Goal: Task Accomplishment & Management: Use online tool/utility

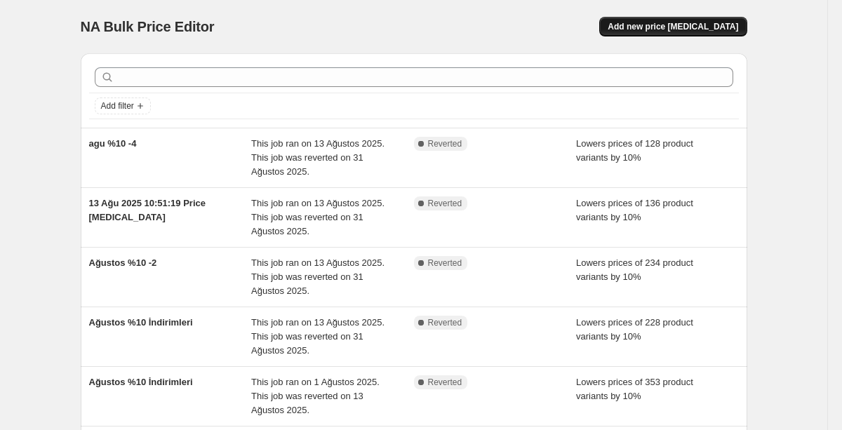
click at [674, 32] on span "Add new price [MEDICAL_DATA]" at bounding box center [673, 26] width 131 height 11
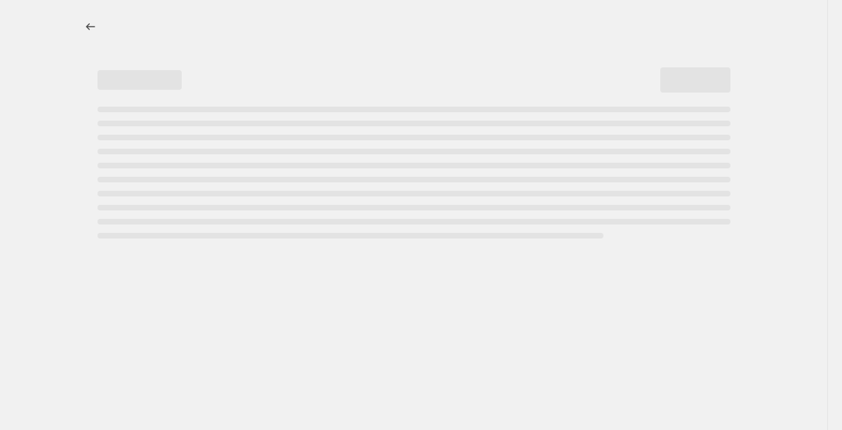
select select "percentage"
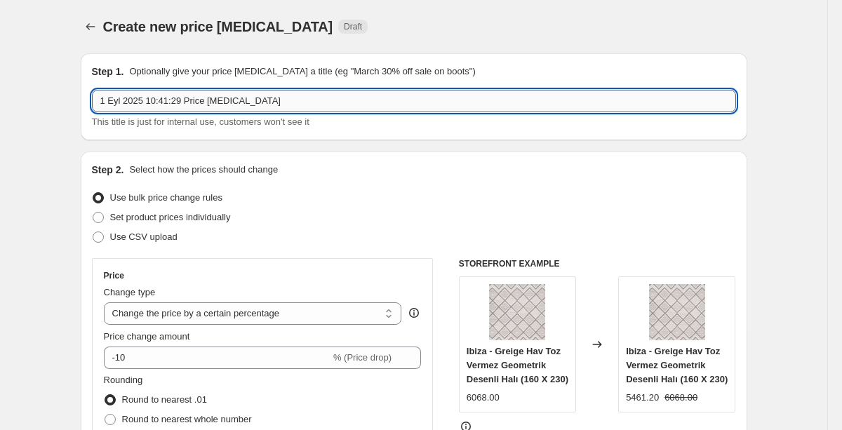
click at [296, 106] on input "1 Eyl 2025 10:41:29 Price [MEDICAL_DATA]" at bounding box center [414, 101] width 644 height 22
click at [147, 104] on input "1 Eyl 2025 10:41:29 Price [MEDICAL_DATA]" at bounding box center [414, 101] width 644 height 22
click at [147, 104] on input "1 Eyl 2025 E10:41:29 Price [MEDICAL_DATA]" at bounding box center [414, 101] width 644 height 22
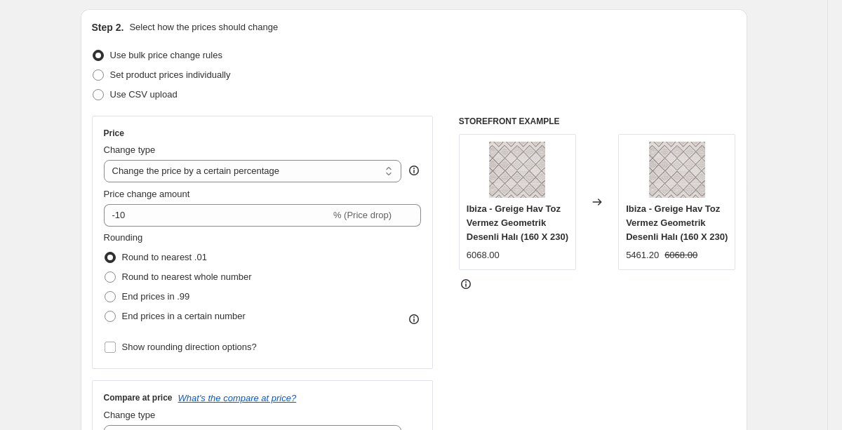
scroll to position [142, 0]
type input "Eylül %60 İndirimleri"
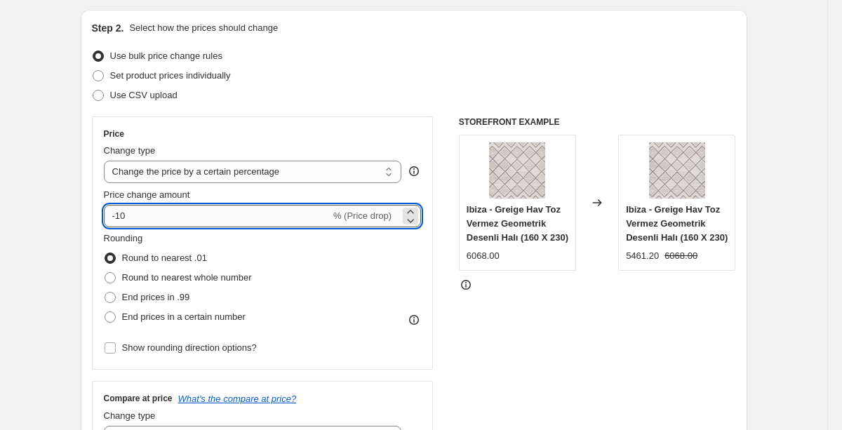
click at [272, 213] on input "-10" at bounding box center [217, 216] width 227 height 22
type input "-1"
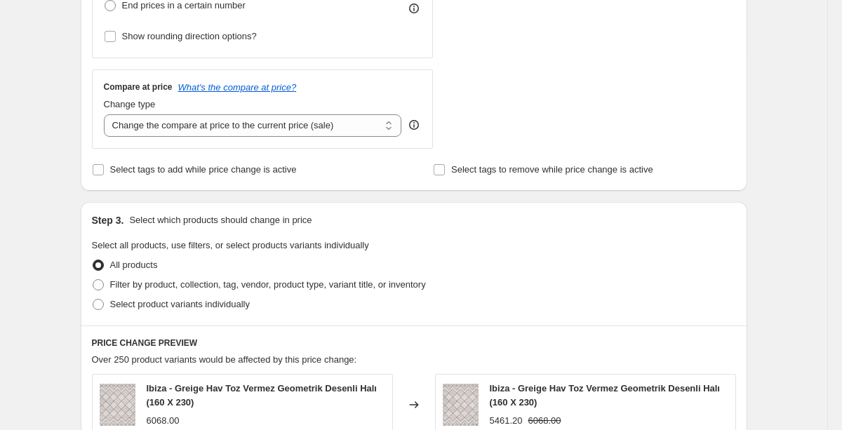
scroll to position [452, 0]
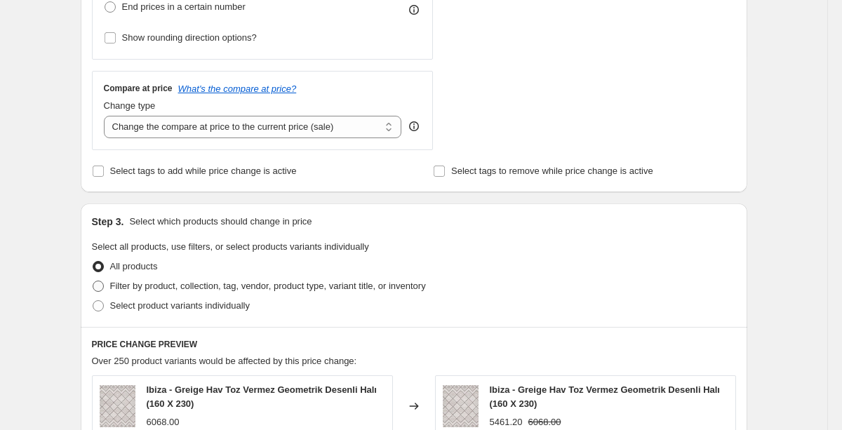
type input "-60"
click at [192, 283] on span "Filter by product, collection, tag, vendor, product type, variant title, or inv…" at bounding box center [268, 286] width 316 height 11
click at [93, 282] on input "Filter by product, collection, tag, vendor, product type, variant title, or inv…" at bounding box center [93, 281] width 1 height 1
radio input "true"
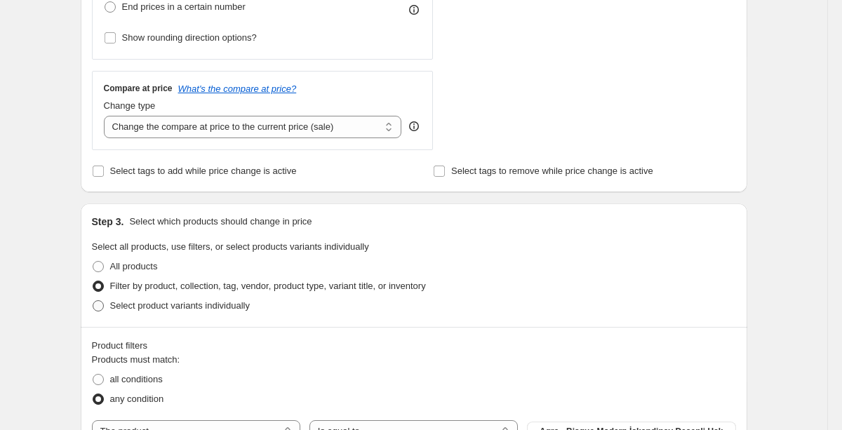
click at [185, 303] on span "Select product variants individually" at bounding box center [180, 305] width 140 height 11
click at [93, 301] on input "Select product variants individually" at bounding box center [93, 300] width 1 height 1
radio input "true"
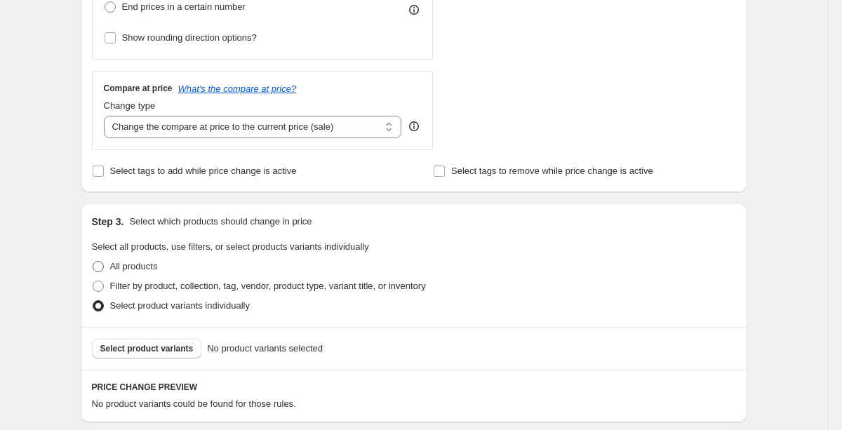
click at [154, 265] on span "All products" at bounding box center [134, 266] width 48 height 11
click at [93, 262] on input "All products" at bounding box center [93, 261] width 1 height 1
radio input "true"
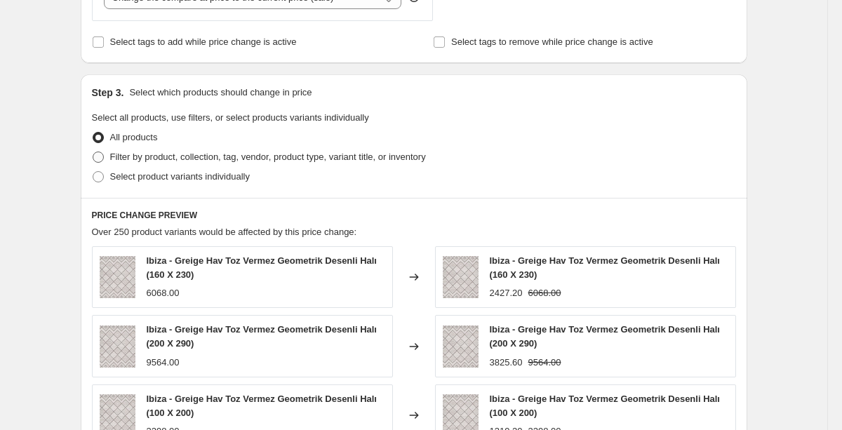
scroll to position [591, 0]
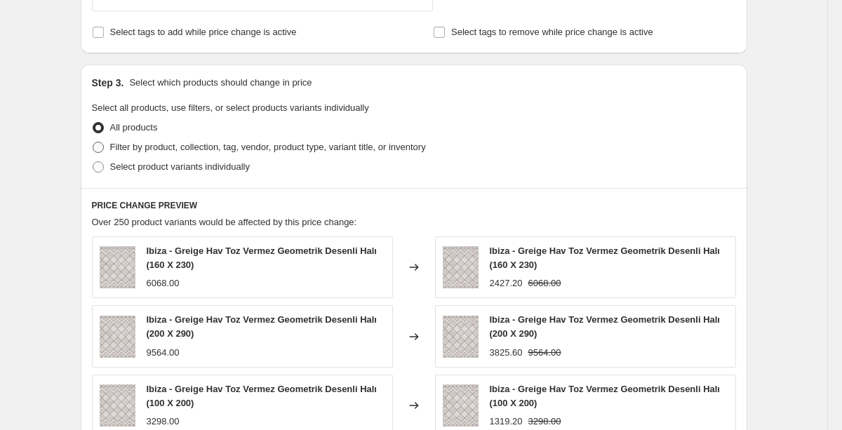
click at [246, 150] on span "Filter by product, collection, tag, vendor, product type, variant title, or inv…" at bounding box center [268, 147] width 316 height 11
click at [93, 143] on input "Filter by product, collection, tag, vendor, product type, variant title, or inv…" at bounding box center [93, 142] width 1 height 1
radio input "true"
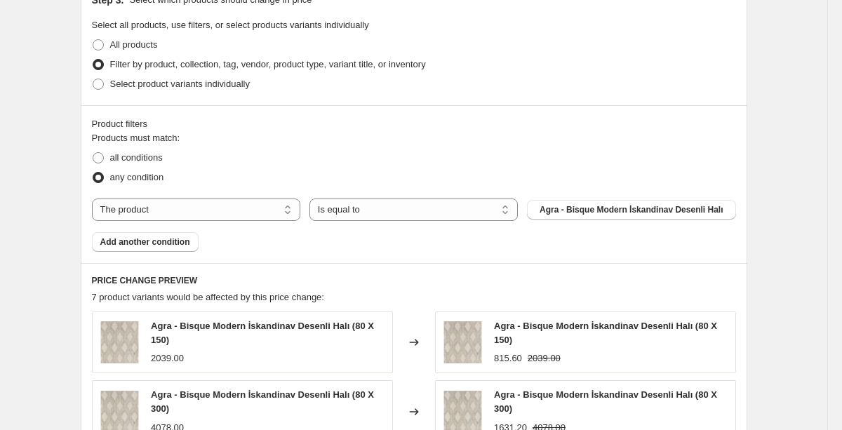
scroll to position [675, 0]
click at [258, 205] on select "The product The product's collection The product's tag The product's vendor The…" at bounding box center [196, 209] width 209 height 22
select select "collection"
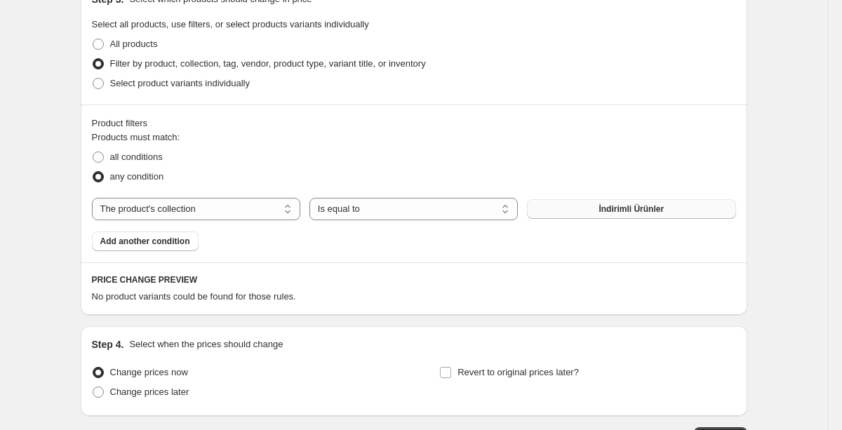
click at [593, 213] on button "İndirimli Ürünler" at bounding box center [631, 209] width 209 height 20
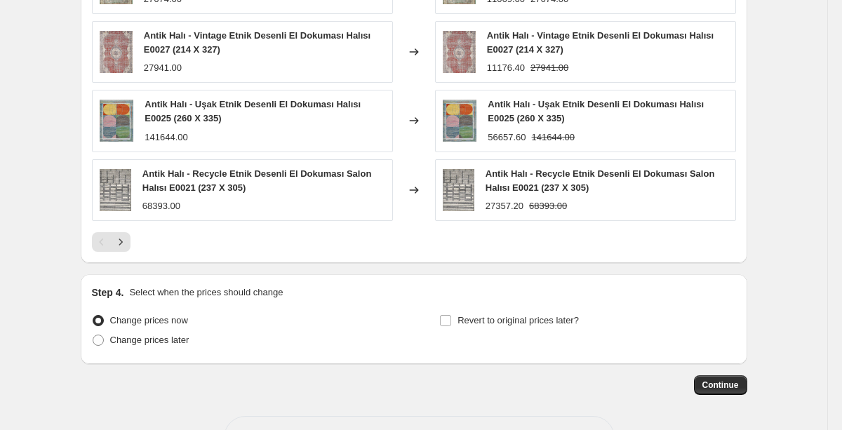
scroll to position [1106, 0]
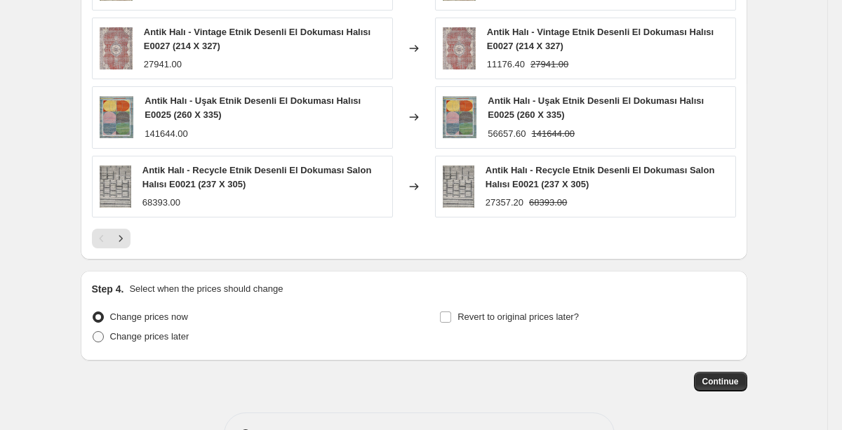
click at [164, 344] on label "Change prices later" at bounding box center [141, 337] width 98 height 20
click at [93, 332] on input "Change prices later" at bounding box center [93, 331] width 1 height 1
radio input "true"
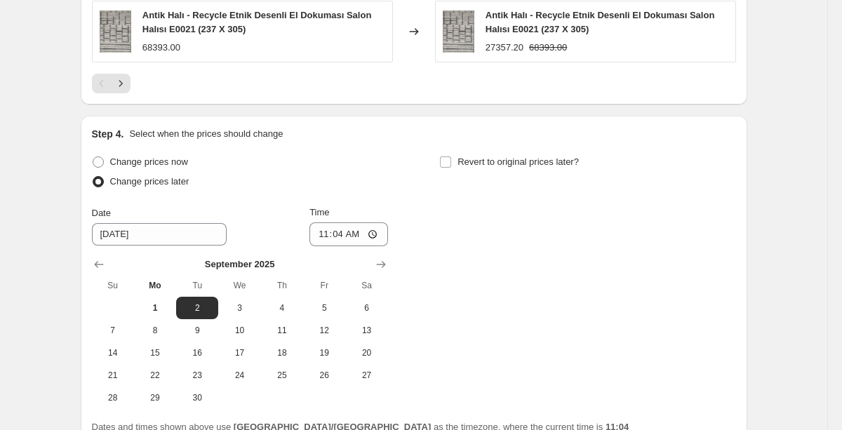
scroll to position [1263, 0]
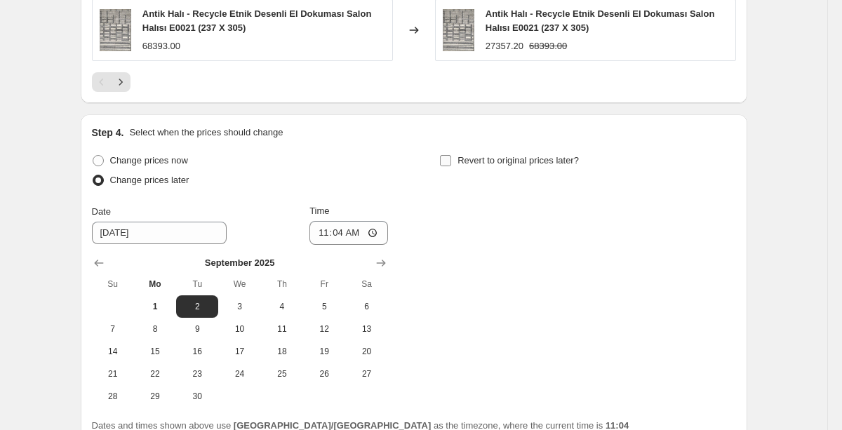
click at [448, 160] on input "Revert to original prices later?" at bounding box center [445, 160] width 11 height 11
checkbox input "true"
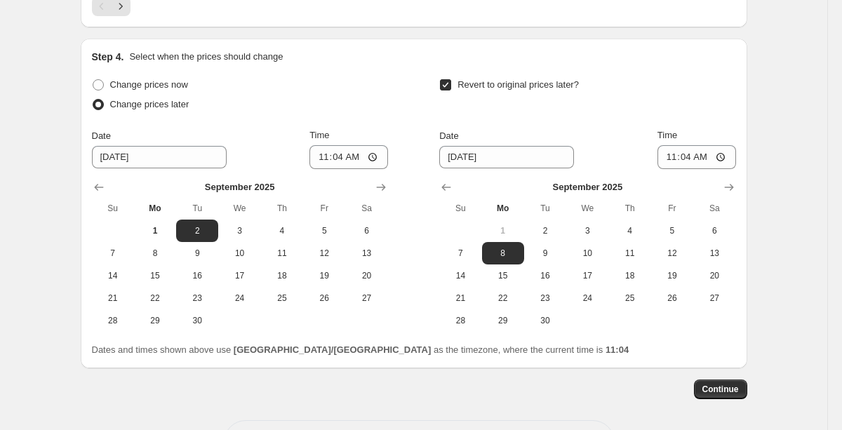
scroll to position [1340, 0]
click at [154, 228] on span "1" at bounding box center [155, 230] width 31 height 11
type input "[DATE]"
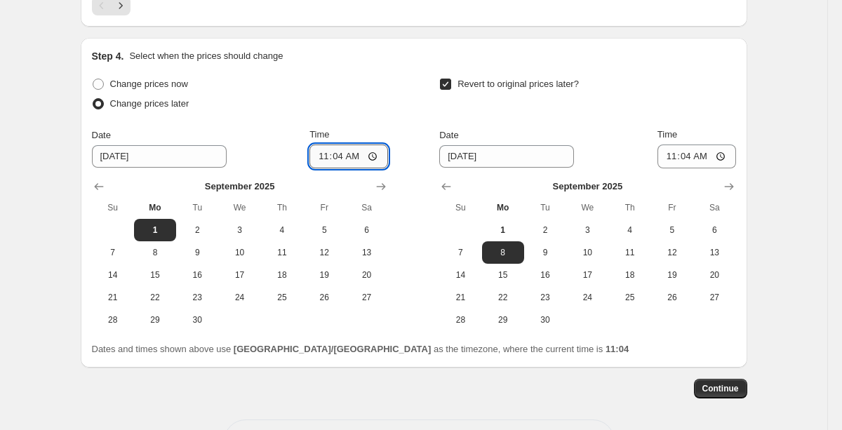
click at [369, 156] on input "11:04" at bounding box center [349, 157] width 79 height 24
type input "00:00"
click at [401, 81] on div "Change prices now Change prices later Date [DATE] Time 00:00 [DATE] Su Mo Tu We…" at bounding box center [414, 202] width 644 height 257
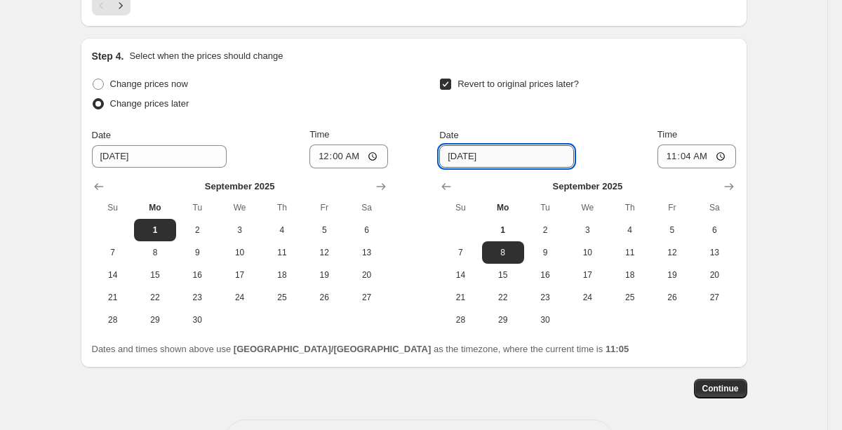
click at [510, 152] on input "[DATE]" at bounding box center [506, 156] width 135 height 22
click at [543, 323] on span "30" at bounding box center [545, 320] width 31 height 11
type input "[DATE]"
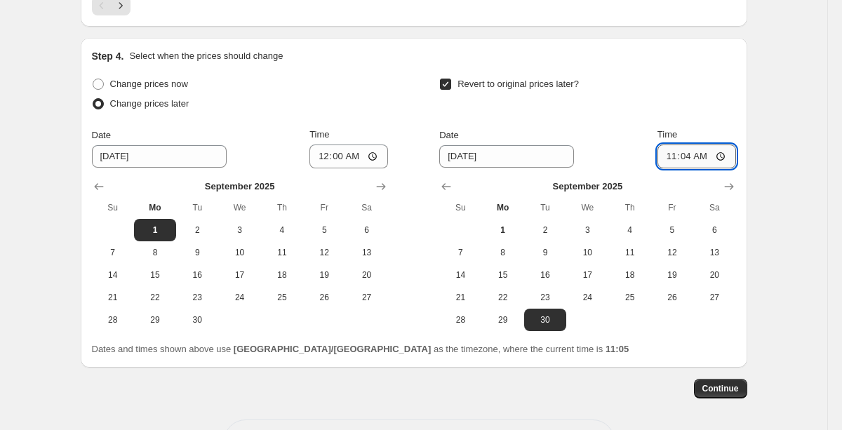
click at [721, 156] on input "11:04" at bounding box center [697, 157] width 79 height 24
type input "23:04"
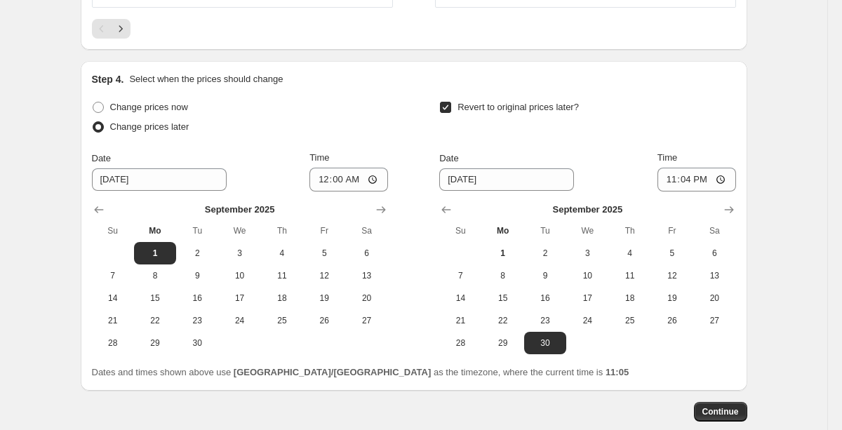
scroll to position [1394, 0]
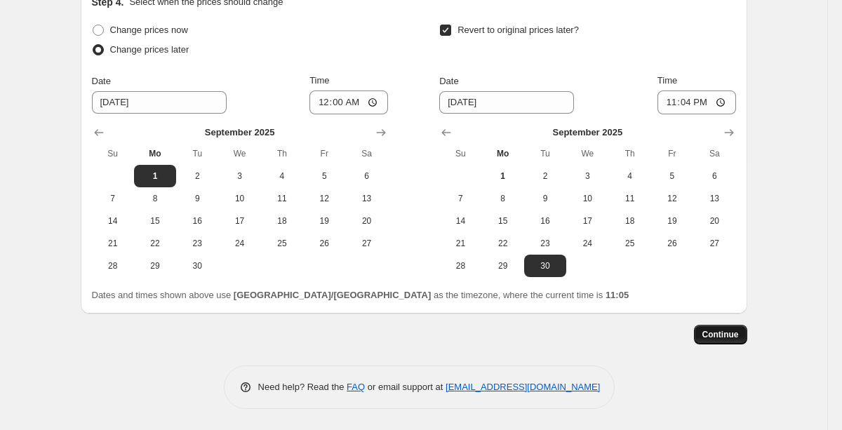
click at [706, 338] on span "Continue" at bounding box center [721, 334] width 37 height 11
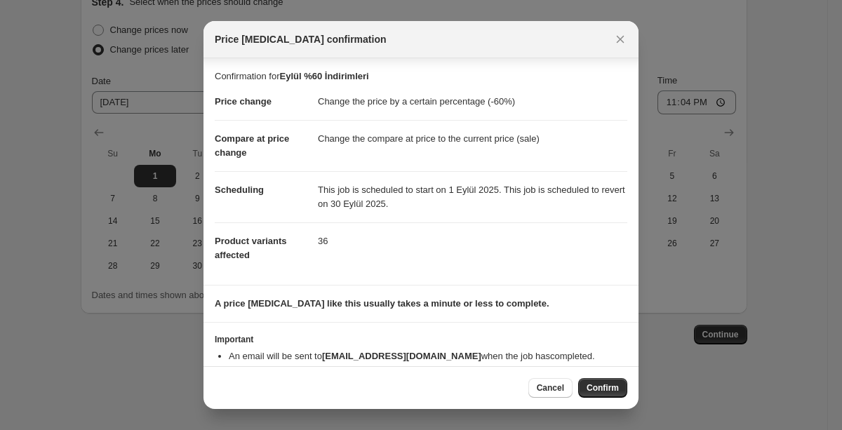
scroll to position [28, 0]
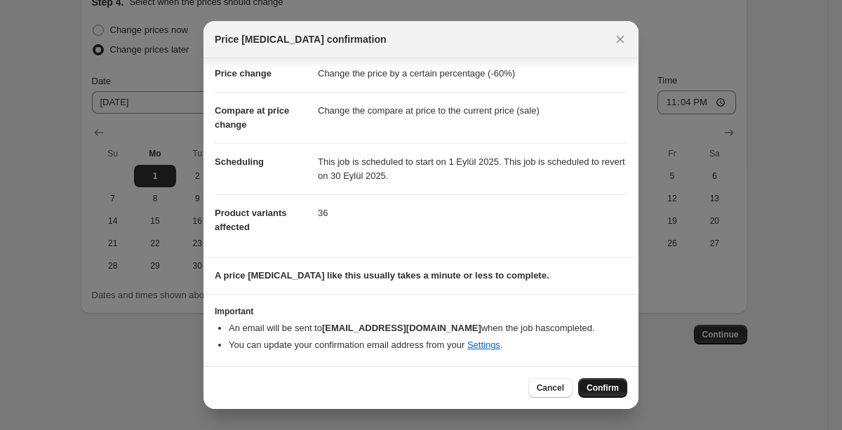
click at [616, 389] on span "Confirm" at bounding box center [603, 388] width 32 height 11
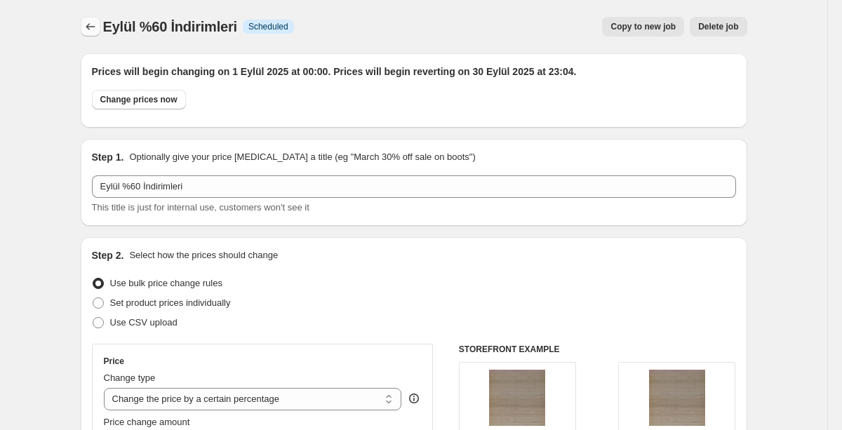
click at [92, 24] on icon "Price change jobs" at bounding box center [91, 27] width 14 height 14
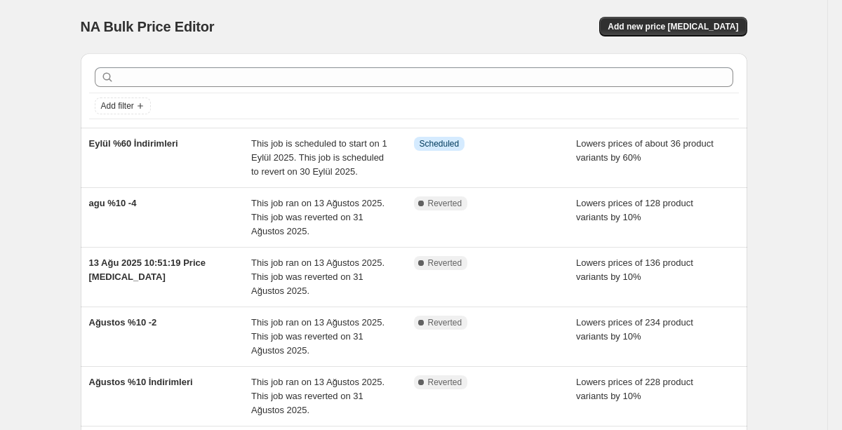
click at [664, 13] on div "NA Bulk Price Editor. This page is ready NA Bulk Price Editor Add new price [ME…" at bounding box center [414, 26] width 667 height 53
click at [653, 29] on span "Add new price [MEDICAL_DATA]" at bounding box center [673, 26] width 131 height 11
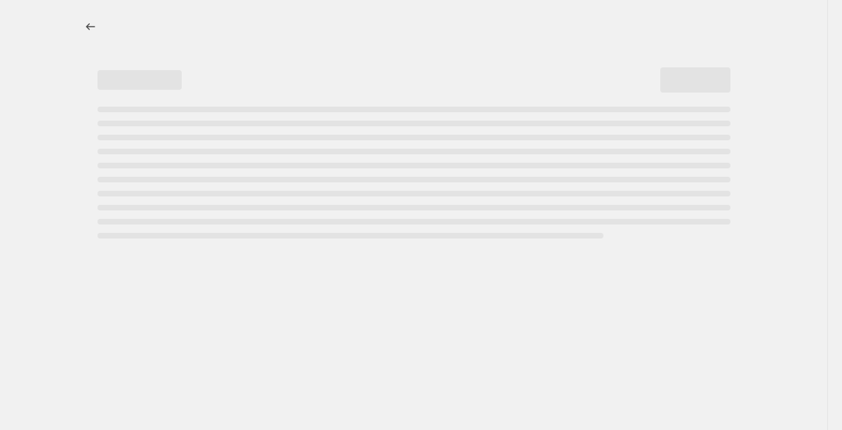
select select "percentage"
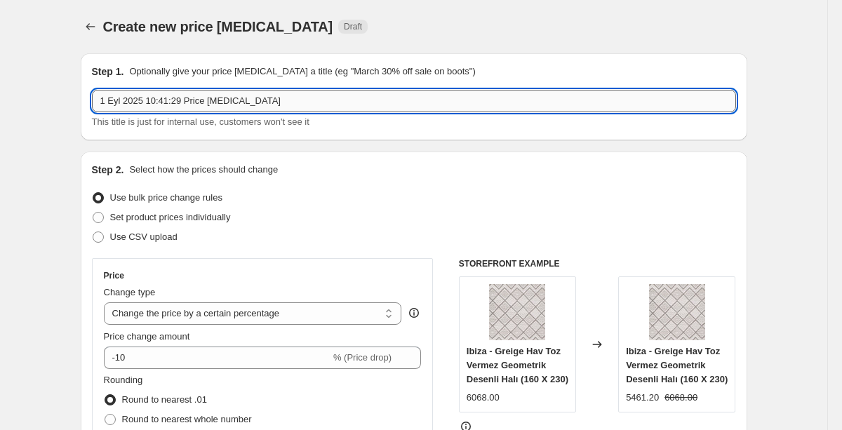
click at [242, 103] on input "1 Eyl 2025 10:41:29 Price [MEDICAL_DATA]" at bounding box center [414, 101] width 644 height 22
type input "Eylül"
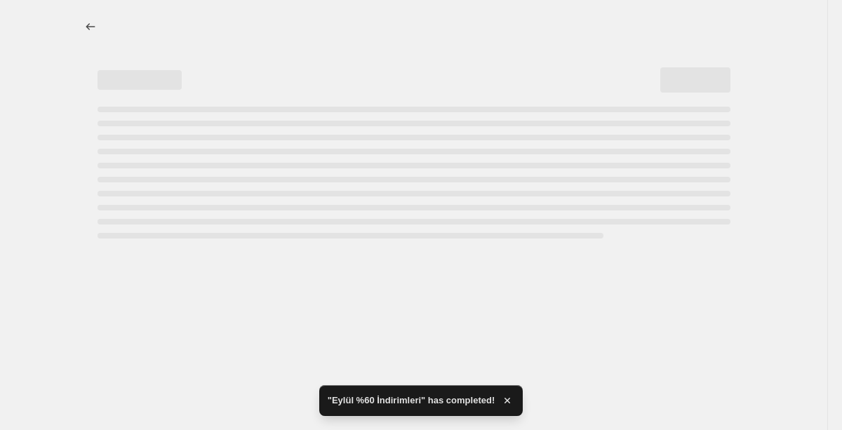
select select "percentage"
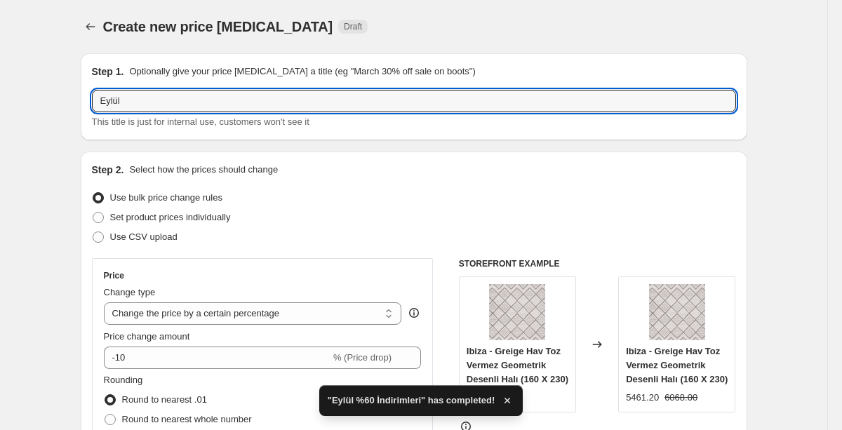
click at [184, 102] on input "Eylül" at bounding box center [414, 101] width 644 height 22
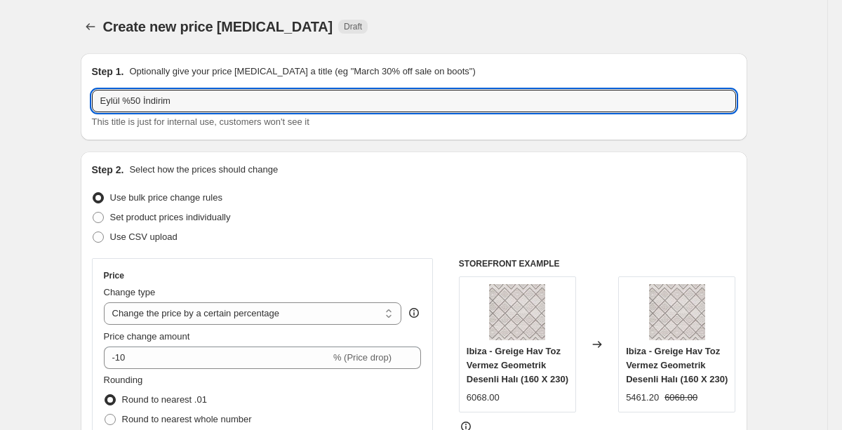
scroll to position [53, 0]
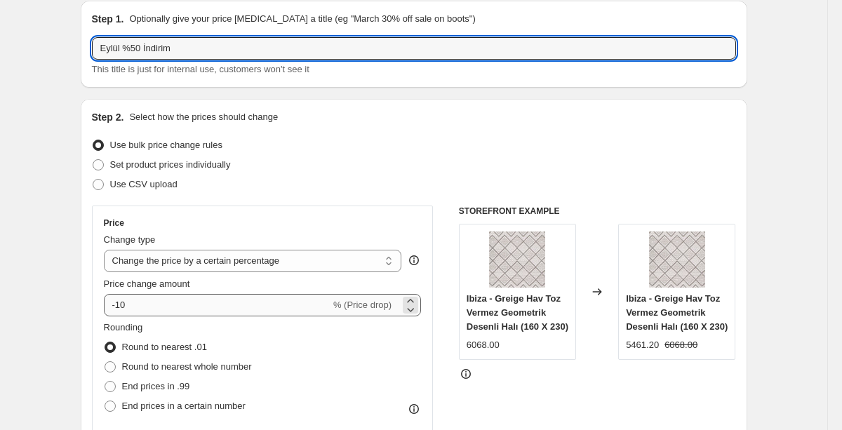
type input "Eylül %50 İndirim"
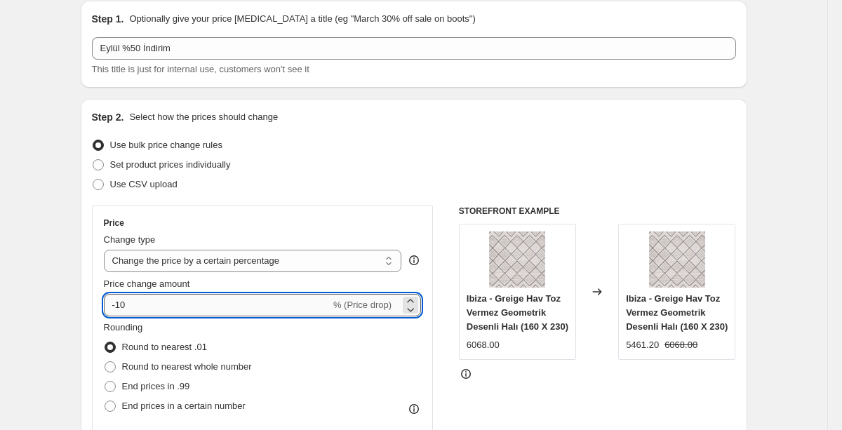
click at [190, 305] on input "-10" at bounding box center [217, 305] width 227 height 22
type input "-1"
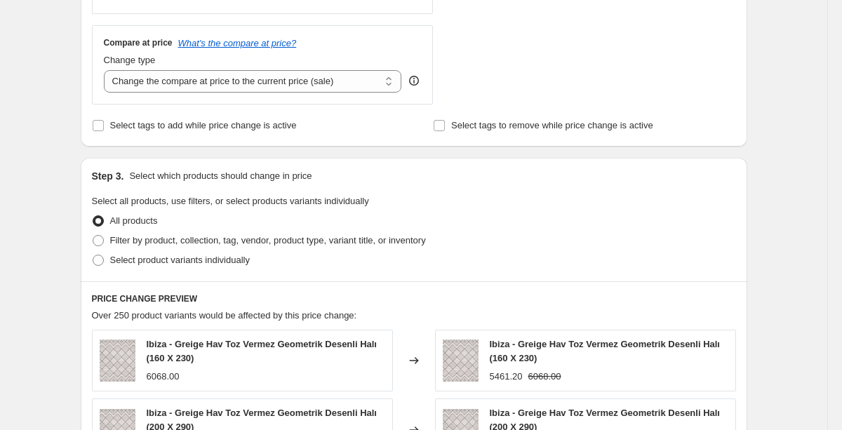
scroll to position [505, 0]
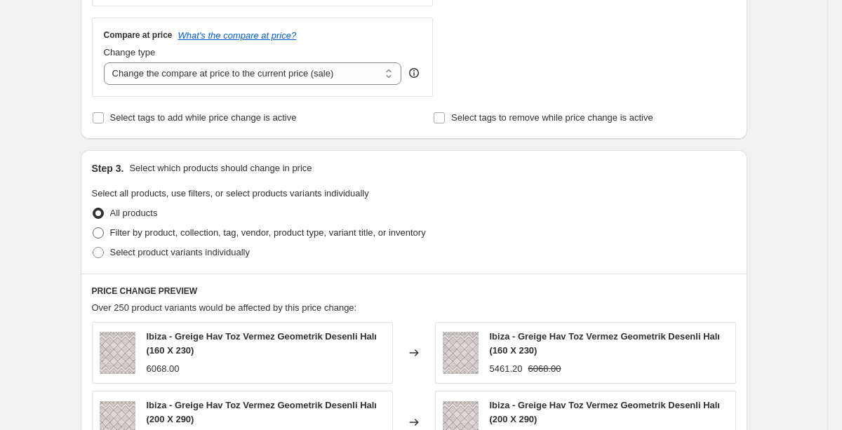
type input "-50"
click at [179, 232] on span "Filter by product, collection, tag, vendor, product type, variant title, or inv…" at bounding box center [268, 232] width 316 height 11
click at [93, 228] on input "Filter by product, collection, tag, vendor, product type, variant title, or inv…" at bounding box center [93, 227] width 1 height 1
radio input "true"
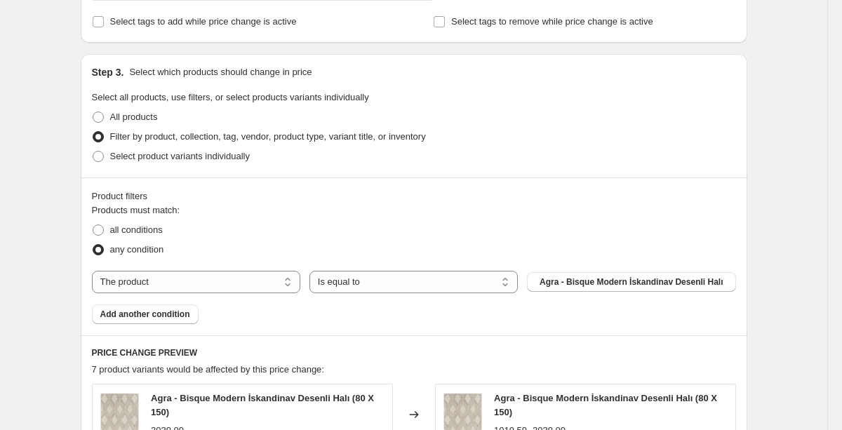
scroll to position [601, 0]
click at [207, 277] on select "The product The product's collection The product's tag The product's vendor The…" at bounding box center [196, 283] width 209 height 22
select select "collection"
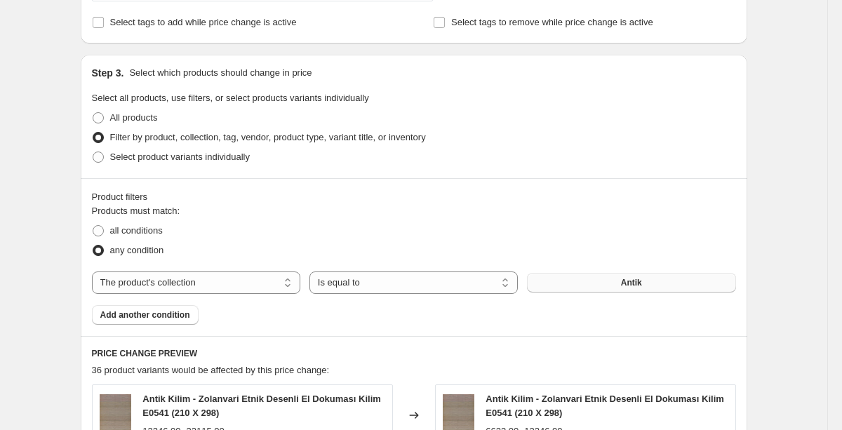
click at [555, 285] on button "Antik" at bounding box center [631, 283] width 209 height 20
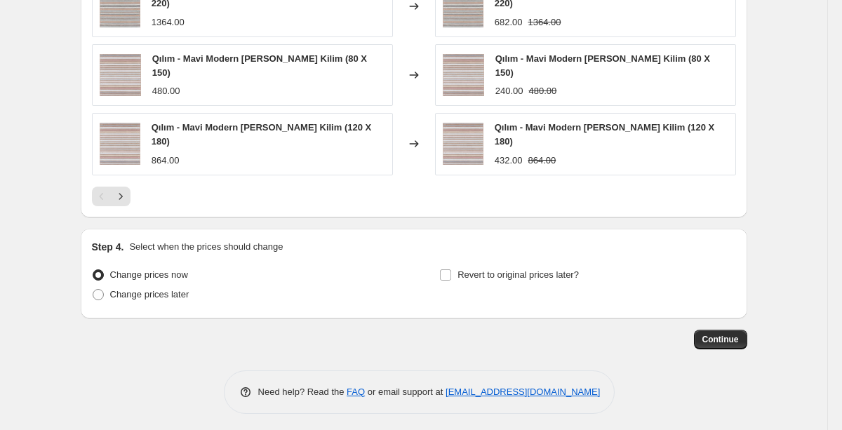
scroll to position [1142, 0]
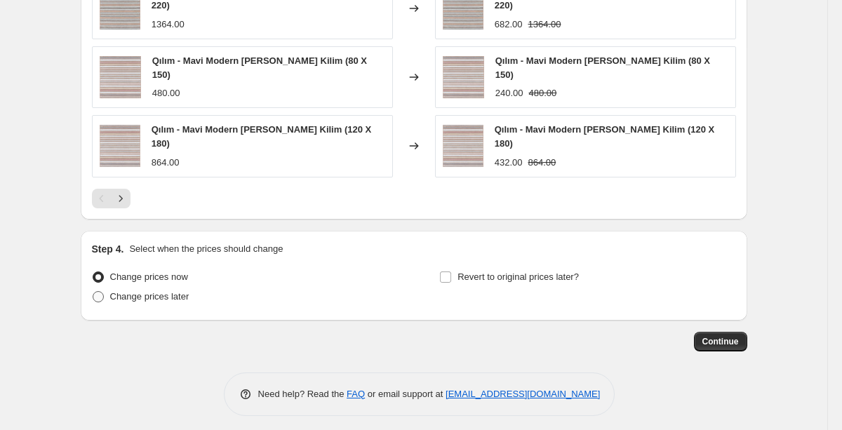
click at [188, 291] on span "Change prices later" at bounding box center [149, 296] width 79 height 11
click at [93, 291] on input "Change prices later" at bounding box center [93, 291] width 1 height 1
radio input "true"
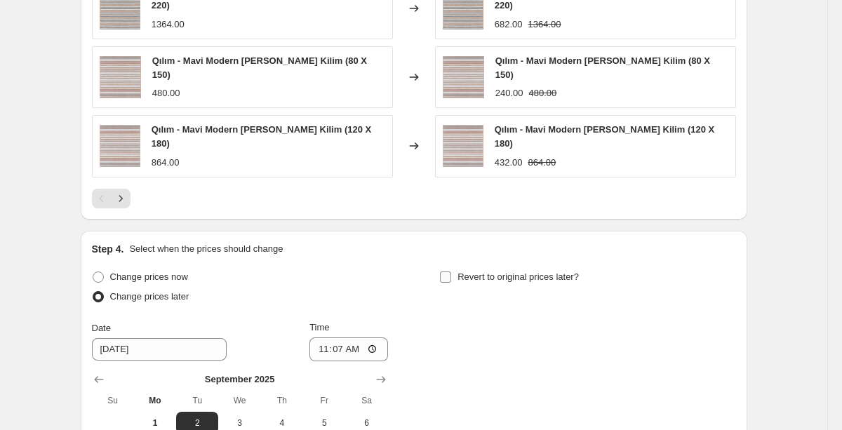
click at [478, 278] on span "Revert to original prices later?" at bounding box center [518, 277] width 121 height 14
click at [451, 278] on input "Revert to original prices later?" at bounding box center [445, 277] width 11 height 11
checkbox input "true"
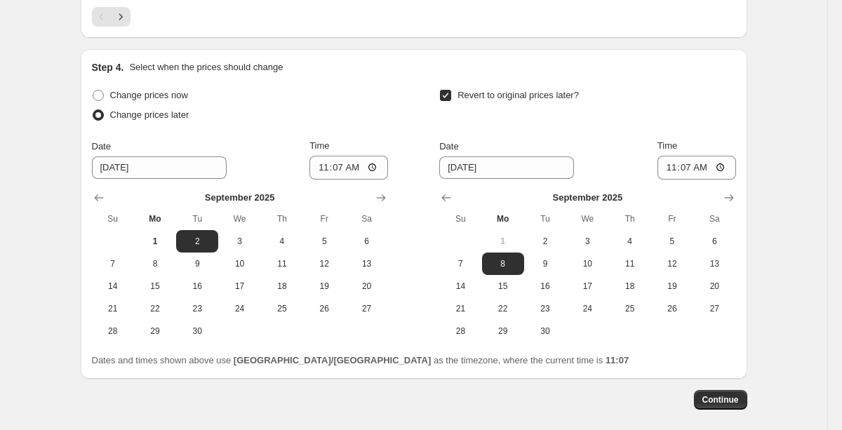
scroll to position [1326, 0]
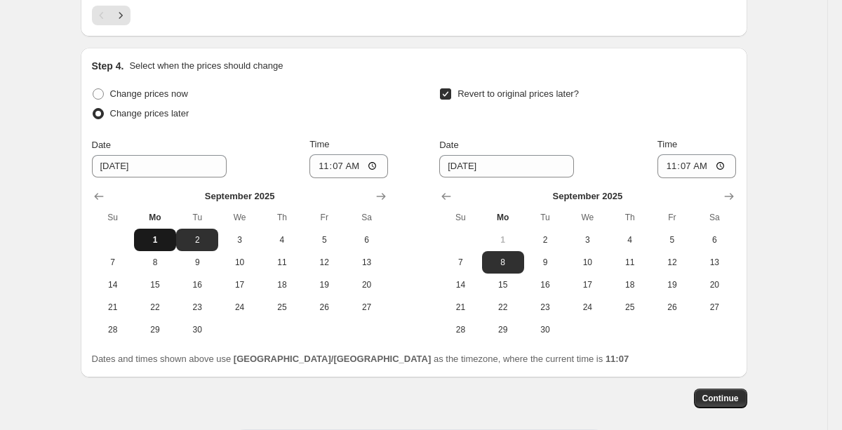
click at [152, 242] on button "1" at bounding box center [155, 240] width 42 height 22
type input "[DATE]"
click at [383, 159] on input "11:07" at bounding box center [349, 166] width 79 height 24
click at [378, 162] on input "11:07" at bounding box center [349, 166] width 79 height 24
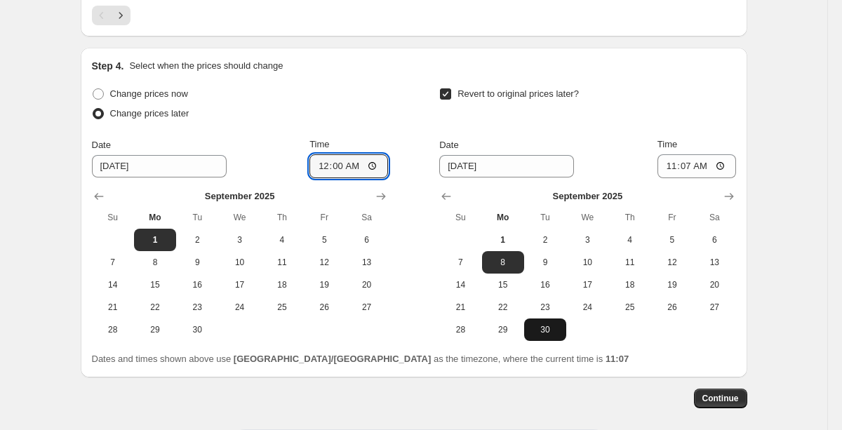
type input "00:00"
click at [546, 324] on span "30" at bounding box center [545, 329] width 31 height 11
type input "[DATE]"
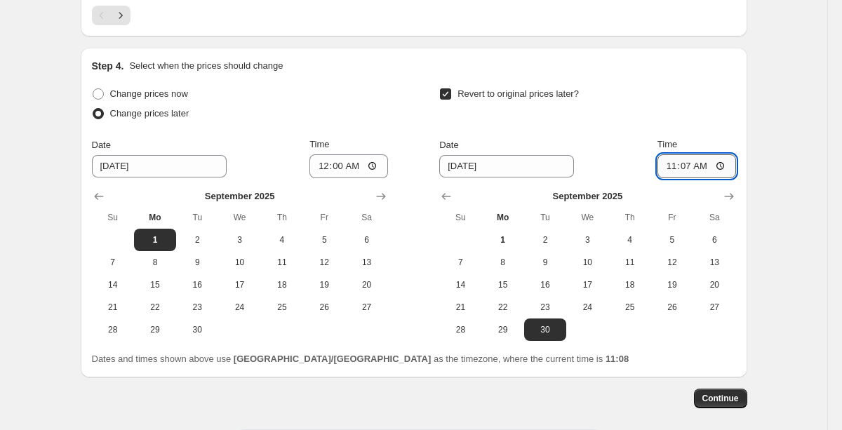
click at [716, 162] on input "11:07" at bounding box center [697, 166] width 79 height 24
type input "23:59"
click at [720, 395] on span "Continue" at bounding box center [721, 398] width 37 height 11
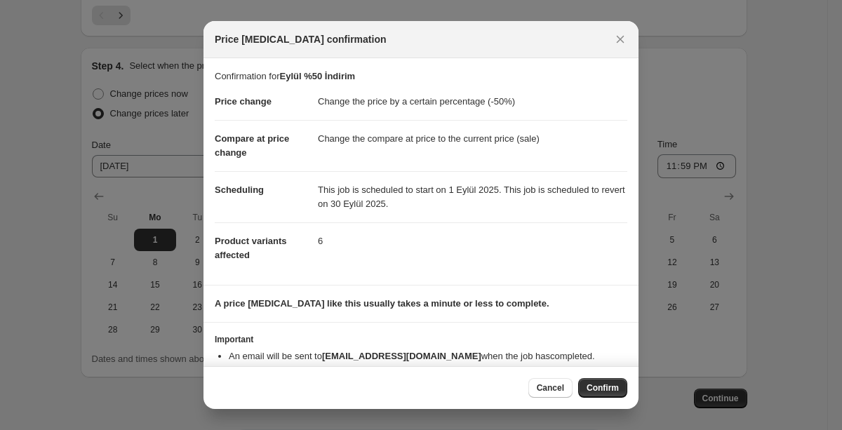
scroll to position [28, 0]
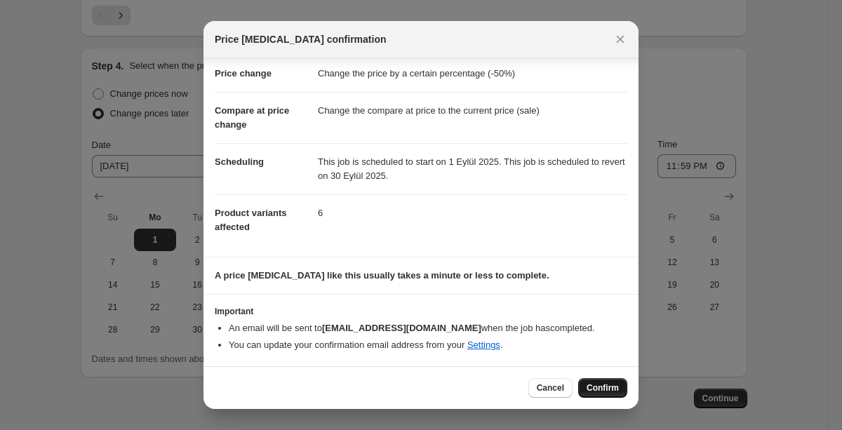
click at [607, 391] on span "Confirm" at bounding box center [603, 388] width 32 height 11
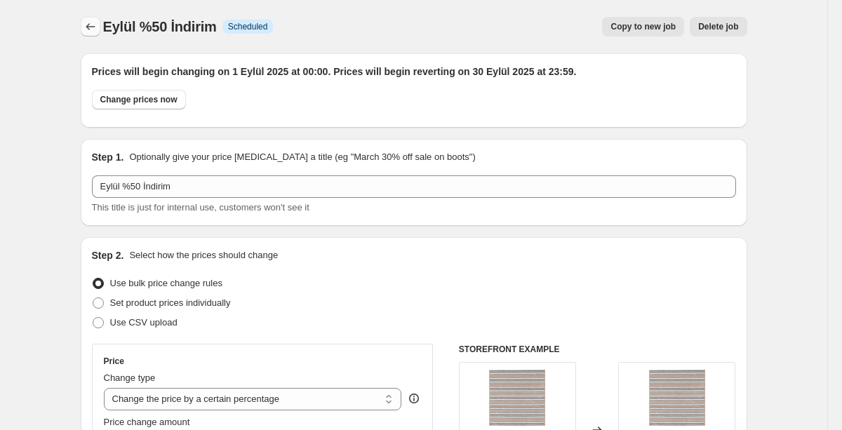
click at [84, 24] on icon "Price change jobs" at bounding box center [91, 27] width 14 height 14
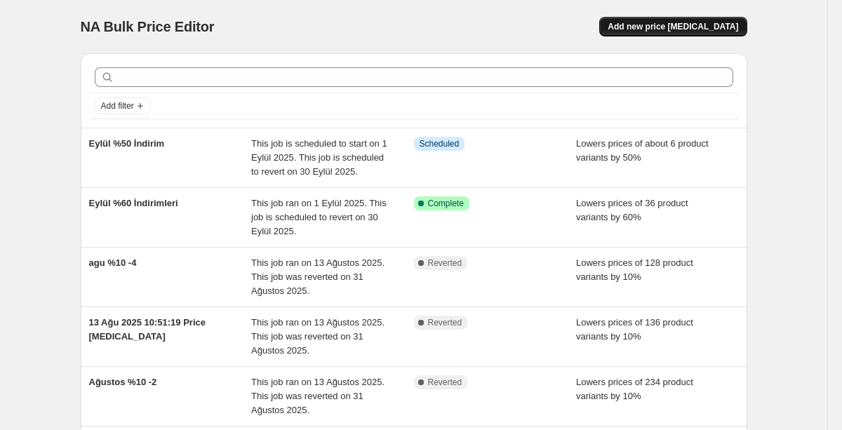
click at [663, 21] on button "Add new price [MEDICAL_DATA]" at bounding box center [673, 27] width 147 height 20
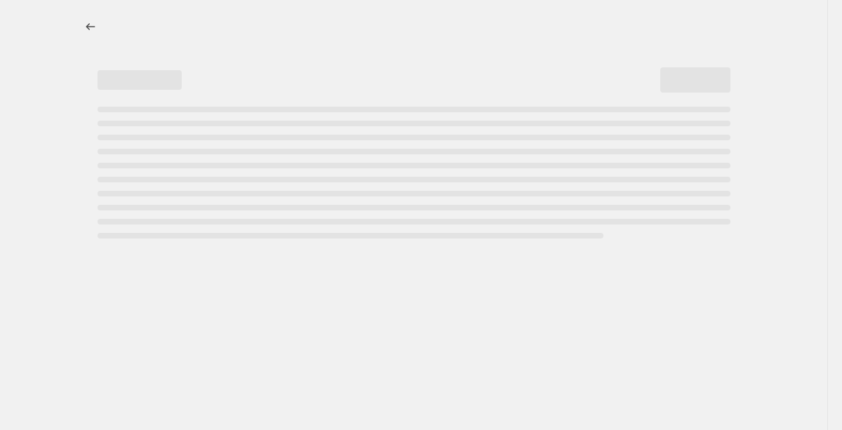
select select "percentage"
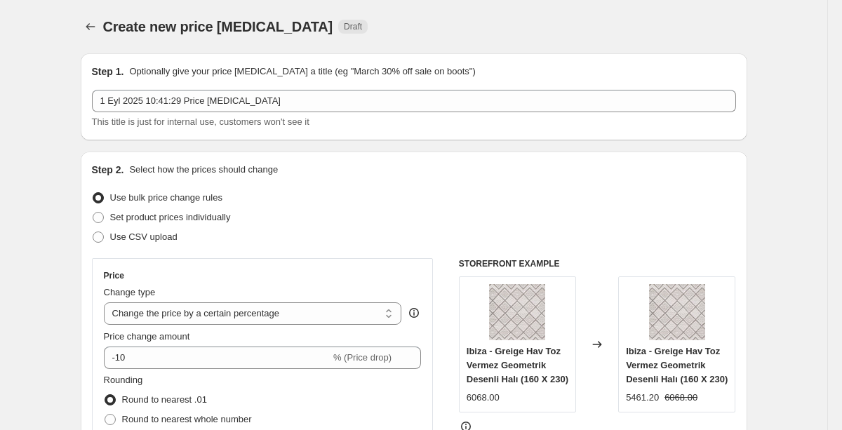
select select "percentage"
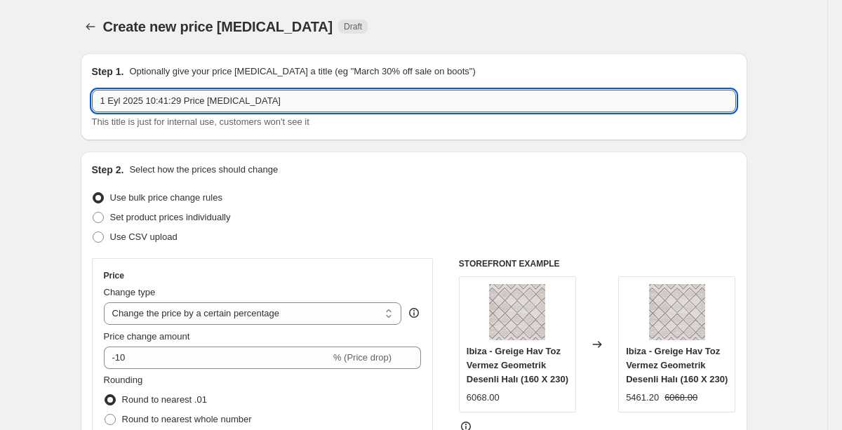
click at [216, 97] on input "1 Eyl 2025 10:41:29 Price [MEDICAL_DATA]" at bounding box center [414, 101] width 644 height 22
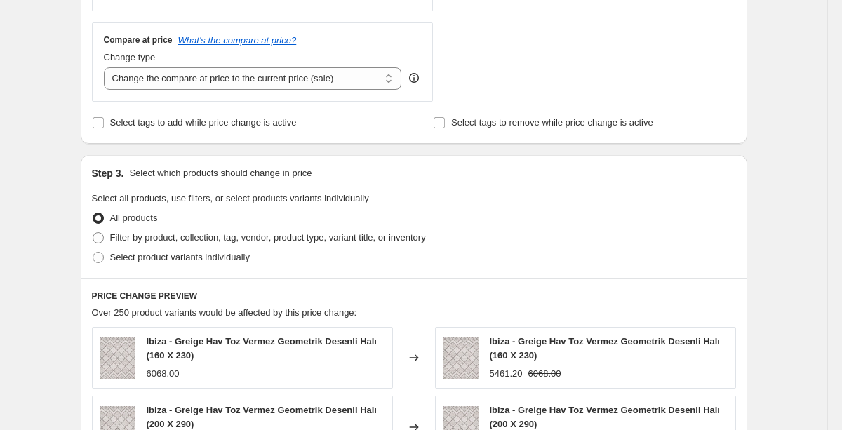
scroll to position [500, 0]
type input "Eylül %10 İndirimleri"
click at [284, 239] on span "Filter by product, collection, tag, vendor, product type, variant title, or inv…" at bounding box center [268, 238] width 316 height 11
click at [93, 234] on input "Filter by product, collection, tag, vendor, product type, variant title, or inv…" at bounding box center [93, 233] width 1 height 1
radio input "true"
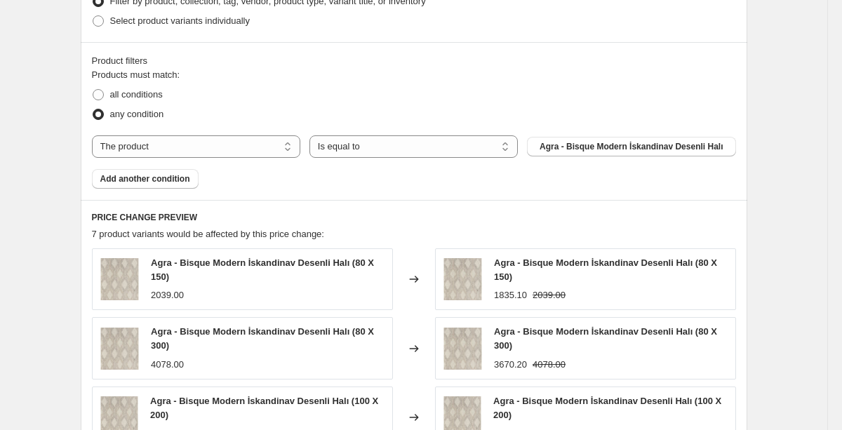
scroll to position [735, 0]
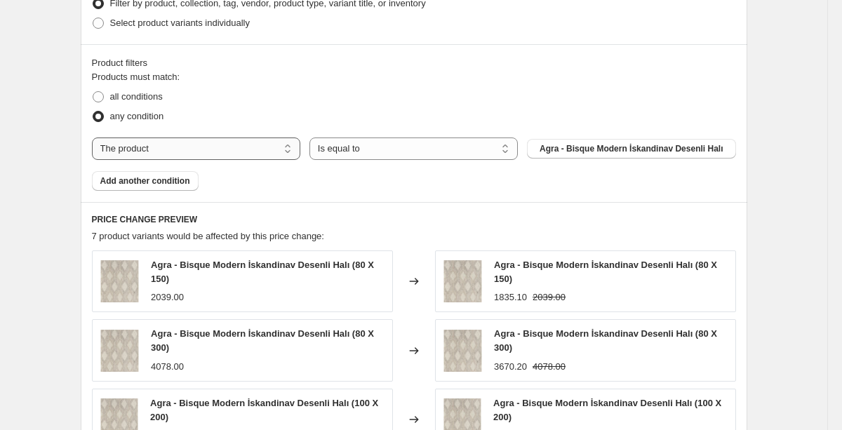
click at [267, 155] on select "The product The product's collection The product's tag The product's vendor The…" at bounding box center [196, 149] width 209 height 22
select select "collection"
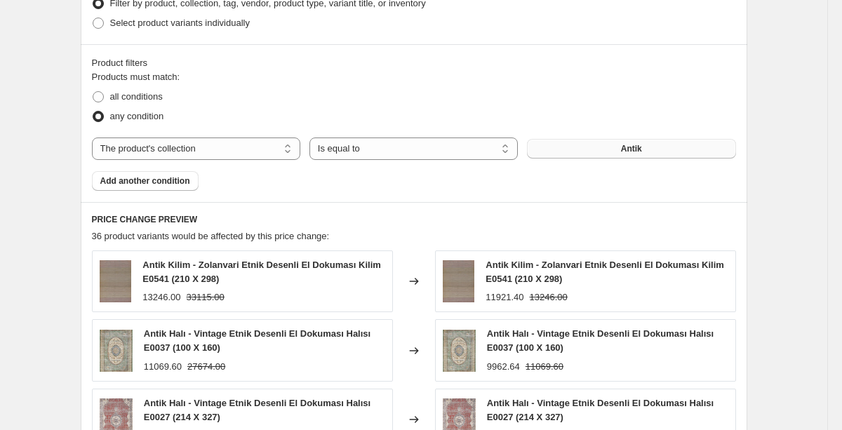
click at [650, 145] on button "Antik" at bounding box center [631, 149] width 209 height 20
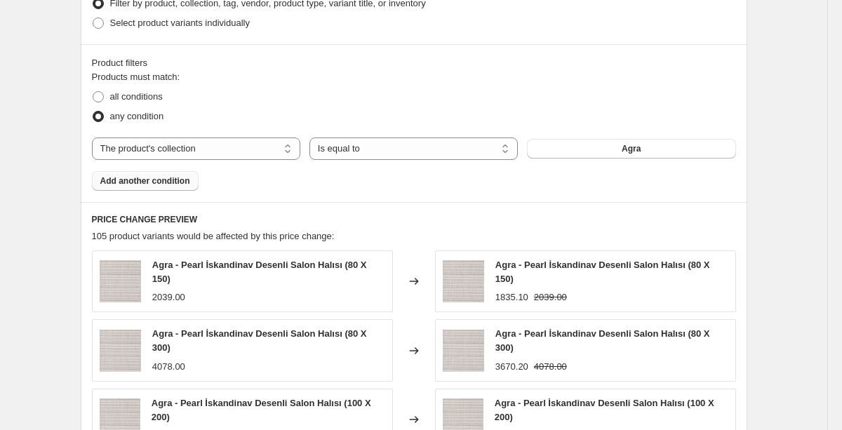
click at [173, 182] on span "Add another condition" at bounding box center [145, 181] width 90 height 11
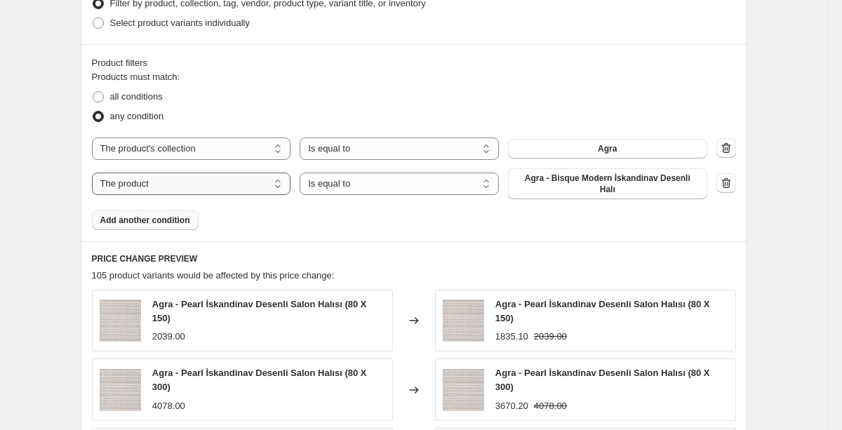
click at [246, 185] on select "The product The product's collection The product's tag The product's vendor The…" at bounding box center [191, 184] width 199 height 22
select select "collection"
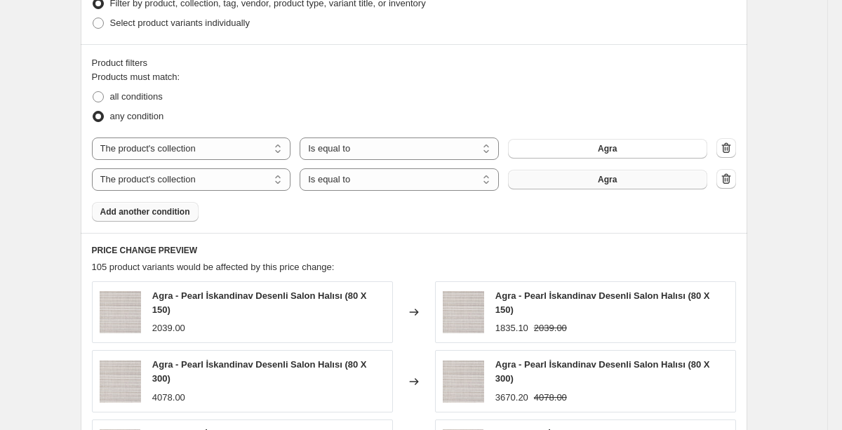
click at [630, 180] on button "Agra" at bounding box center [607, 180] width 199 height 20
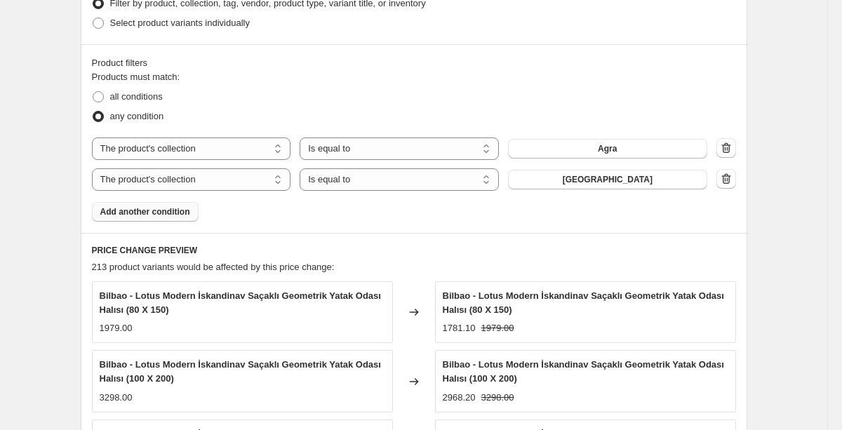
click at [184, 211] on span "Add another condition" at bounding box center [145, 211] width 90 height 11
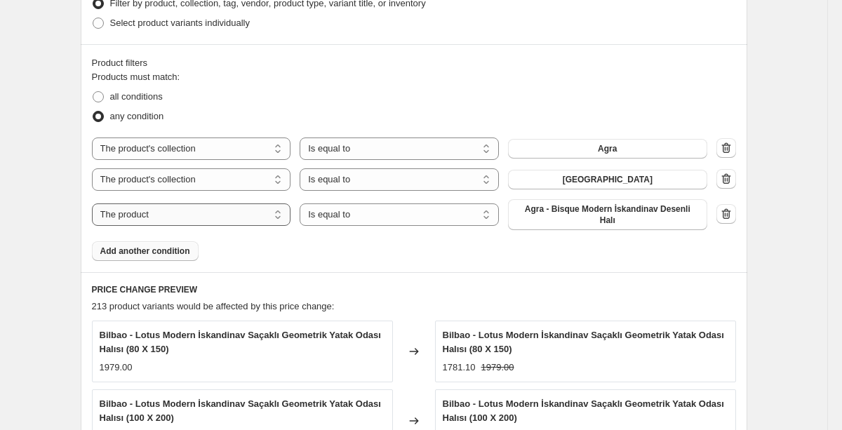
click at [225, 222] on select "The product The product's collection The product's tag The product's vendor The…" at bounding box center [191, 215] width 199 height 22
select select "collection"
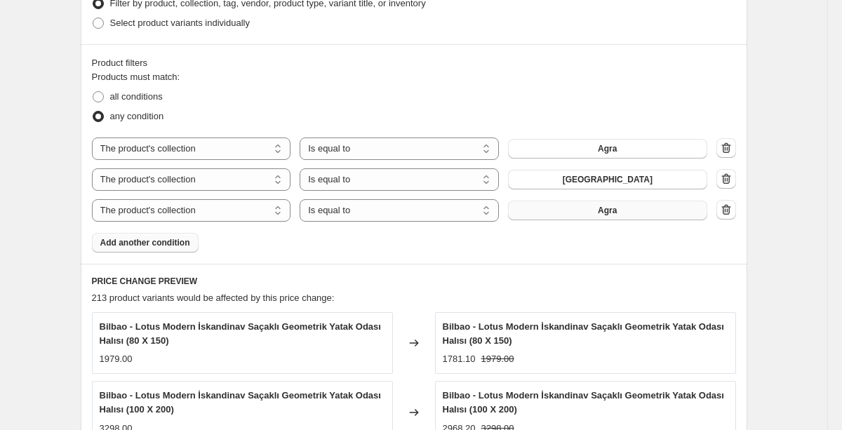
click at [560, 211] on button "Agra" at bounding box center [607, 211] width 199 height 20
click at [152, 239] on span "Add another condition" at bounding box center [145, 242] width 90 height 11
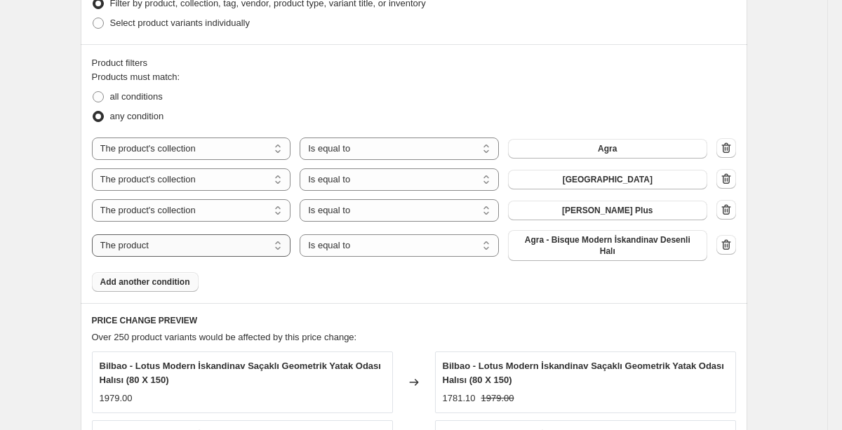
click at [260, 244] on select "The product The product's collection The product's tag The product's vendor The…" at bounding box center [191, 245] width 199 height 22
select select "collection"
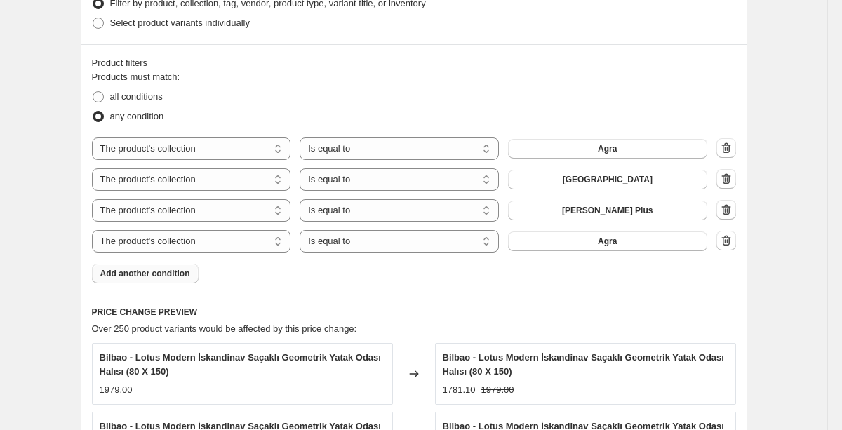
click at [591, 249] on button "Agra" at bounding box center [607, 242] width 199 height 20
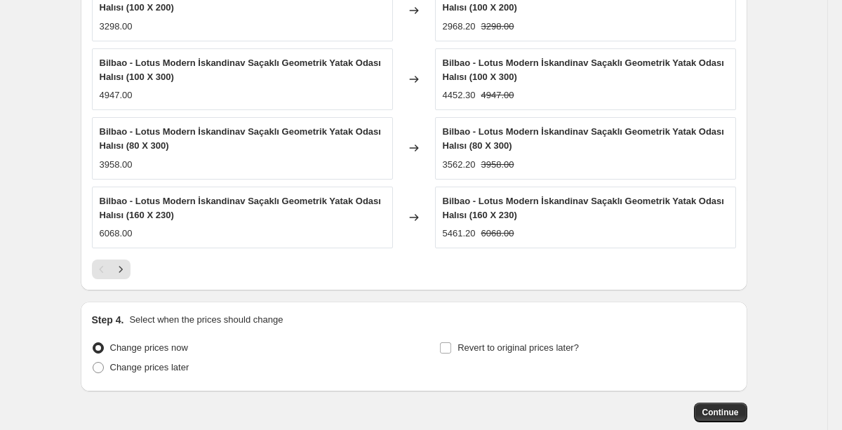
scroll to position [1246, 0]
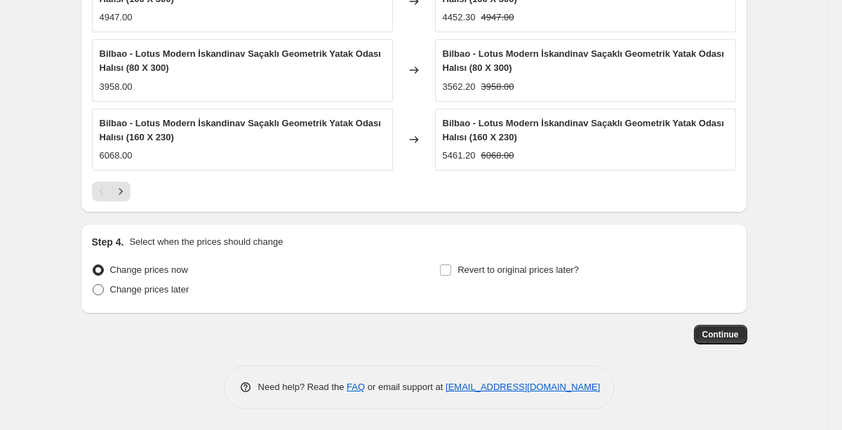
click at [176, 288] on span "Change prices later" at bounding box center [149, 289] width 79 height 11
click at [93, 285] on input "Change prices later" at bounding box center [93, 284] width 1 height 1
radio input "true"
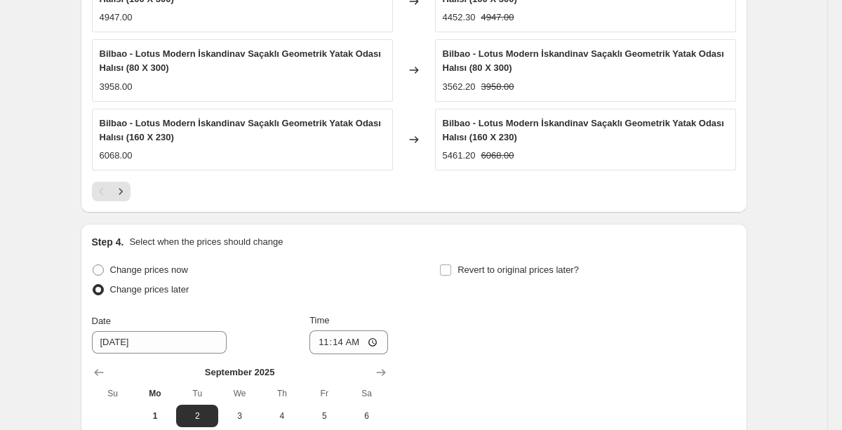
click at [469, 281] on div "Revert to original prices later?" at bounding box center [587, 281] width 296 height 42
click at [459, 269] on span "Revert to original prices later?" at bounding box center [518, 270] width 121 height 11
click at [451, 269] on input "Revert to original prices later?" at bounding box center [445, 270] width 11 height 11
checkbox input "true"
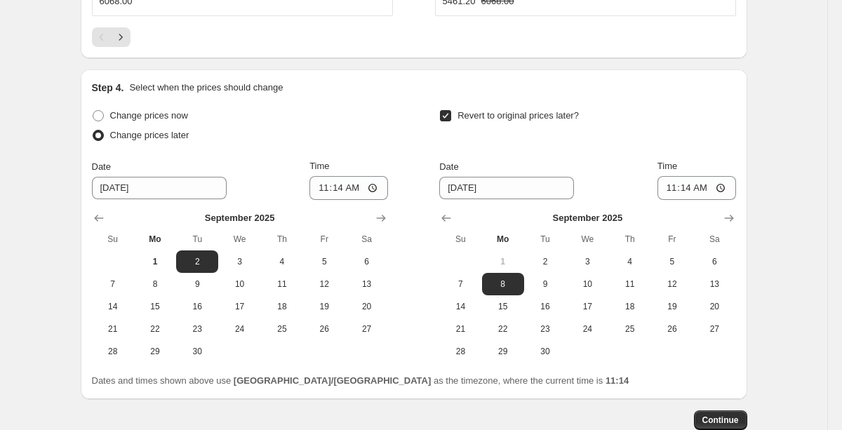
scroll to position [1402, 0]
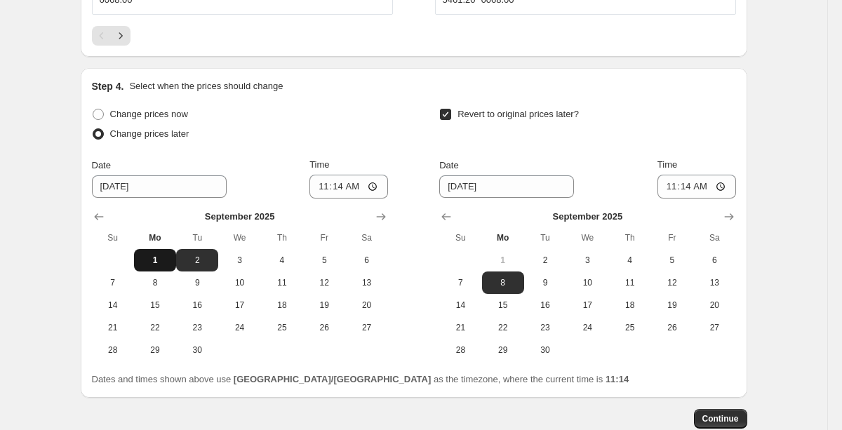
click at [163, 259] on span "1" at bounding box center [155, 260] width 31 height 11
type input "[DATE]"
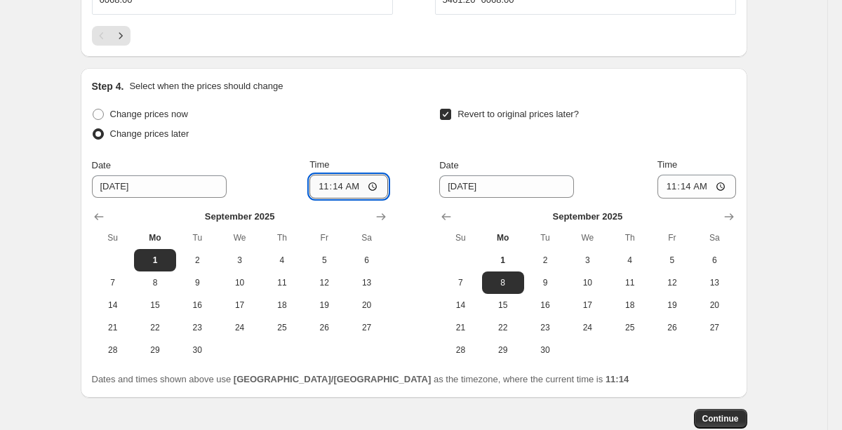
click at [373, 187] on input "11:14" at bounding box center [349, 187] width 79 height 24
type input "00:00"
click at [548, 349] on span "30" at bounding box center [545, 350] width 31 height 11
type input "[DATE]"
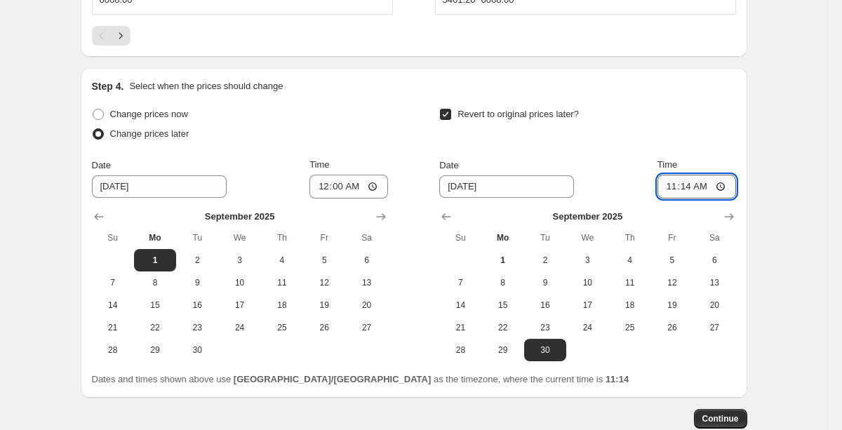
click at [721, 194] on input "11:14" at bounding box center [697, 187] width 79 height 24
click at [720, 180] on input "11:14" at bounding box center [697, 187] width 79 height 24
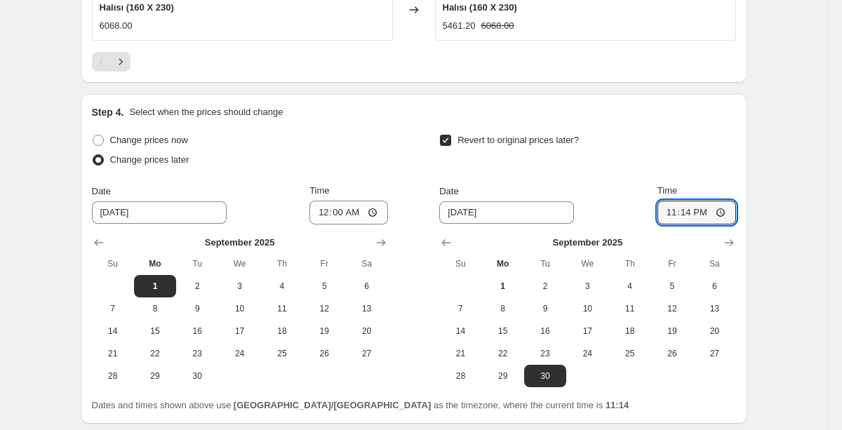
scroll to position [1375, 0]
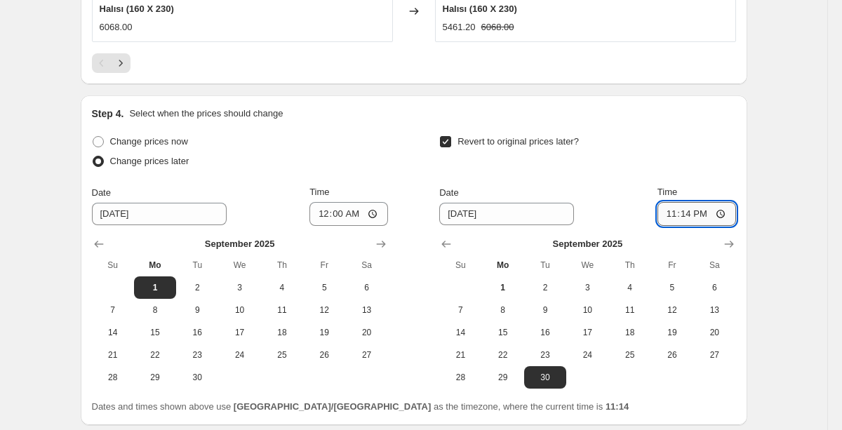
click at [727, 214] on input "23:14" at bounding box center [697, 214] width 79 height 24
type input "23:59"
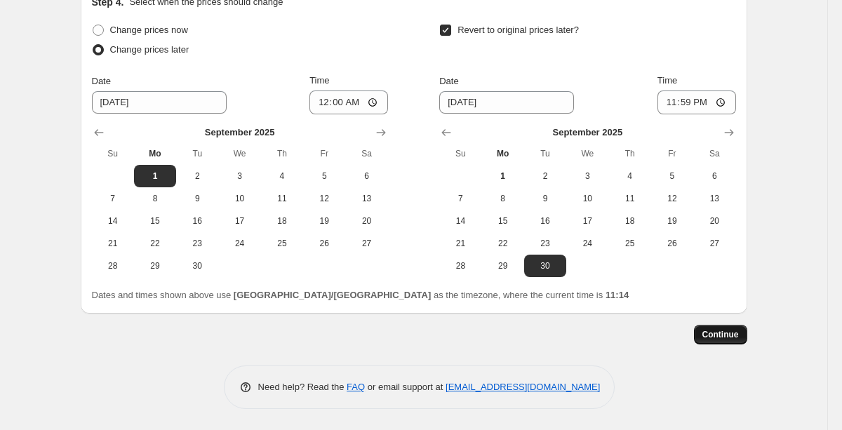
click at [713, 334] on span "Continue" at bounding box center [721, 334] width 37 height 11
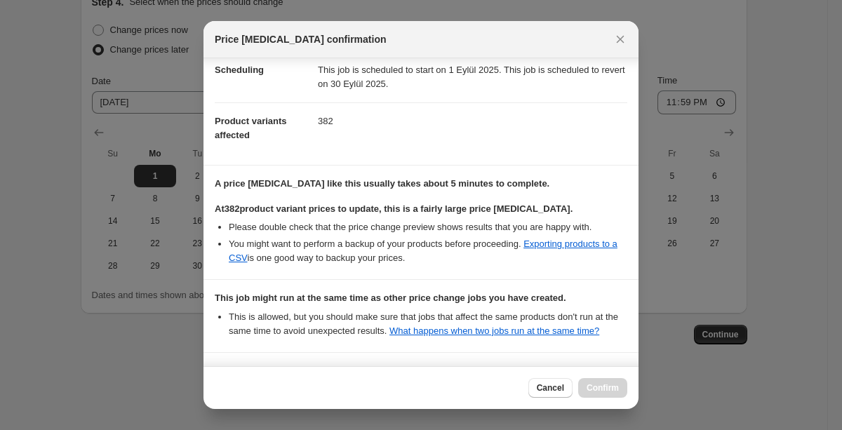
scroll to position [124, 0]
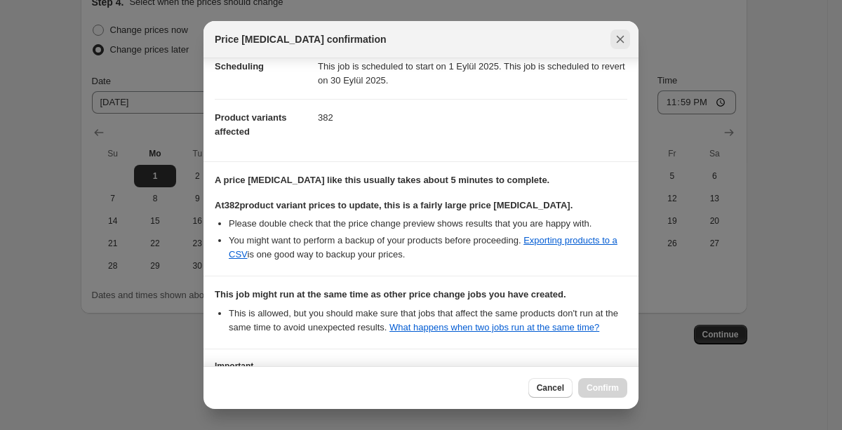
click at [619, 43] on icon "Close" at bounding box center [621, 39] width 14 height 14
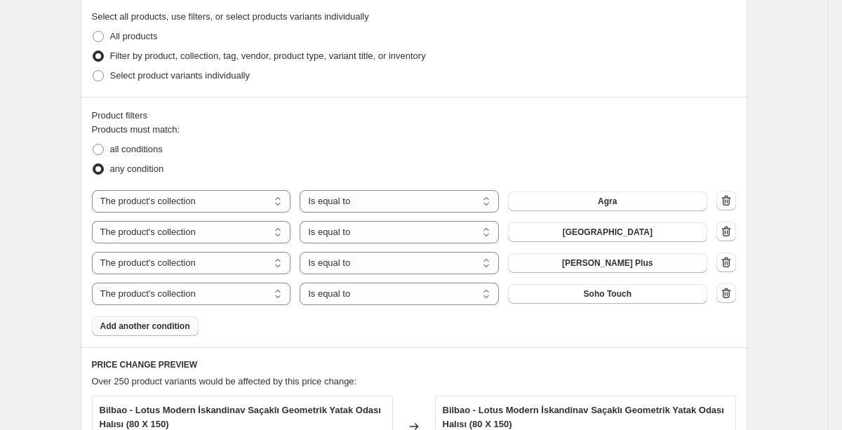
scroll to position [685, 0]
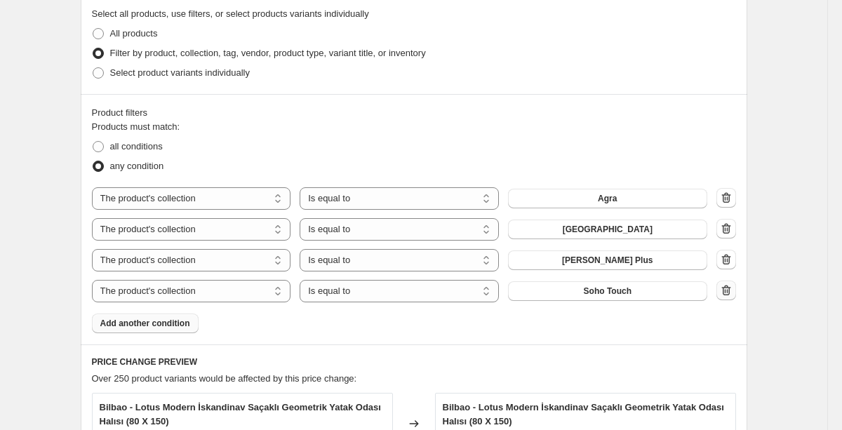
click at [727, 290] on icon "button" at bounding box center [727, 291] width 1 height 4
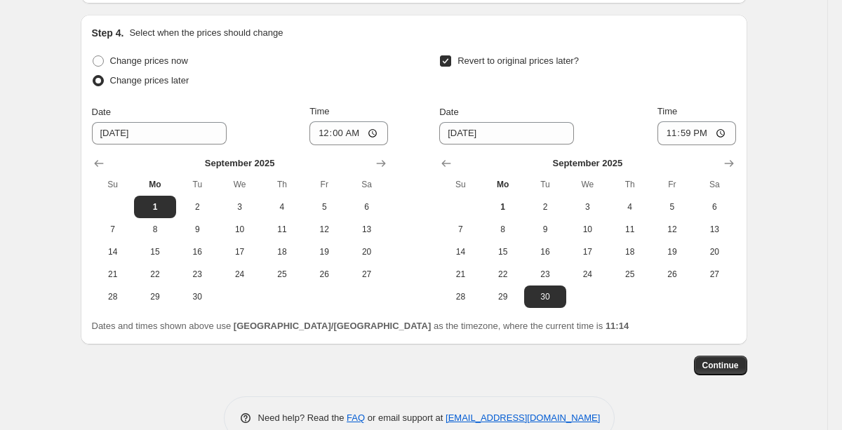
scroll to position [1455, 0]
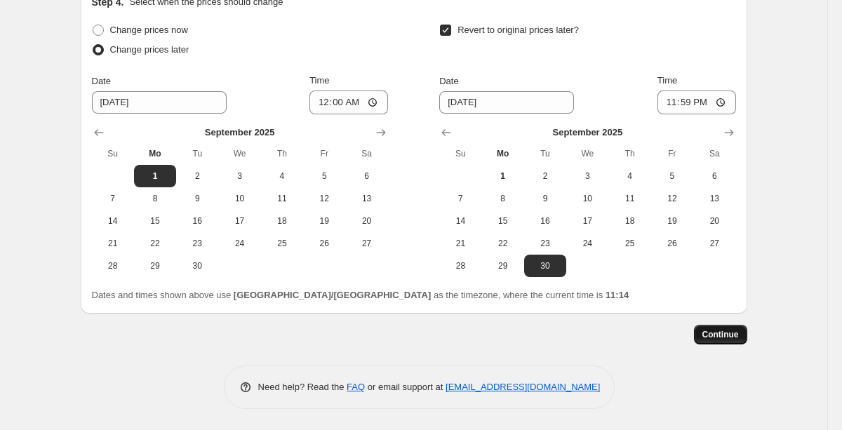
click at [719, 336] on span "Continue" at bounding box center [721, 334] width 37 height 11
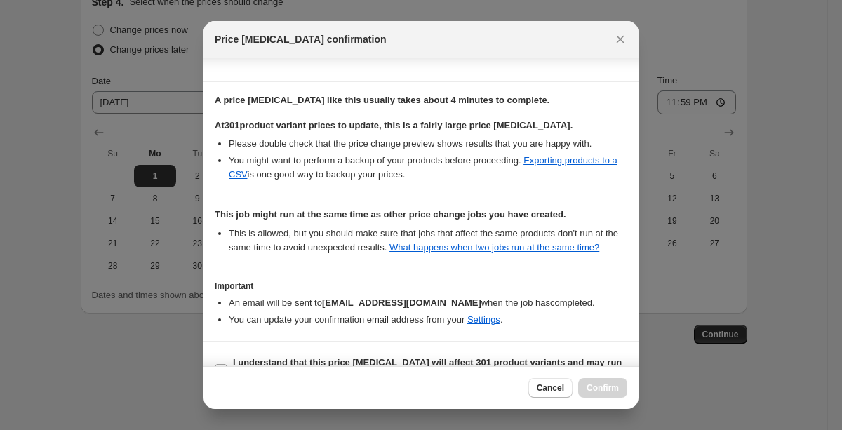
scroll to position [249, 0]
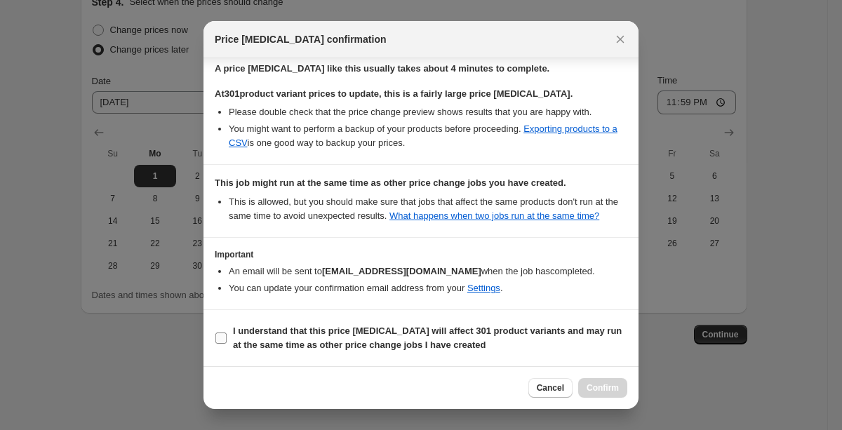
click at [238, 339] on span "I understand that this price [MEDICAL_DATA] will affect 301 product variants an…" at bounding box center [430, 338] width 395 height 28
click at [227, 339] on input "I understand that this price [MEDICAL_DATA] will affect 301 product variants an…" at bounding box center [221, 338] width 11 height 11
checkbox input "true"
click at [616, 392] on span "Confirm" at bounding box center [603, 388] width 32 height 11
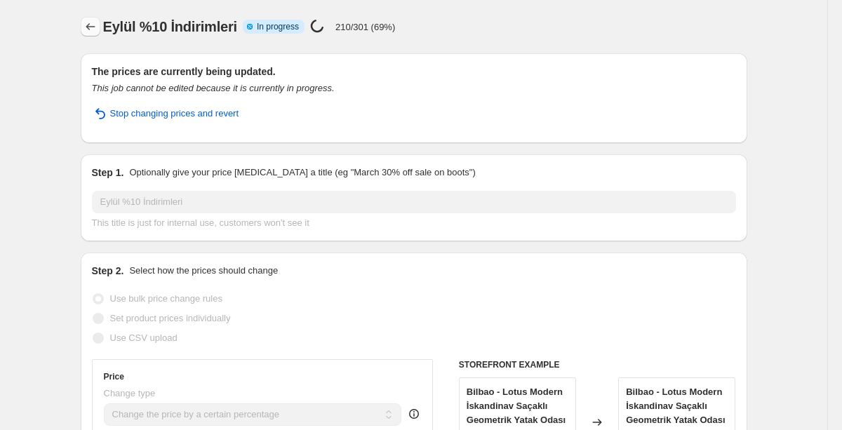
click at [95, 20] on icon "Price change jobs" at bounding box center [91, 27] width 14 height 14
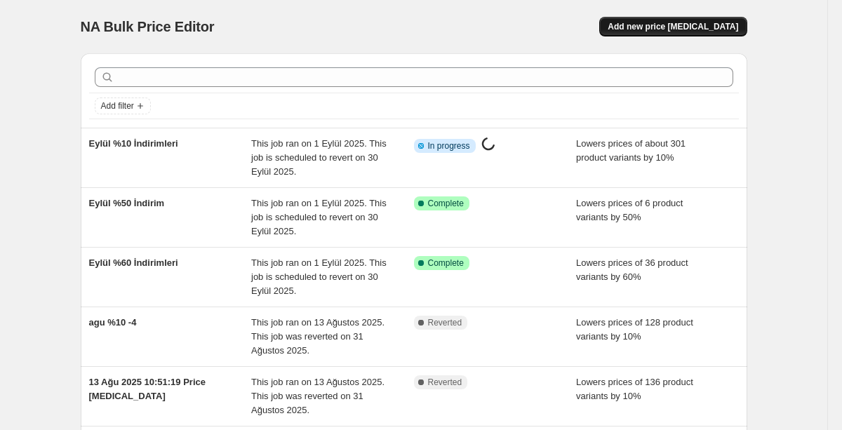
click at [658, 18] on button "Add new price [MEDICAL_DATA]" at bounding box center [673, 27] width 147 height 20
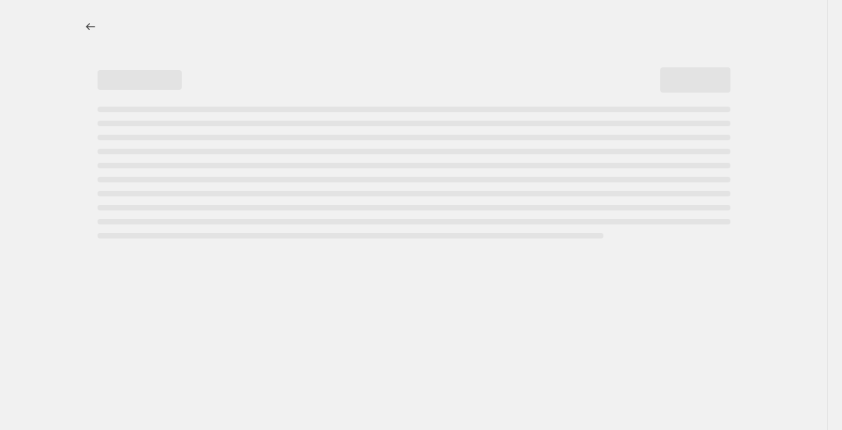
select select "percentage"
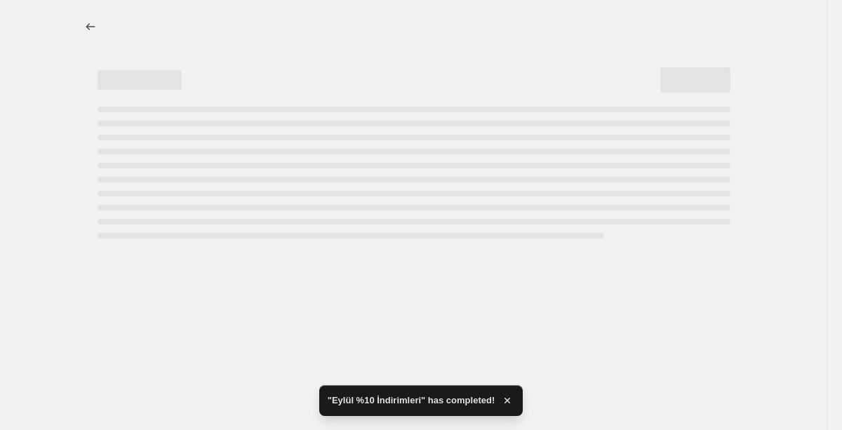
select select "percentage"
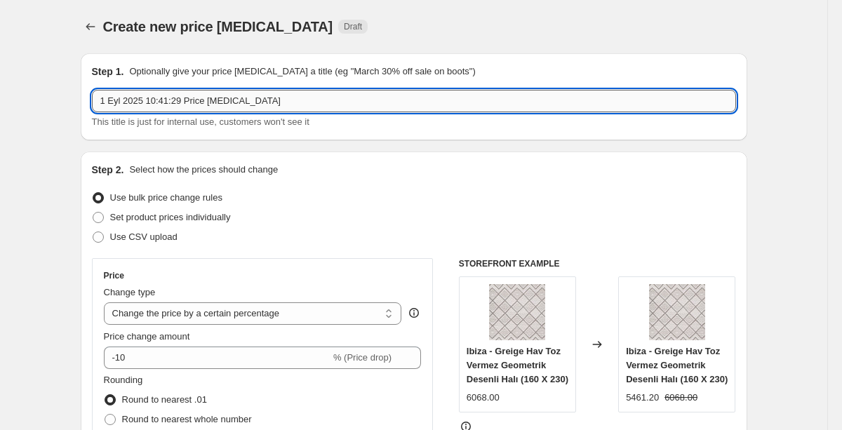
click at [289, 105] on input "1 Eyl 2025 10:41:29 Price [MEDICAL_DATA]" at bounding box center [414, 101] width 644 height 22
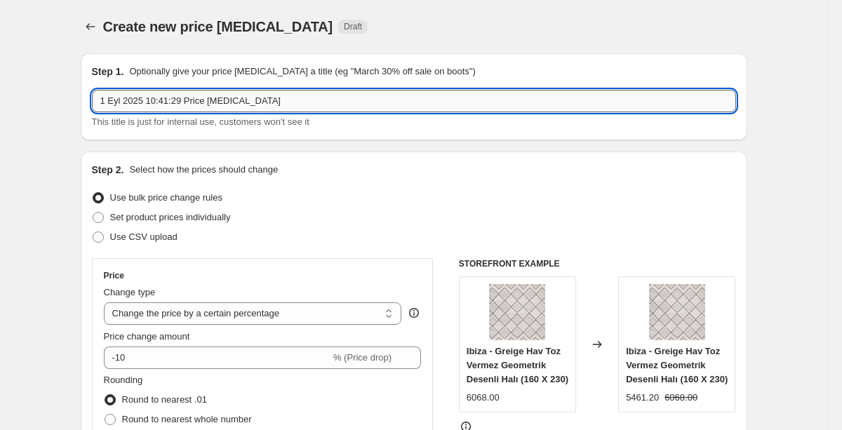
click at [289, 105] on input "1 Eyl 2025 10:41:29 Price [MEDICAL_DATA]" at bounding box center [414, 101] width 644 height 22
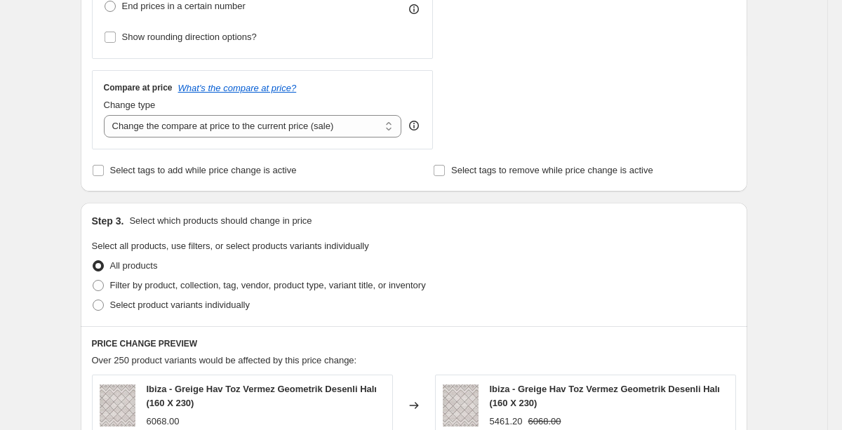
scroll to position [459, 0]
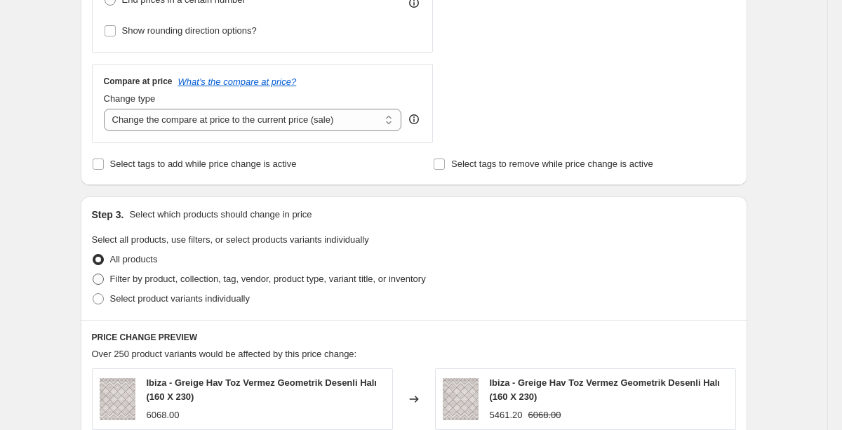
type input "Eylül %10 İndirim"
click at [232, 279] on span "Filter by product, collection, tag, vendor, product type, variant title, or inv…" at bounding box center [268, 279] width 316 height 11
click at [93, 275] on input "Filter by product, collection, tag, vendor, product type, variant title, or inv…" at bounding box center [93, 274] width 1 height 1
radio input "true"
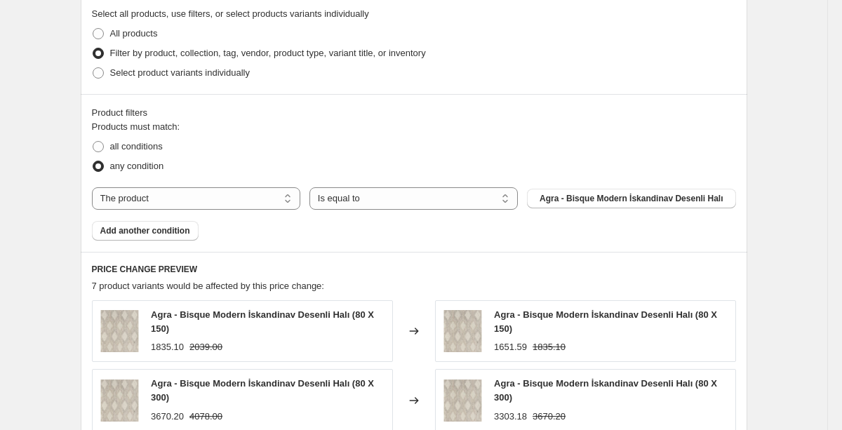
scroll to position [689, 0]
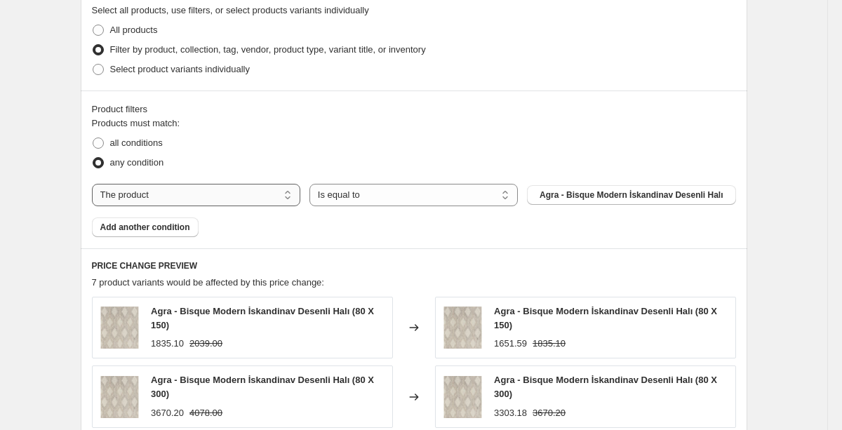
click at [241, 194] on select "The product The product's collection The product's tag The product's vendor The…" at bounding box center [196, 195] width 209 height 22
select select "collection"
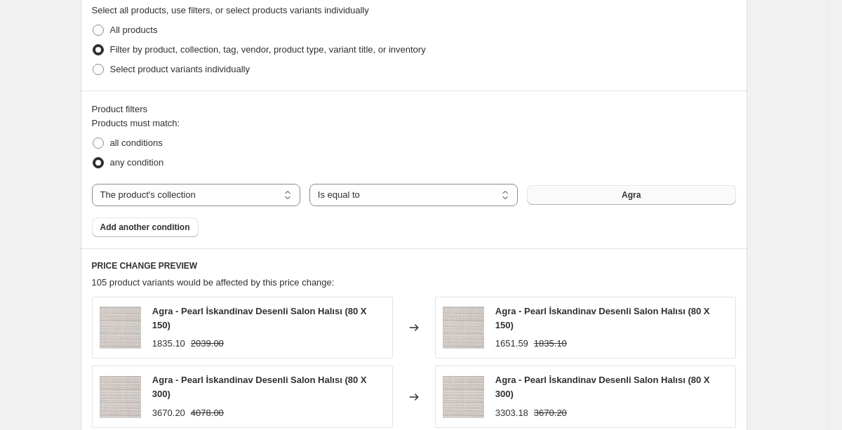
click at [574, 197] on button "Agra" at bounding box center [631, 195] width 209 height 20
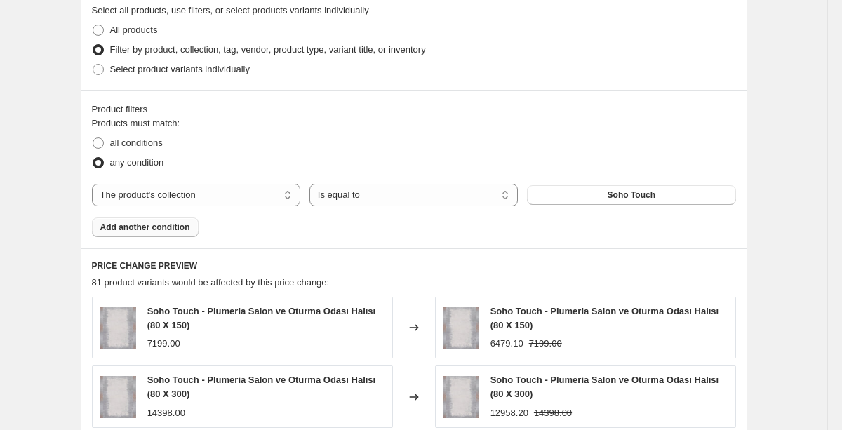
click at [147, 225] on span "Add another condition" at bounding box center [145, 227] width 90 height 11
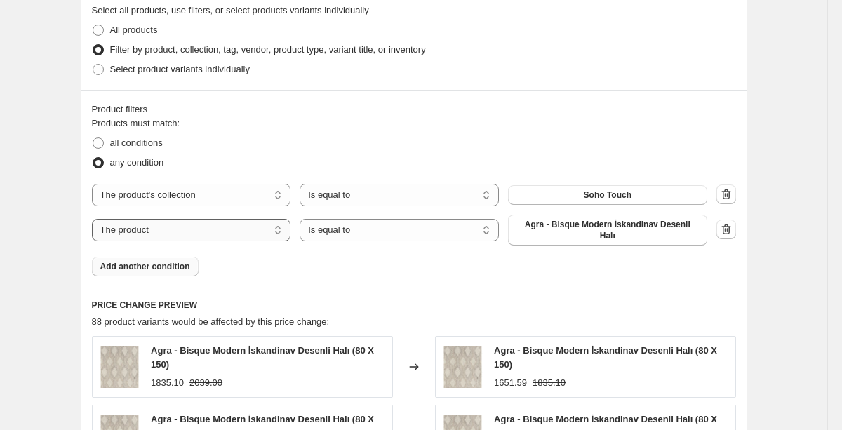
click at [217, 232] on select "The product The product's collection The product's tag The product's vendor The…" at bounding box center [191, 230] width 199 height 22
select select "collection"
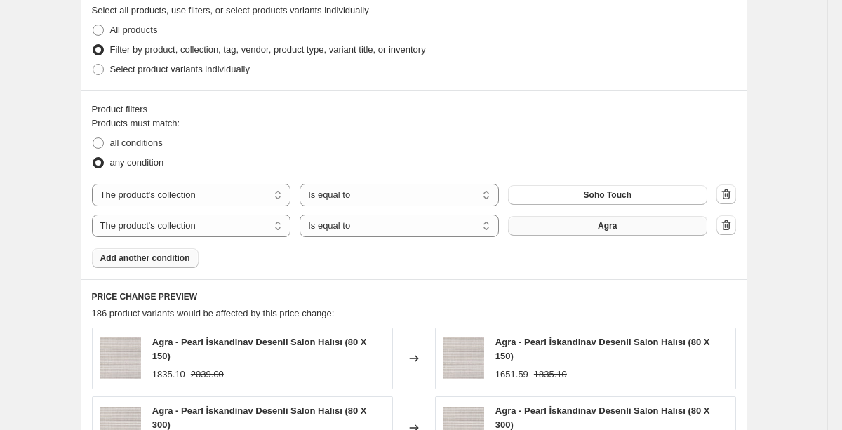
click at [554, 232] on button "Agra" at bounding box center [607, 226] width 199 height 20
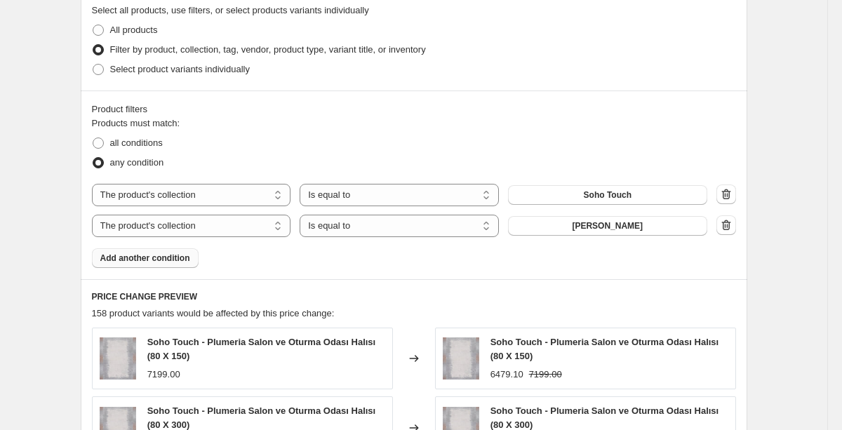
click at [187, 257] on span "Add another condition" at bounding box center [145, 258] width 90 height 11
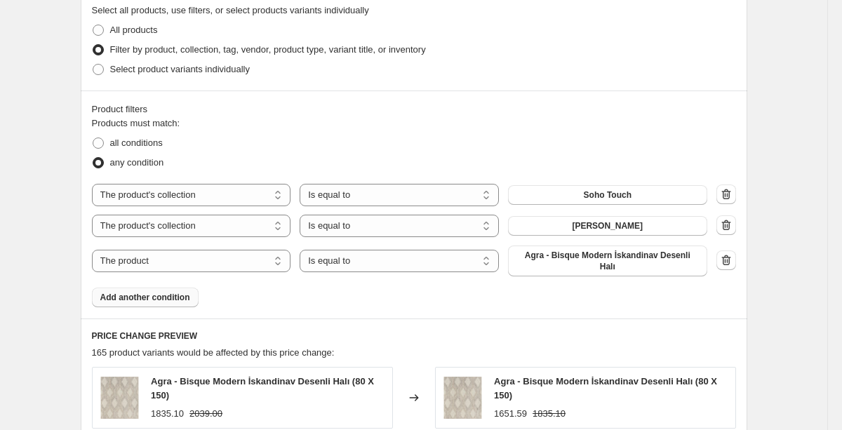
click at [251, 247] on div "The product The product's collection The product's tag The product's vendor The…" at bounding box center [400, 261] width 616 height 31
click at [246, 260] on select "The product The product's collection The product's tag The product's vendor The…" at bounding box center [191, 261] width 199 height 22
select select "collection"
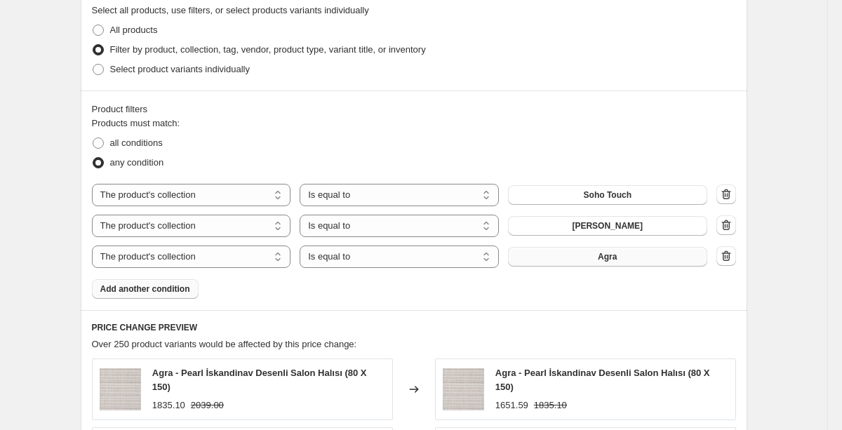
click at [595, 260] on button "Agra" at bounding box center [607, 257] width 199 height 20
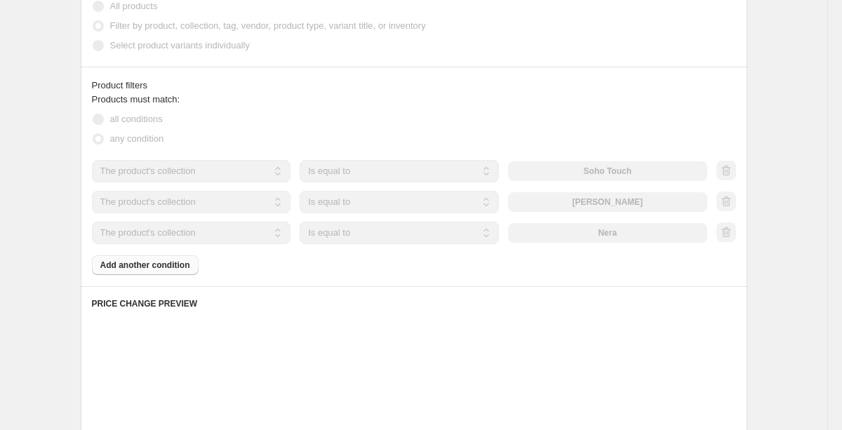
scroll to position [714, 0]
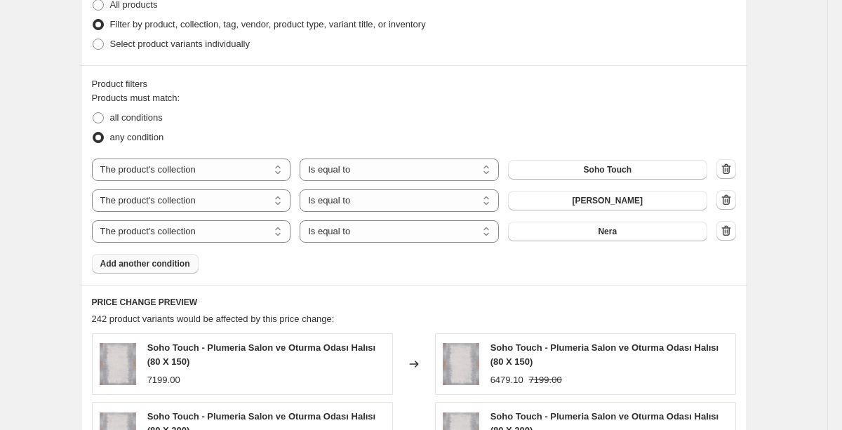
click at [179, 258] on span "Add another condition" at bounding box center [145, 263] width 90 height 11
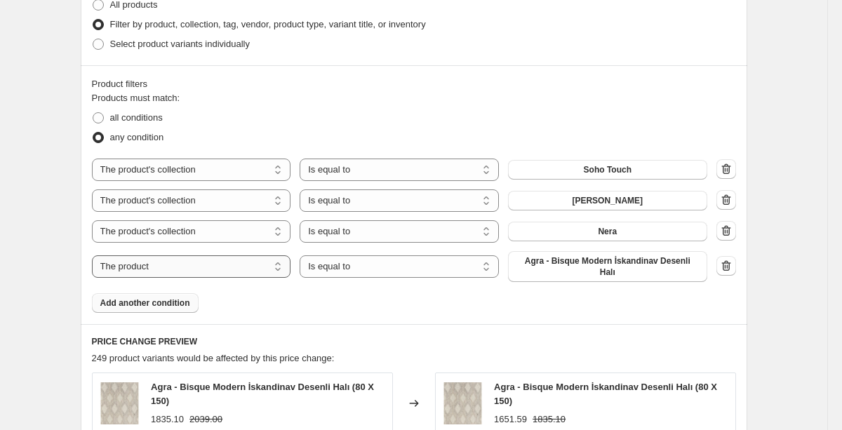
click at [270, 271] on select "The product The product's collection The product's tag The product's vendor The…" at bounding box center [191, 267] width 199 height 22
select select "collection"
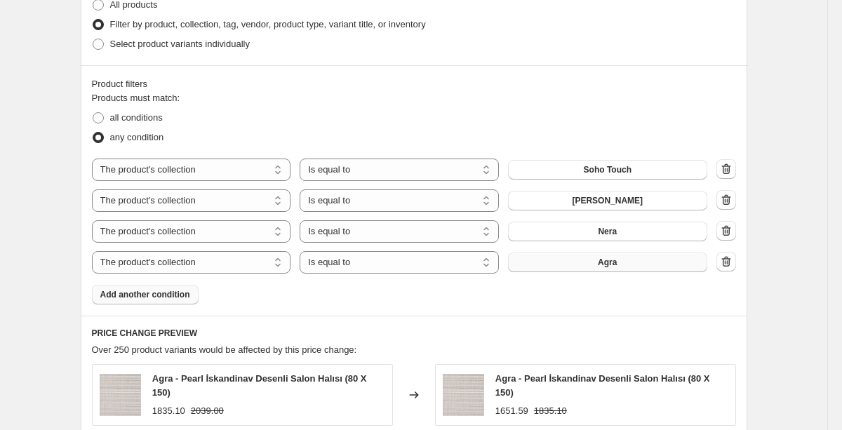
click at [568, 258] on button "Agra" at bounding box center [607, 263] width 199 height 20
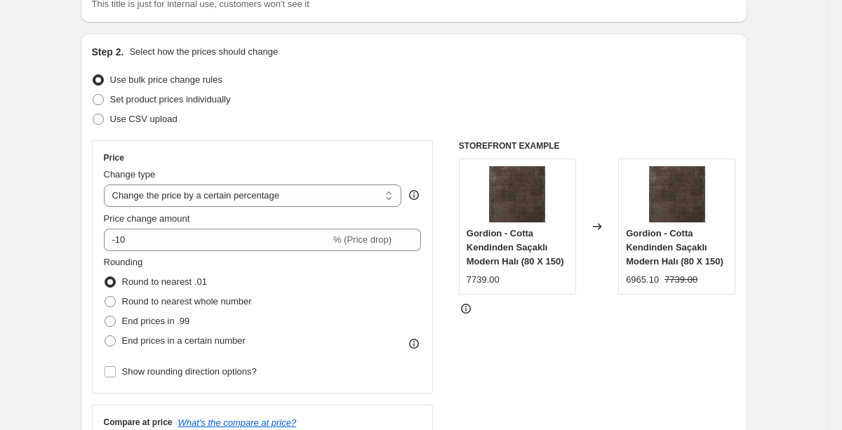
scroll to position [164, 0]
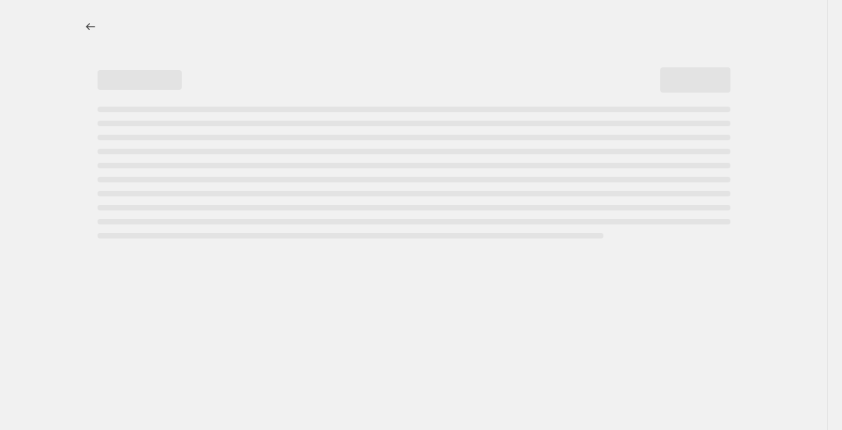
select select "percentage"
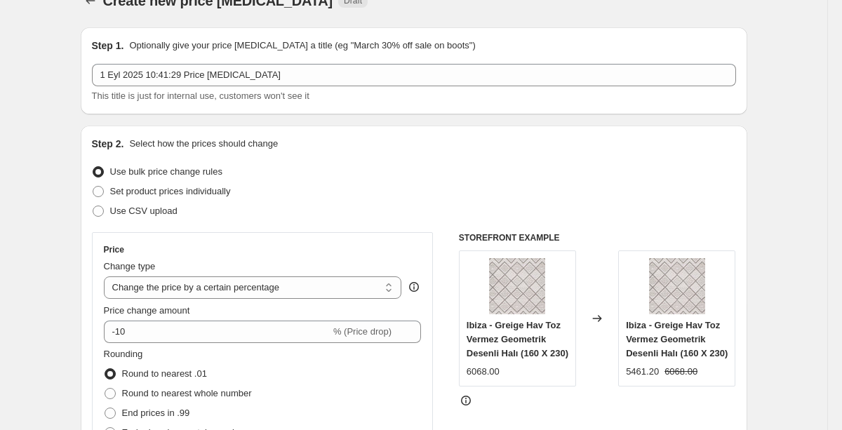
scroll to position [25, 0]
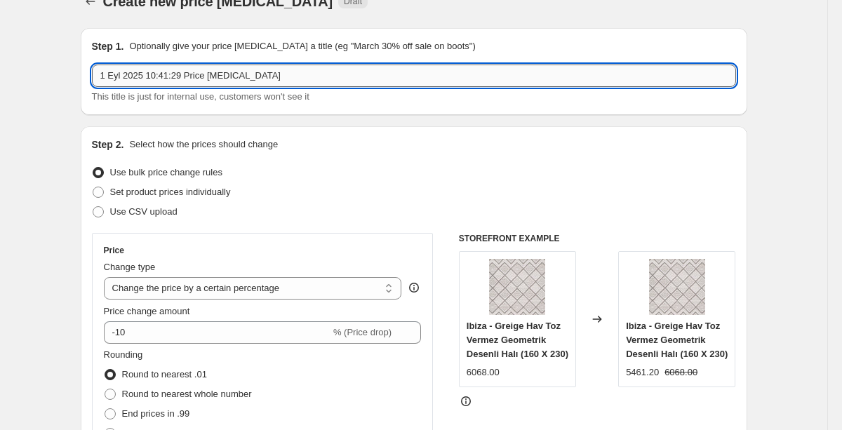
click at [329, 75] on input "1 Eyl 2025 10:41:29 Price [MEDICAL_DATA]" at bounding box center [414, 76] width 644 height 22
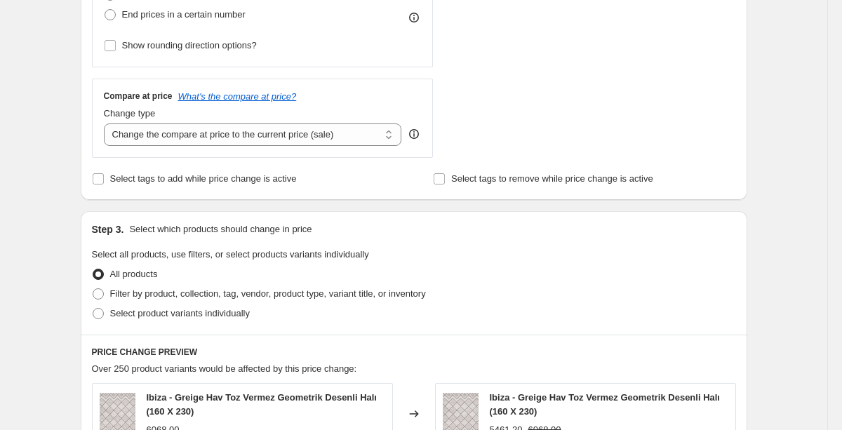
scroll to position [454, 0]
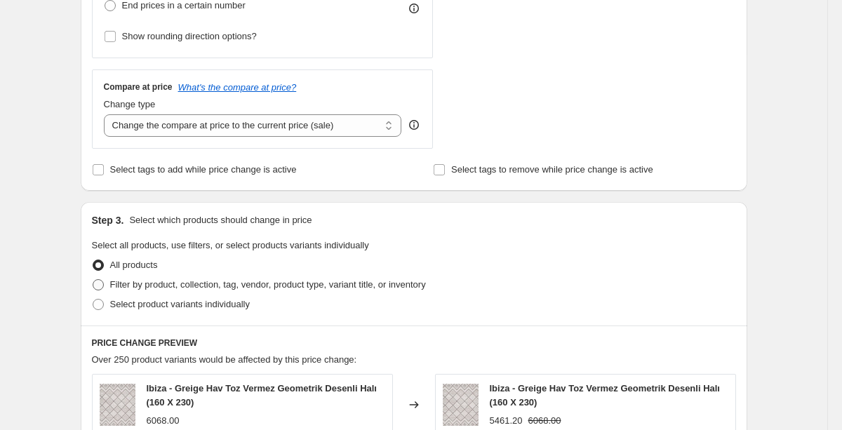
type input "Eylül %10 İndirim"
click at [168, 284] on span "Filter by product, collection, tag, vendor, product type, variant title, or inv…" at bounding box center [268, 284] width 316 height 11
click at [93, 280] on input "Filter by product, collection, tag, vendor, product type, variant title, or inv…" at bounding box center [93, 279] width 1 height 1
radio input "true"
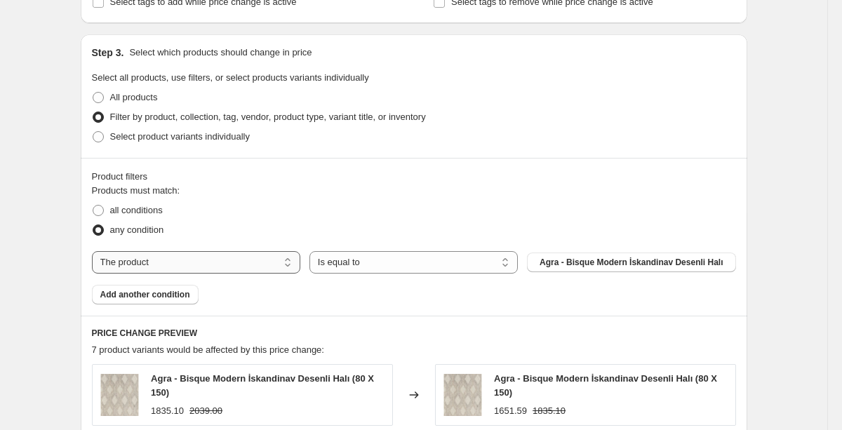
scroll to position [623, 0]
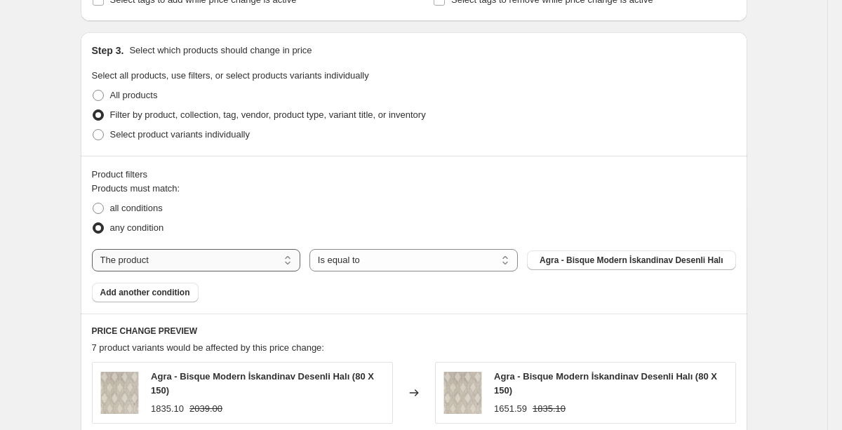
click at [253, 258] on select "The product The product's collection The product's tag The product's vendor The…" at bounding box center [196, 260] width 209 height 22
select select "collection"
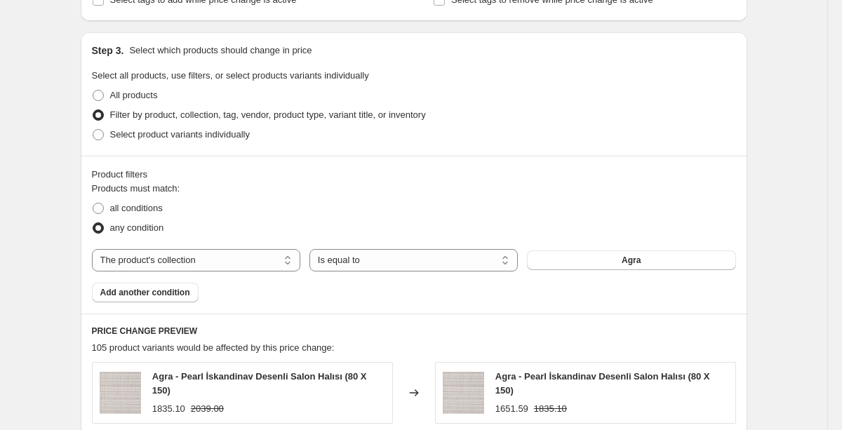
click at [607, 246] on div "Products must match: all conditions any condition The product The product's col…" at bounding box center [414, 242] width 644 height 121
click at [602, 261] on button "Agra" at bounding box center [631, 261] width 209 height 20
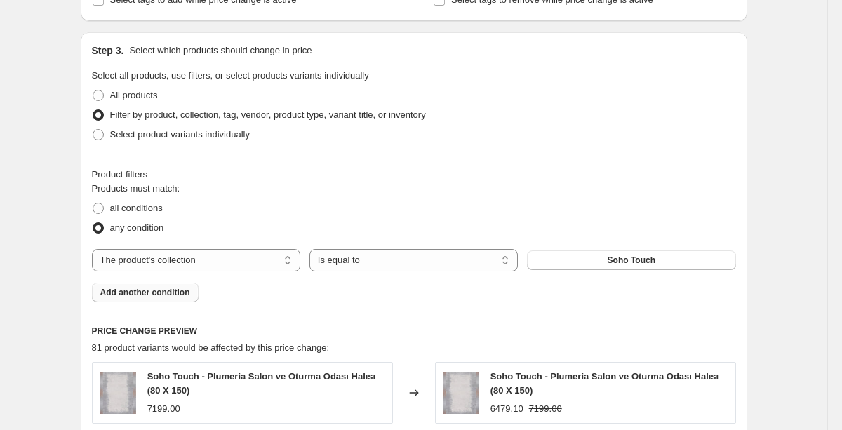
click at [184, 291] on span "Add another condition" at bounding box center [145, 292] width 90 height 11
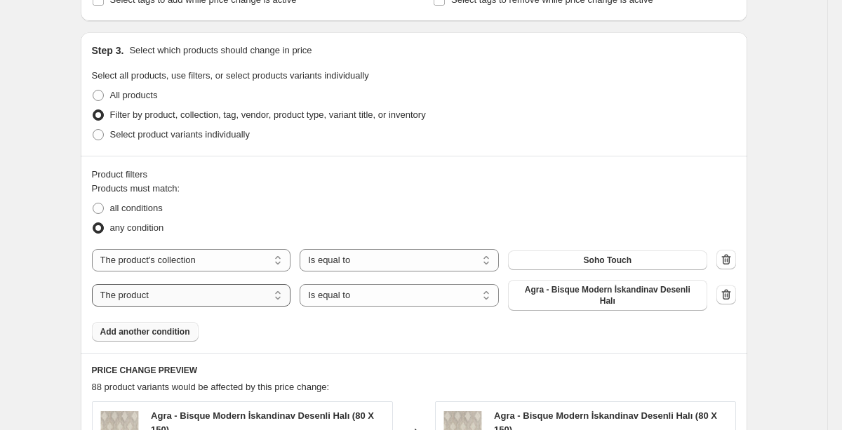
click at [239, 297] on select "The product The product's collection The product's tag The product's vendor The…" at bounding box center [191, 295] width 199 height 22
select select "collection"
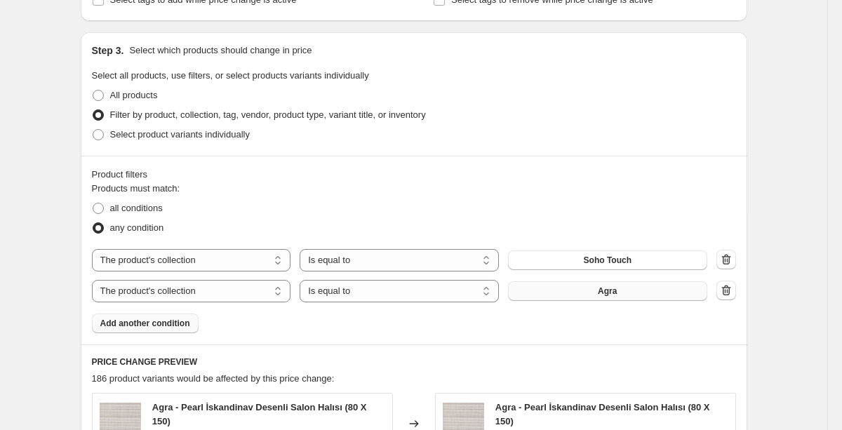
click at [586, 291] on button "Agra" at bounding box center [607, 292] width 199 height 20
click at [178, 324] on span "Add another condition" at bounding box center [145, 323] width 90 height 11
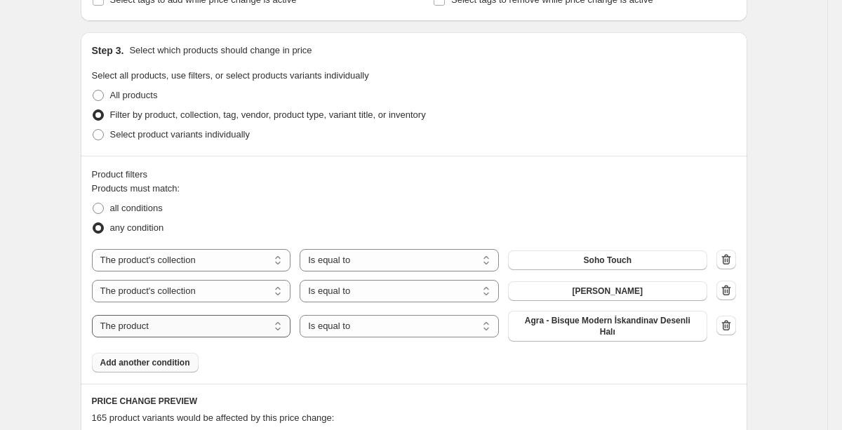
click at [263, 324] on select "The product The product's collection The product's tag The product's vendor The…" at bounding box center [191, 326] width 199 height 22
select select "collection"
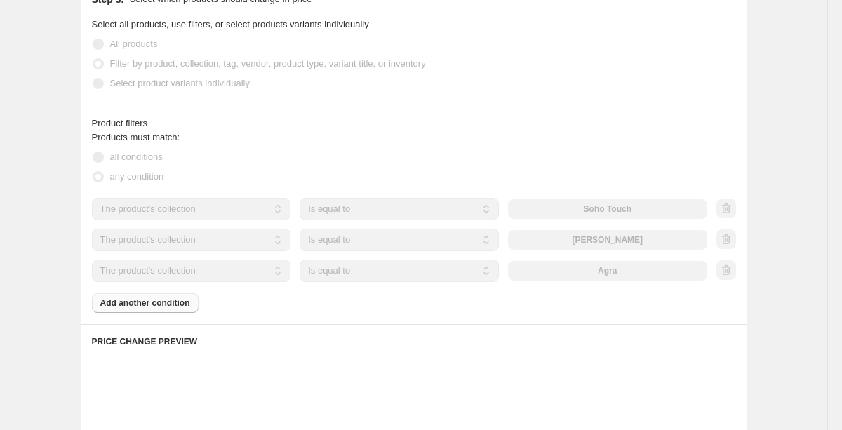
scroll to position [678, 0]
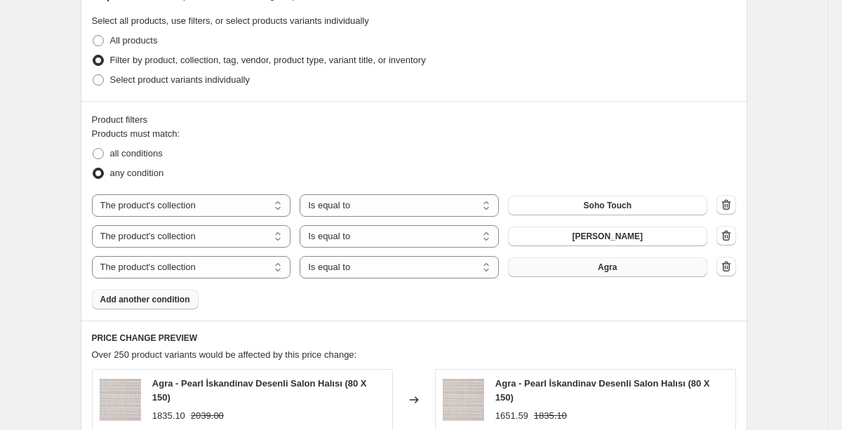
click at [571, 274] on button "Agra" at bounding box center [607, 268] width 199 height 20
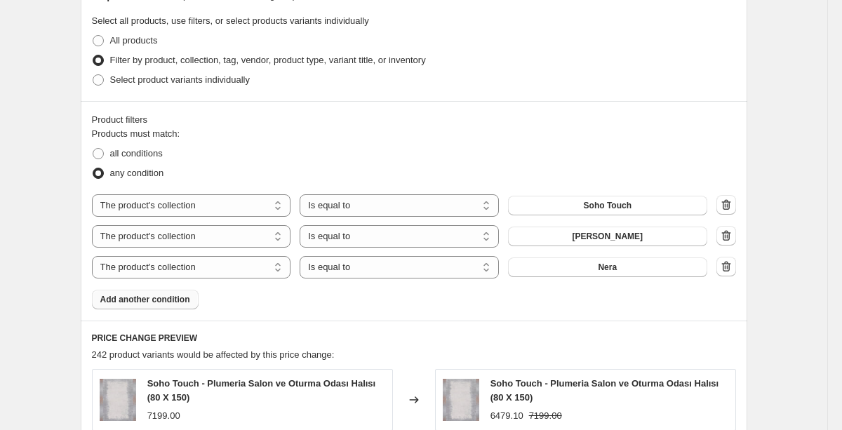
click at [187, 304] on span "Add another condition" at bounding box center [145, 299] width 90 height 11
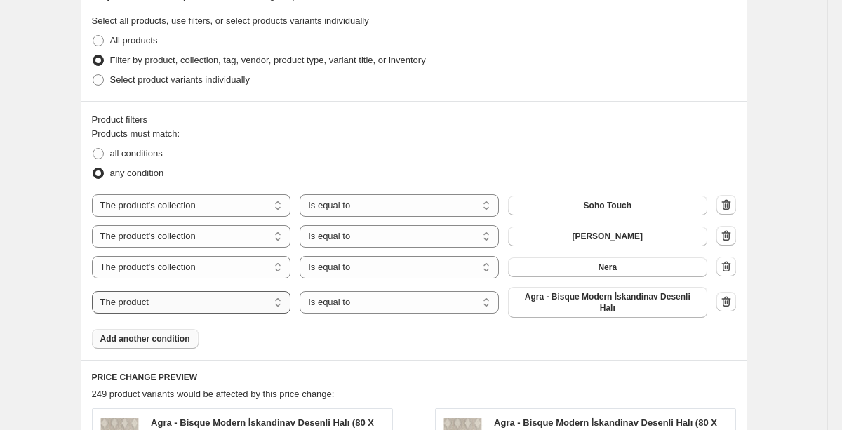
click at [271, 307] on select "The product The product's collection The product's tag The product's vendor The…" at bounding box center [191, 302] width 199 height 22
select select "collection"
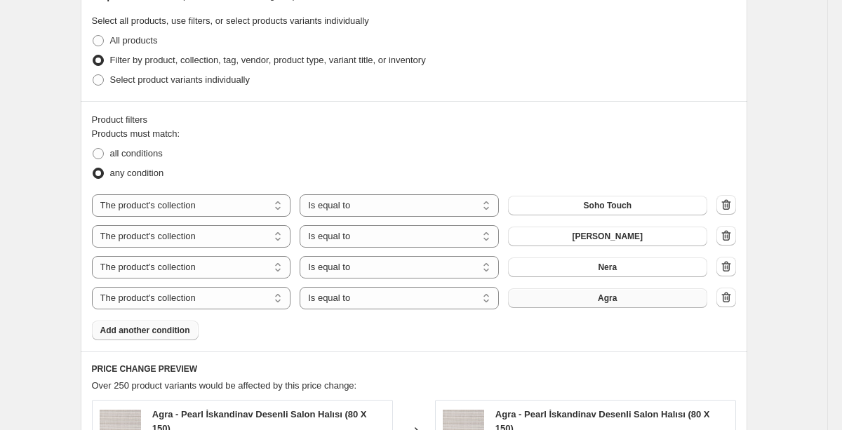
click at [580, 289] on button "Agra" at bounding box center [607, 299] width 199 height 20
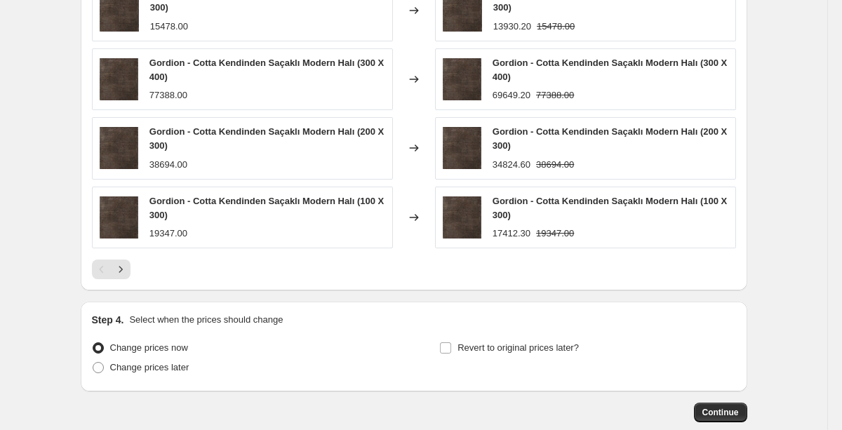
scroll to position [1246, 0]
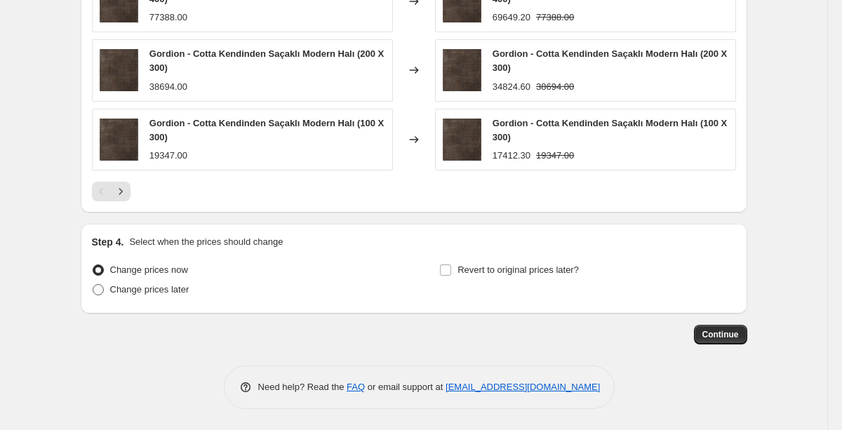
click at [169, 290] on span "Change prices later" at bounding box center [149, 289] width 79 height 11
click at [93, 285] on input "Change prices later" at bounding box center [93, 284] width 1 height 1
radio input "true"
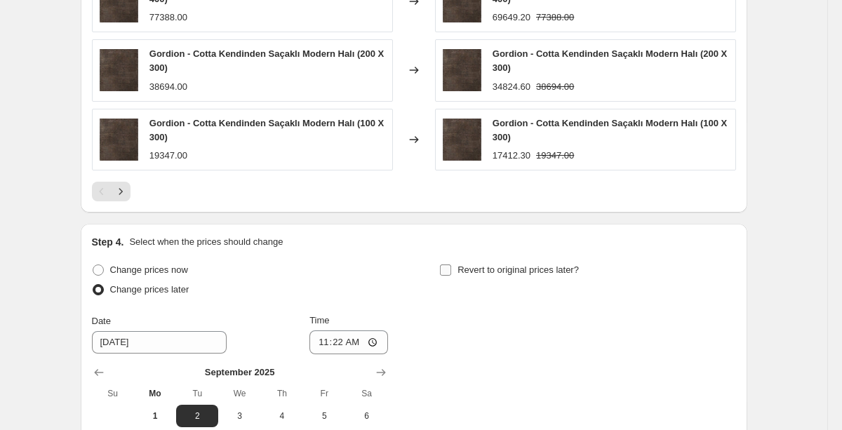
click at [482, 272] on span "Revert to original prices later?" at bounding box center [518, 270] width 121 height 11
click at [451, 272] on input "Revert to original prices later?" at bounding box center [445, 270] width 11 height 11
checkbox input "true"
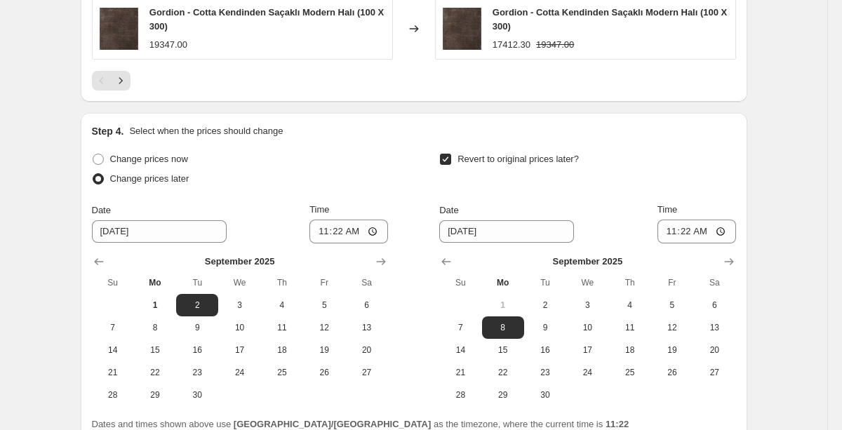
scroll to position [1360, 0]
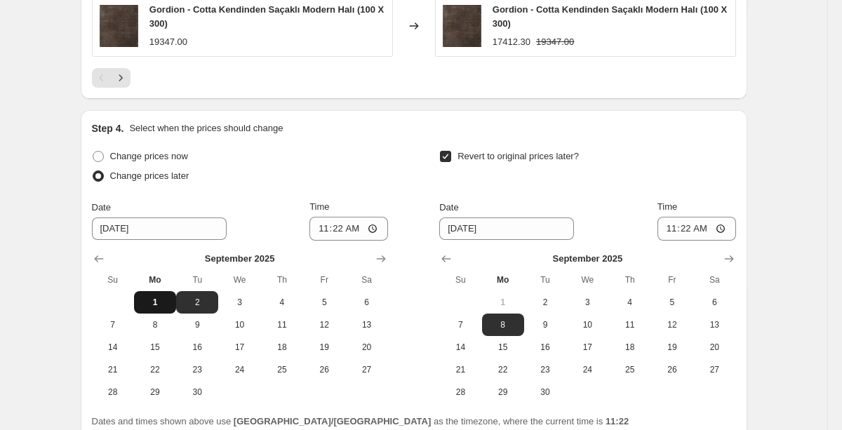
click at [148, 302] on span "1" at bounding box center [155, 302] width 31 height 11
type input "[DATE]"
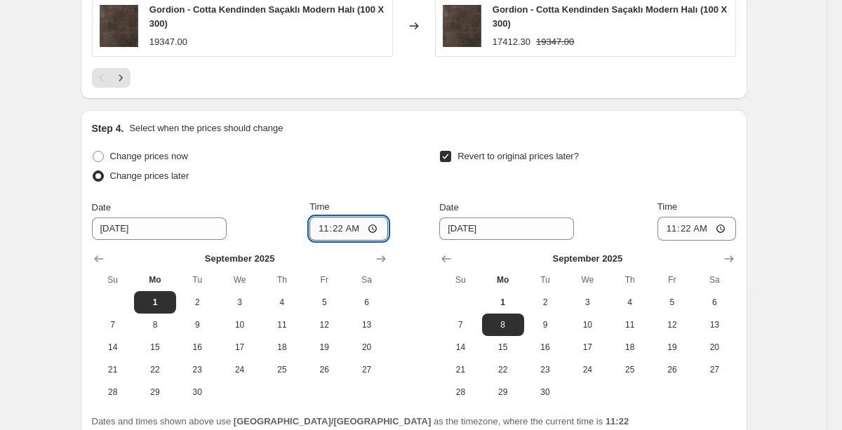
click at [369, 227] on input "11:22" at bounding box center [349, 229] width 79 height 24
type input "00:00"
click at [552, 396] on span "30" at bounding box center [545, 392] width 31 height 11
type input "[DATE]"
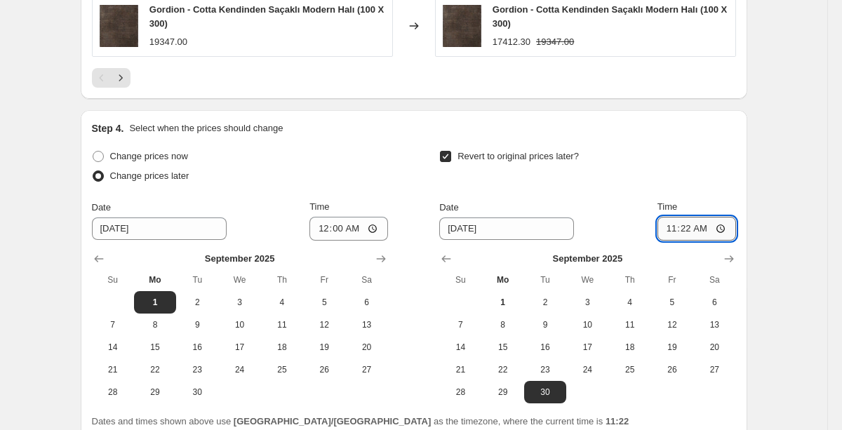
click at [694, 225] on input "11:22" at bounding box center [697, 229] width 79 height 24
click at [729, 231] on input "11:22" at bounding box center [697, 229] width 79 height 24
click at [721, 226] on input "11:22" at bounding box center [697, 229] width 79 height 24
type input "23:59"
click at [641, 159] on div "Revert to original prices later?" at bounding box center [587, 168] width 296 height 42
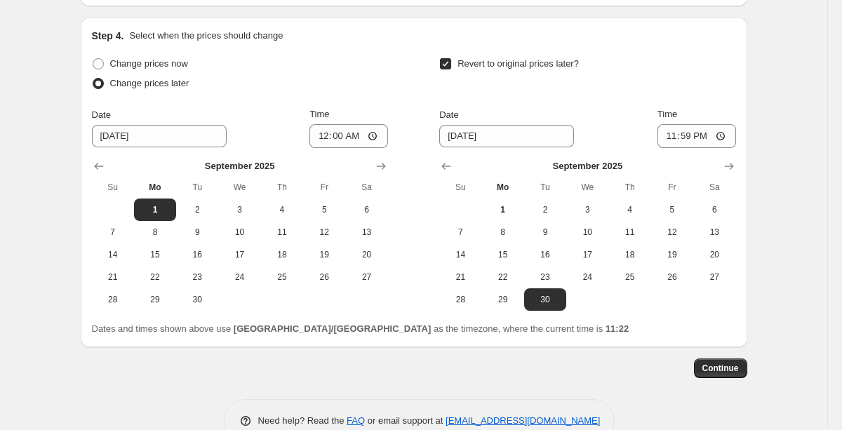
scroll to position [1486, 0]
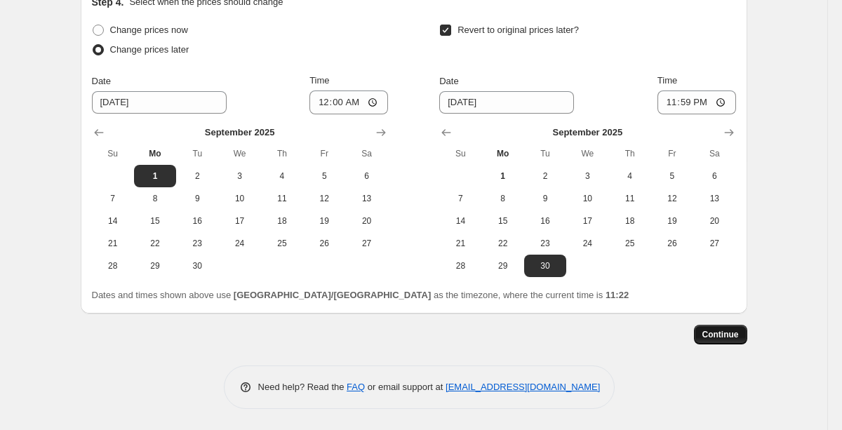
click at [712, 334] on span "Continue" at bounding box center [721, 334] width 37 height 11
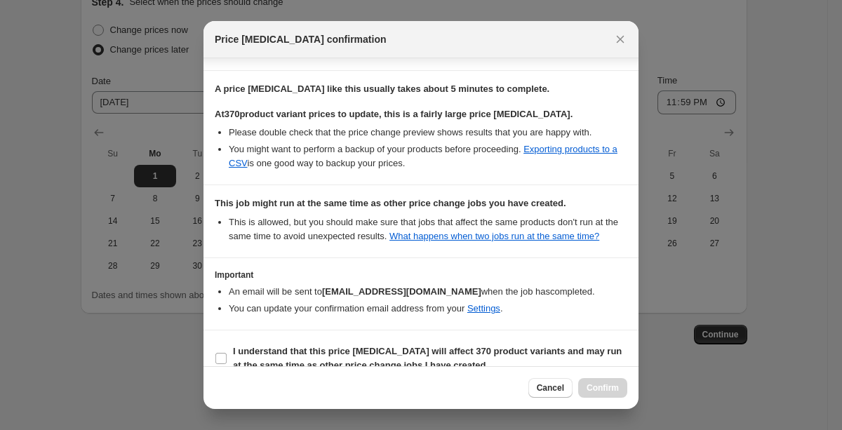
scroll to position [249, 0]
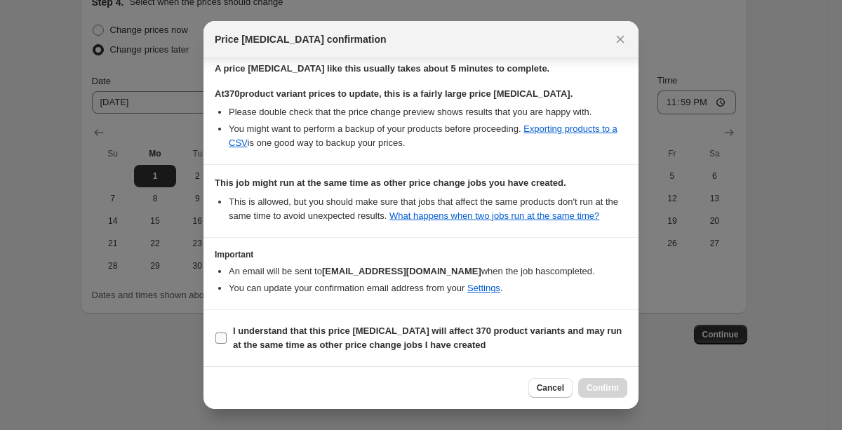
click at [251, 338] on span "I understand that this price [MEDICAL_DATA] will affect 370 product variants an…" at bounding box center [430, 338] width 395 height 28
click at [227, 338] on input "I understand that this price [MEDICAL_DATA] will affect 370 product variants an…" at bounding box center [221, 338] width 11 height 11
checkbox input "true"
click at [603, 388] on span "Confirm" at bounding box center [603, 388] width 32 height 11
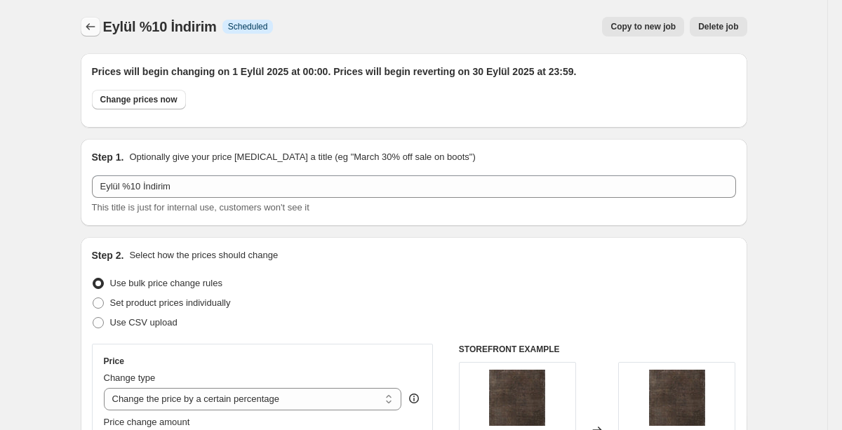
click at [91, 22] on icon "Price change jobs" at bounding box center [91, 27] width 14 height 14
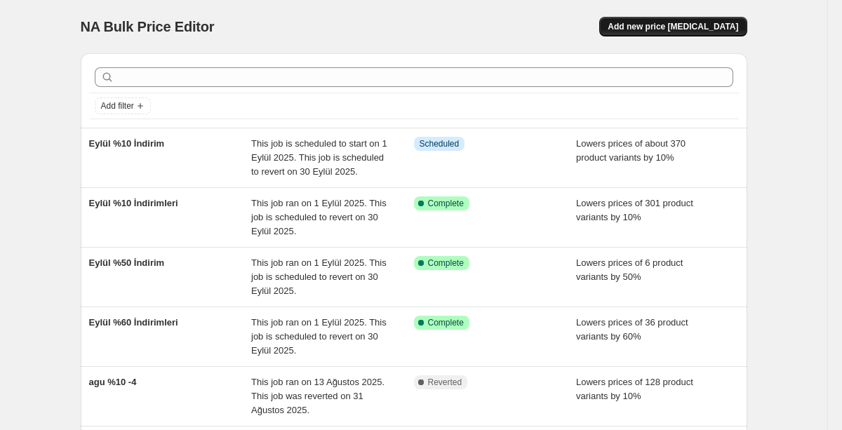
click at [663, 22] on span "Add new price [MEDICAL_DATA]" at bounding box center [673, 26] width 131 height 11
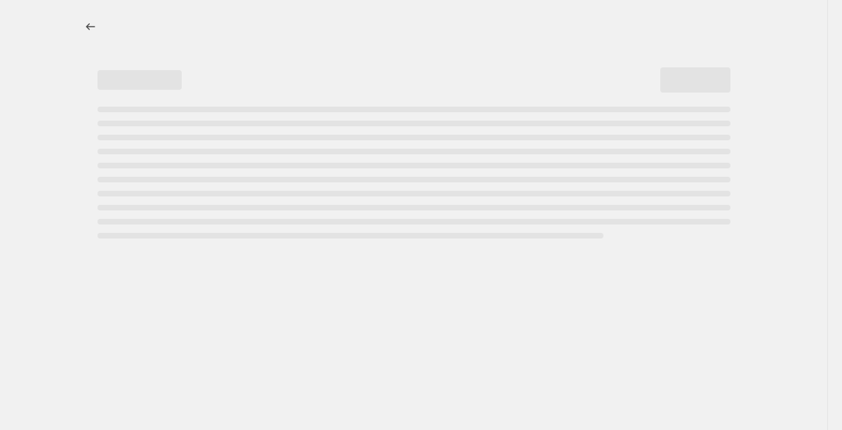
select select "percentage"
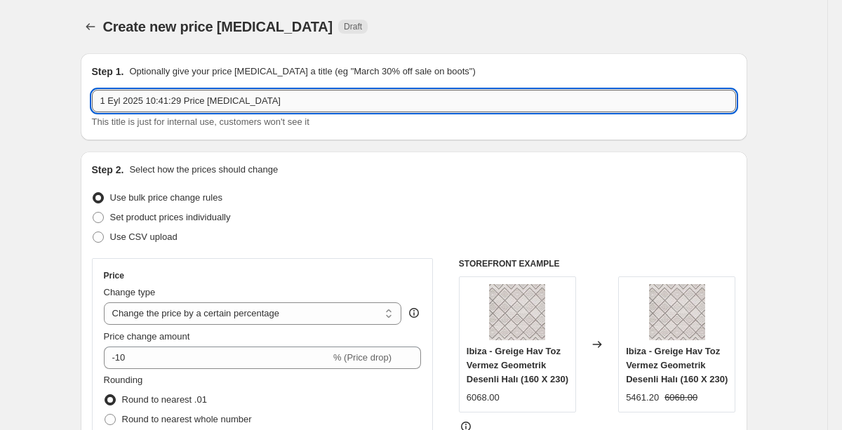
click at [205, 103] on input "1 Eyl 2025 10:41:29 Price [MEDICAL_DATA]" at bounding box center [414, 101] width 644 height 22
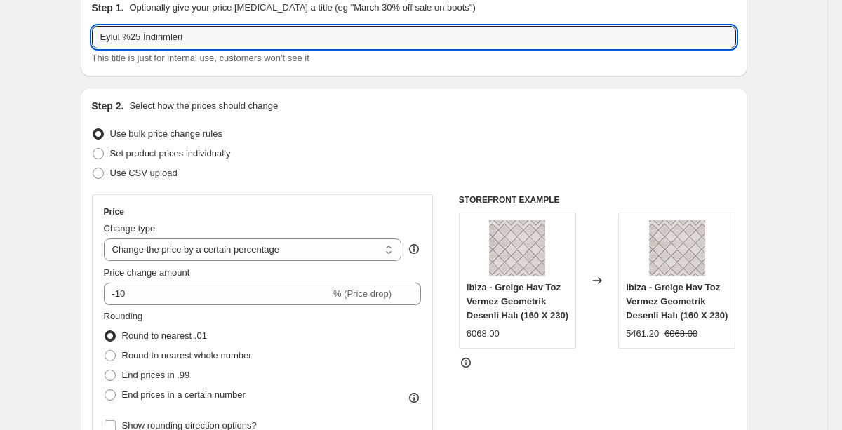
scroll to position [88, 0]
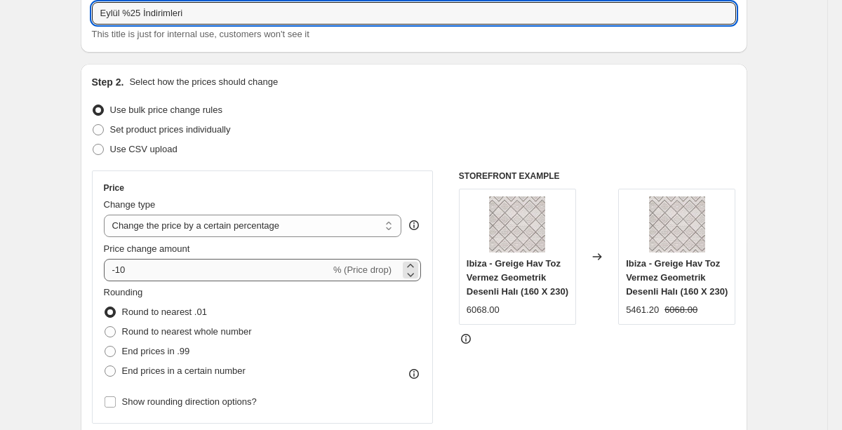
type input "Eylül %25 İndirimleri"
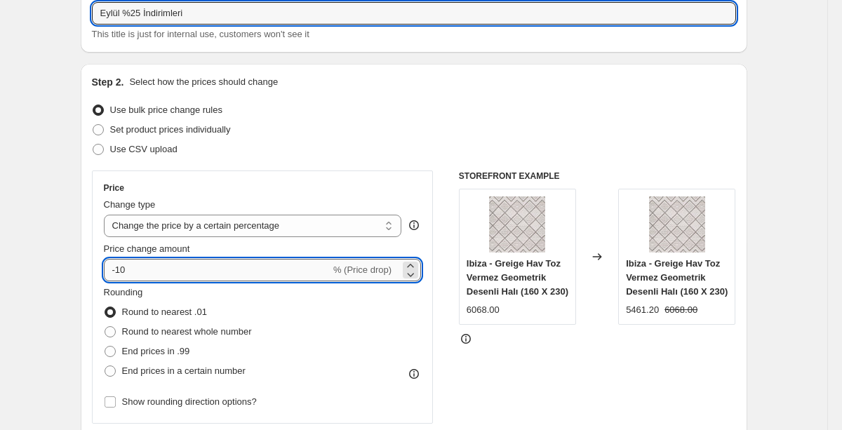
click at [195, 271] on input "-10" at bounding box center [217, 270] width 227 height 22
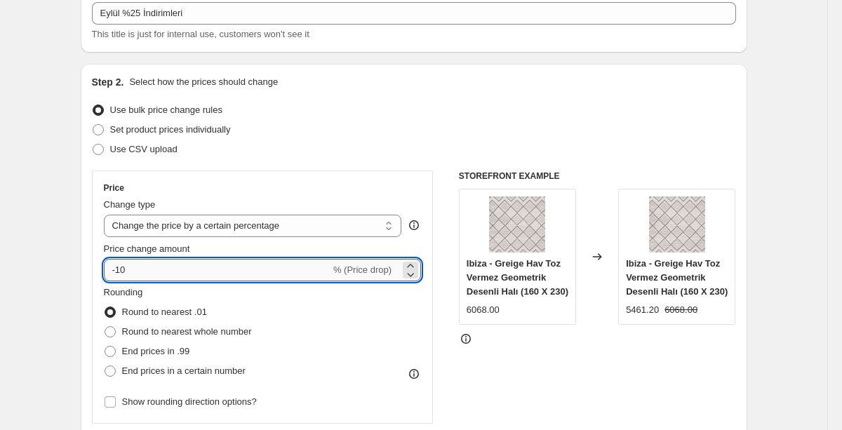
type input "-1"
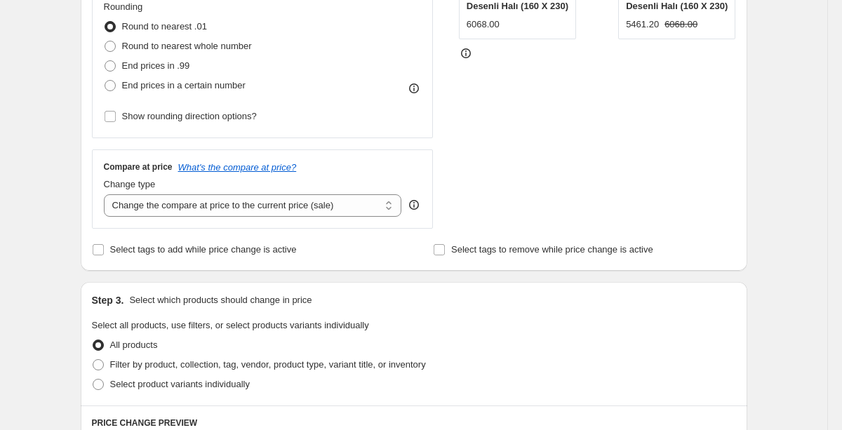
scroll to position [443, 0]
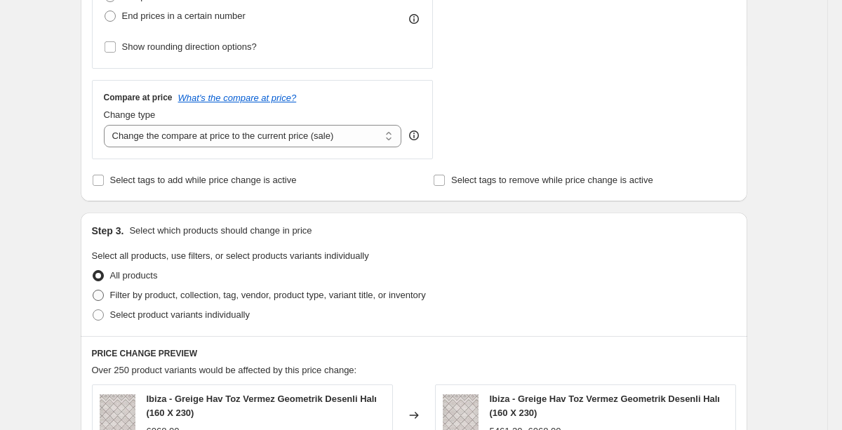
type input "-25"
click at [192, 295] on span "Filter by product, collection, tag, vendor, product type, variant title, or inv…" at bounding box center [268, 295] width 316 height 11
click at [93, 291] on input "Filter by product, collection, tag, vendor, product type, variant title, or inv…" at bounding box center [93, 290] width 1 height 1
radio input "true"
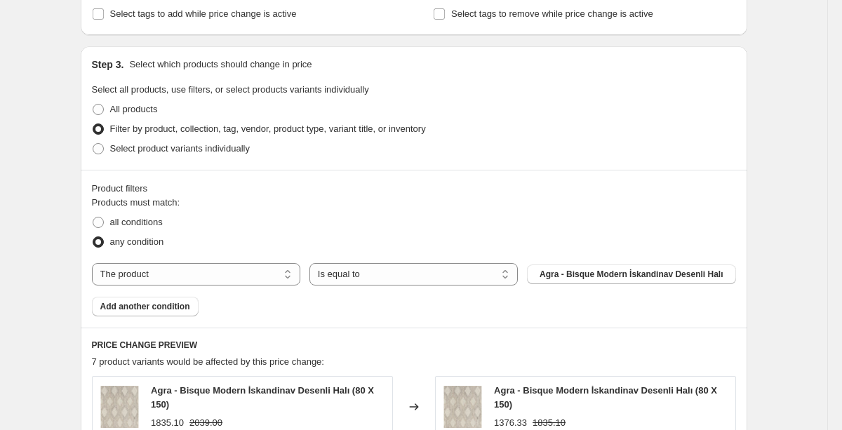
scroll to position [621, 0]
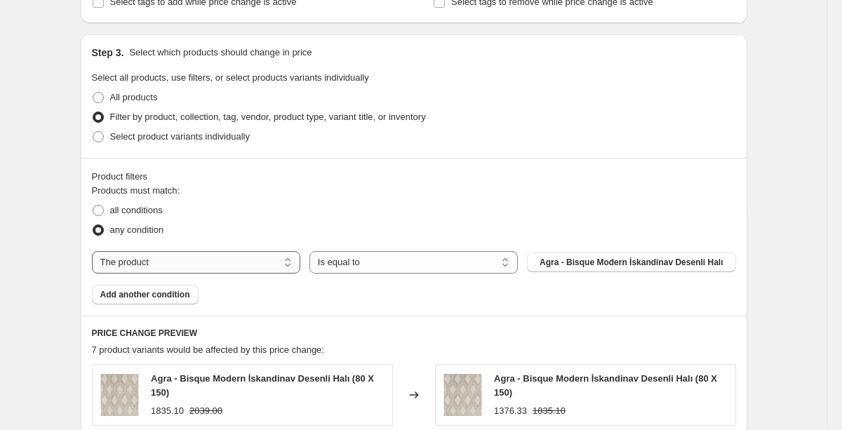
click at [199, 267] on select "The product The product's collection The product's tag The product's vendor The…" at bounding box center [196, 262] width 209 height 22
select select "collection"
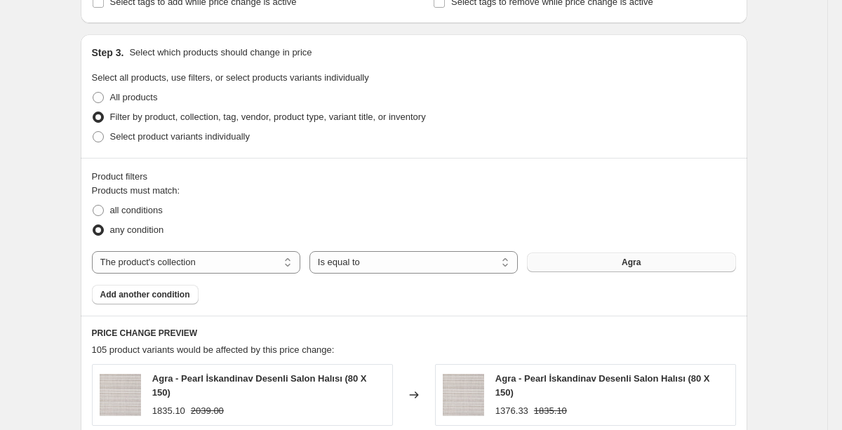
click at [609, 266] on button "Agra" at bounding box center [631, 263] width 209 height 20
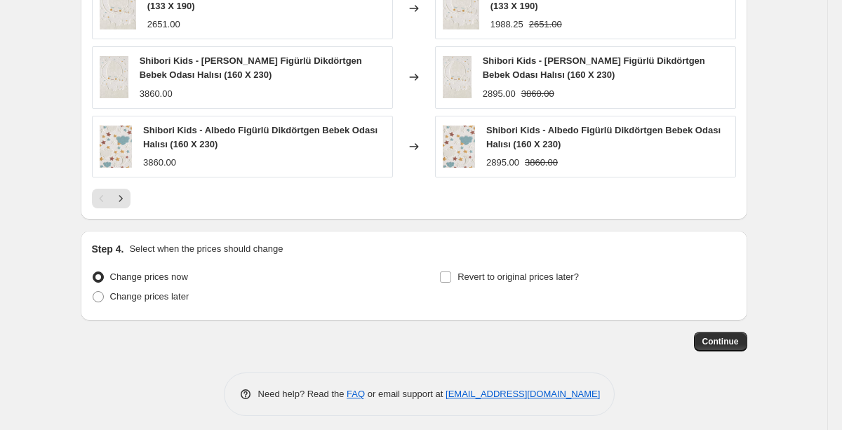
scroll to position [1153, 0]
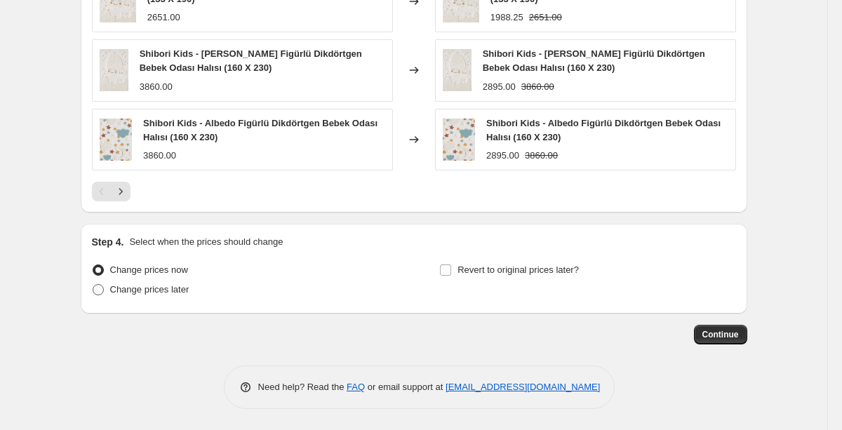
click at [178, 284] on span "Change prices later" at bounding box center [149, 289] width 79 height 11
click at [93, 284] on input "Change prices later" at bounding box center [93, 284] width 1 height 1
radio input "true"
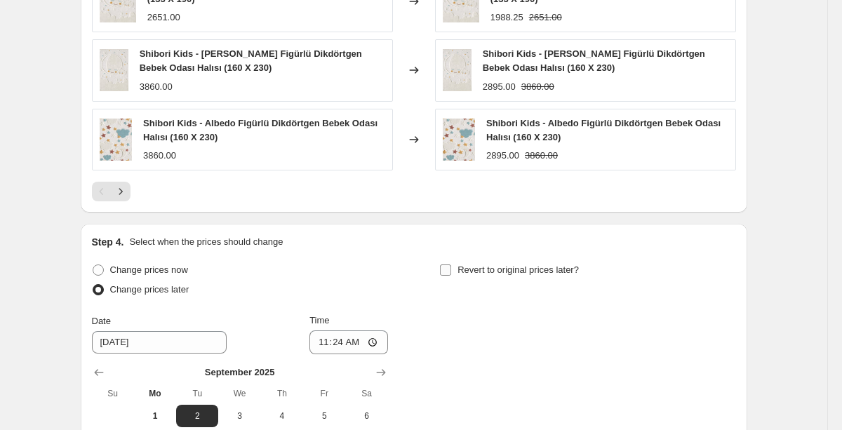
click at [451, 272] on input "Revert to original prices later?" at bounding box center [445, 270] width 11 height 11
checkbox input "true"
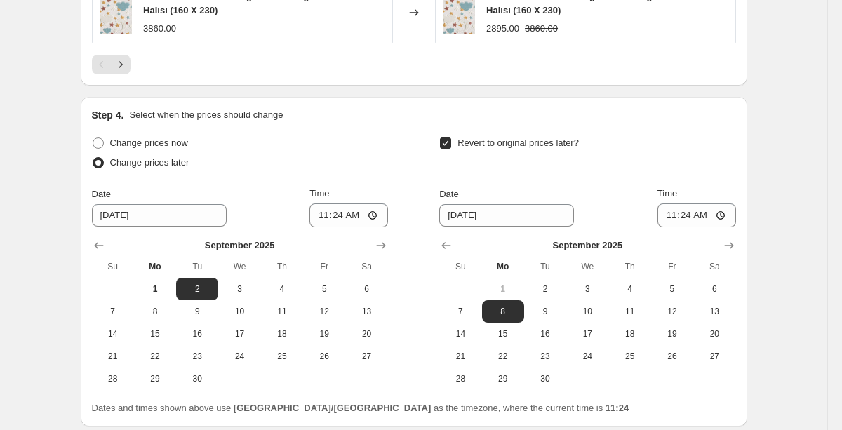
scroll to position [1283, 0]
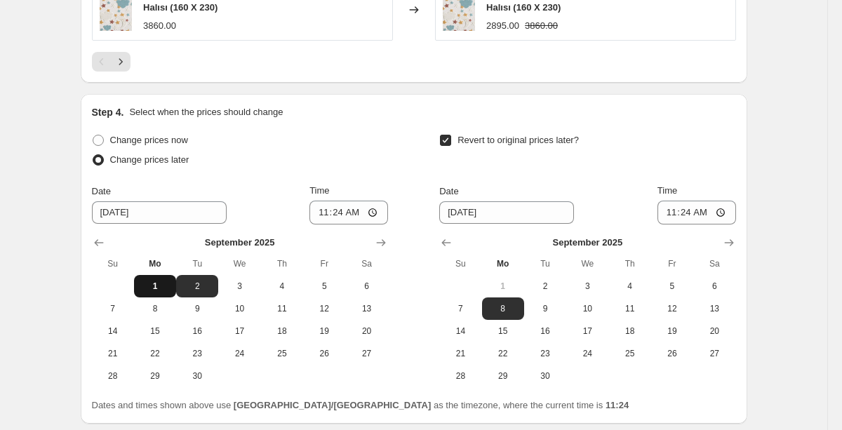
click at [154, 279] on button "1" at bounding box center [155, 286] width 42 height 22
type input "[DATE]"
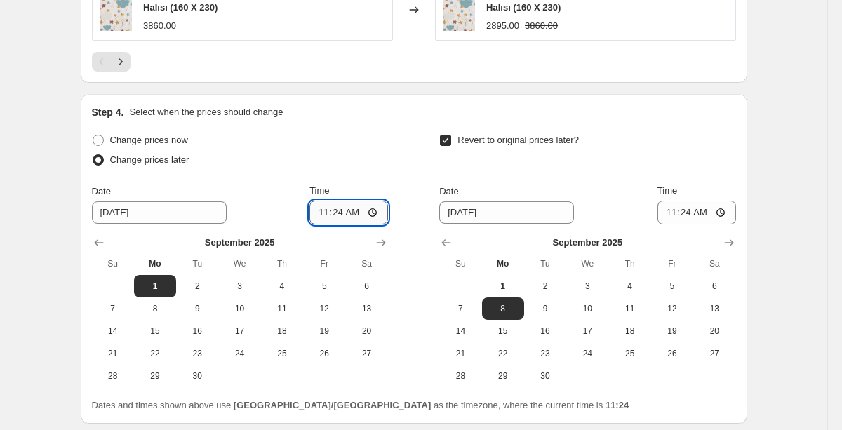
click at [372, 213] on input "11:24" at bounding box center [349, 213] width 79 height 24
type input "00:00"
click at [552, 381] on span "30" at bounding box center [545, 376] width 31 height 11
type input "[DATE]"
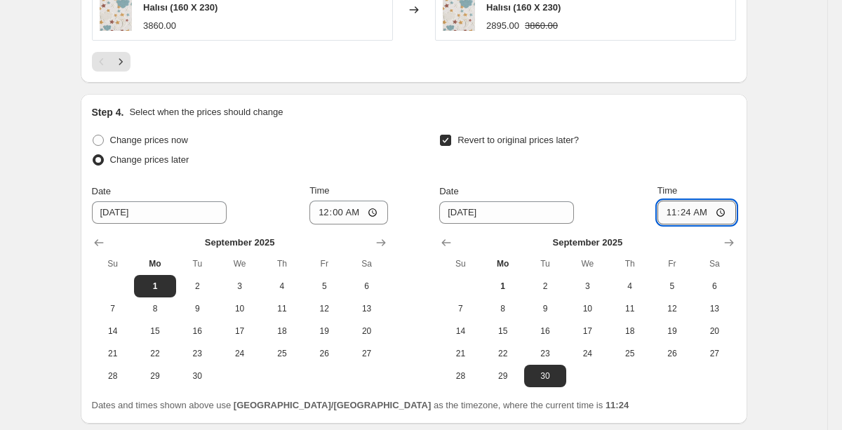
click at [729, 218] on input "11:24" at bounding box center [697, 213] width 79 height 24
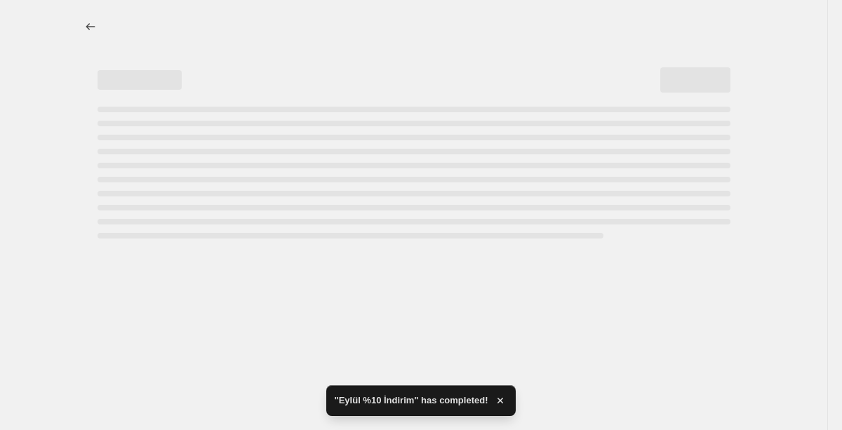
select select "percentage"
select select "collection"
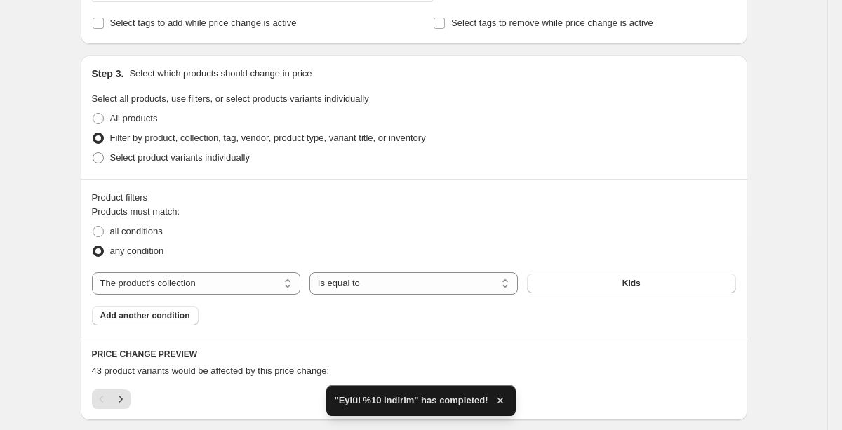
scroll to position [1048, 0]
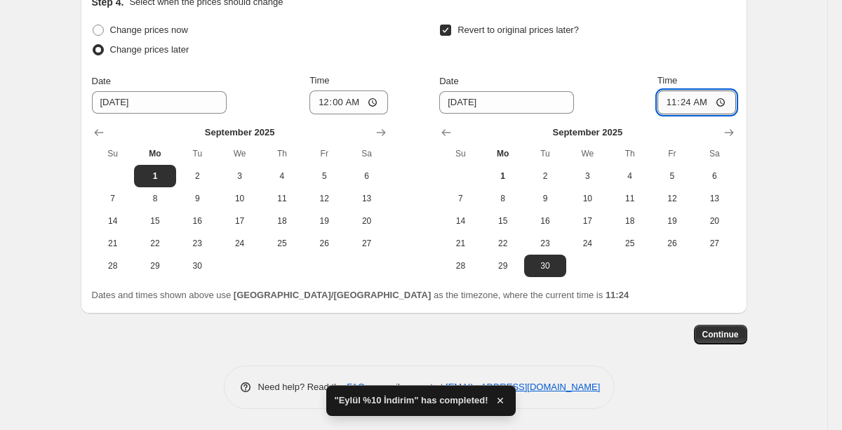
click at [712, 100] on input "11:24" at bounding box center [697, 103] width 79 height 24
click at [704, 104] on input "11:24" at bounding box center [697, 103] width 79 height 24
click at [709, 109] on input "11:24" at bounding box center [697, 103] width 79 height 24
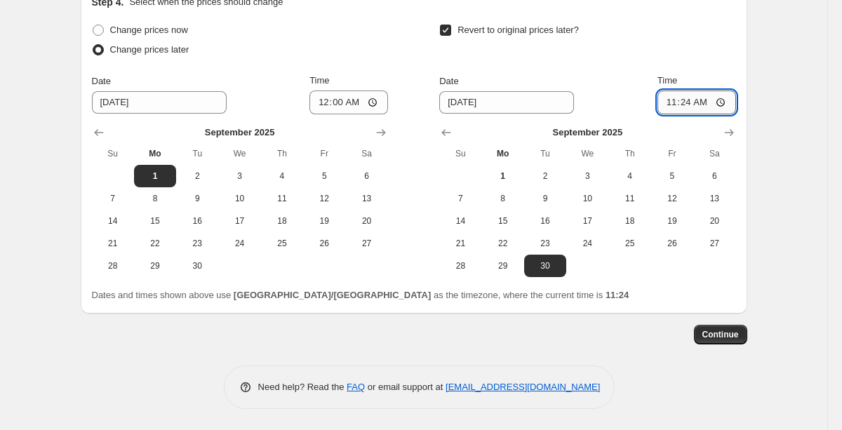
click at [722, 105] on input "11:24" at bounding box center [697, 103] width 79 height 24
type input "23:59"
click at [714, 336] on span "Continue" at bounding box center [721, 334] width 37 height 11
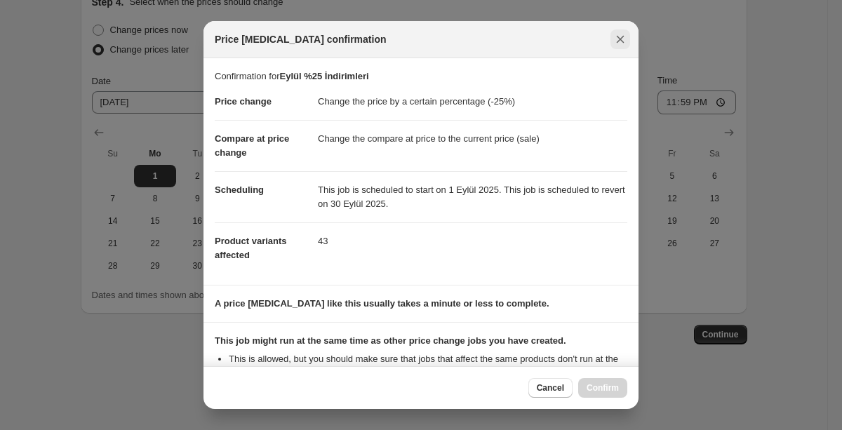
click at [626, 34] on icon "Close" at bounding box center [621, 39] width 14 height 14
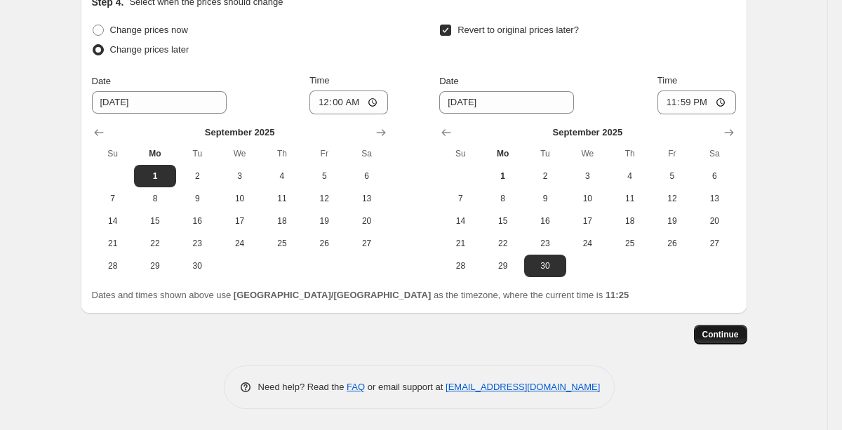
click at [709, 328] on button "Continue" at bounding box center [720, 335] width 53 height 20
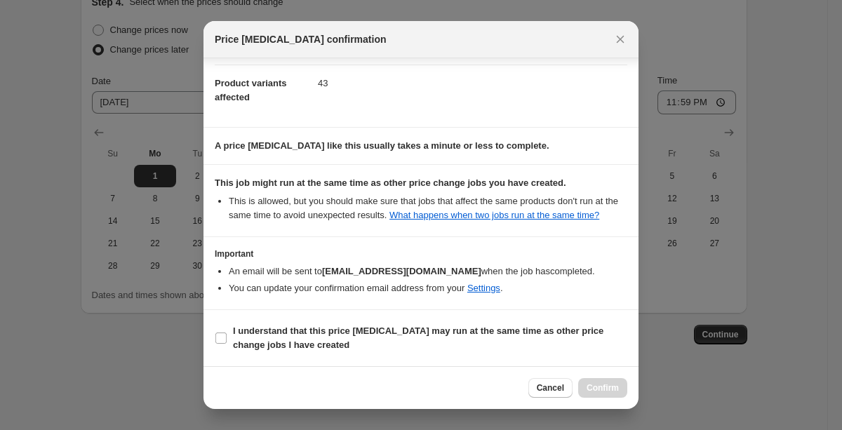
scroll to position [172, 0]
click at [385, 324] on span "I understand that this price [MEDICAL_DATA] may run at the same time as other p…" at bounding box center [430, 338] width 395 height 28
click at [227, 333] on input "I understand that this price [MEDICAL_DATA] may run at the same time as other p…" at bounding box center [221, 338] width 11 height 11
checkbox input "true"
click at [593, 388] on span "Confirm" at bounding box center [603, 388] width 32 height 11
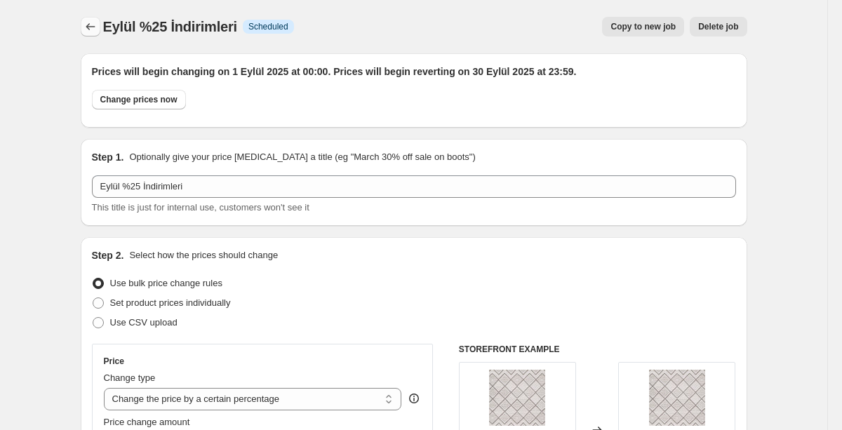
click at [87, 27] on icon "Price change jobs" at bounding box center [90, 26] width 9 height 7
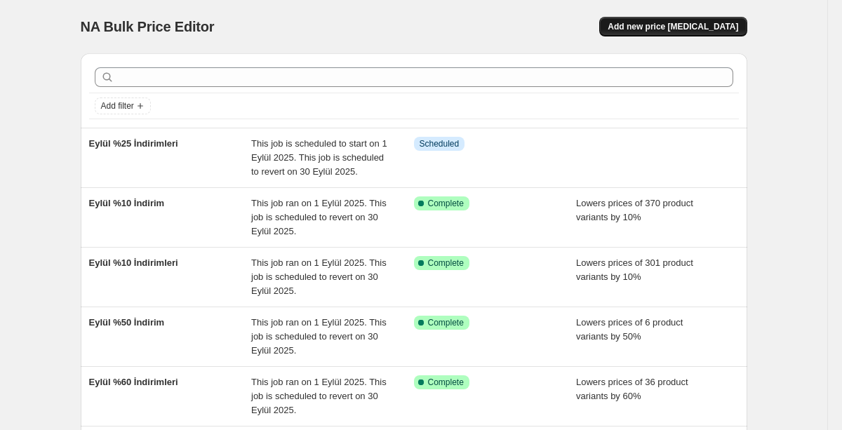
click at [673, 27] on span "Add new price [MEDICAL_DATA]" at bounding box center [673, 26] width 131 height 11
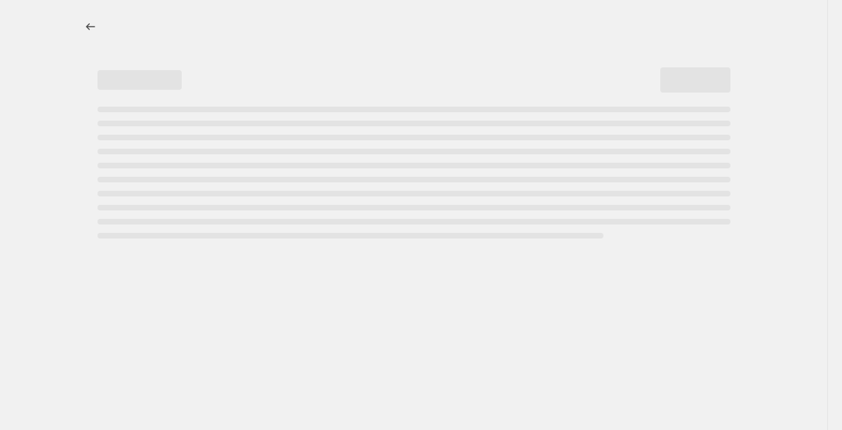
select select "percentage"
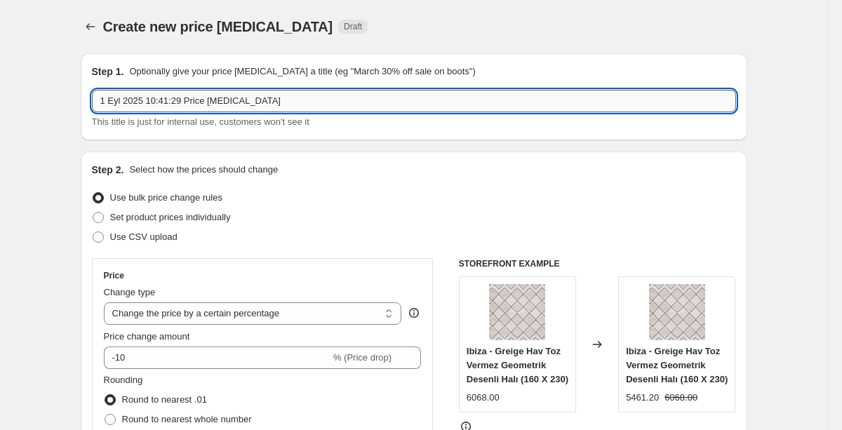
click at [231, 98] on input "1 Eyl 2025 10:41:29 Price [MEDICAL_DATA]" at bounding box center [414, 101] width 644 height 22
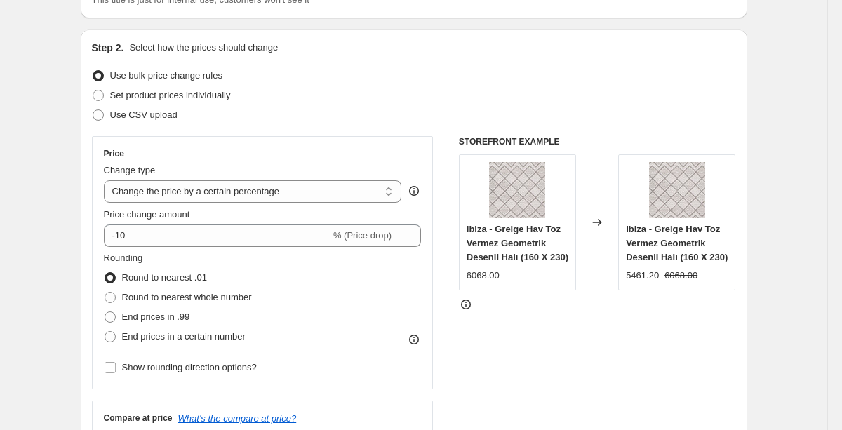
scroll to position [128, 0]
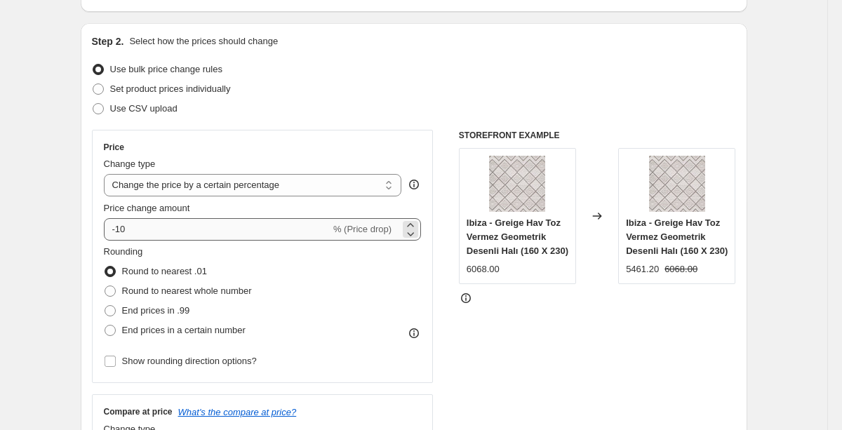
type input "Eylül %15 İndirimleri"
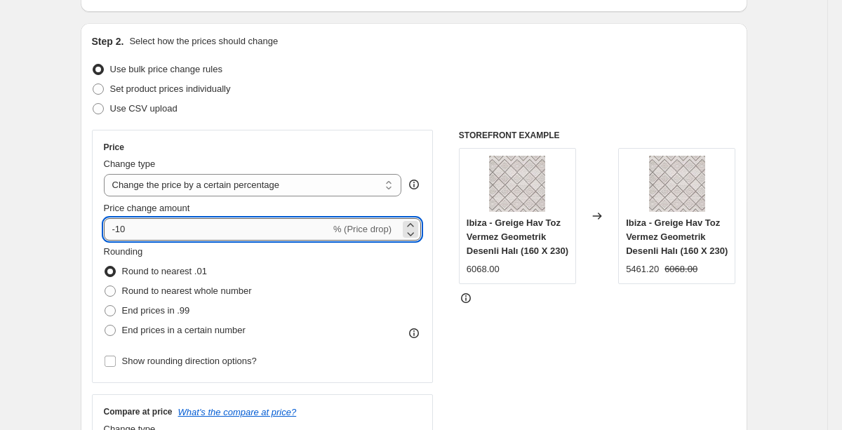
click at [286, 230] on input "-10" at bounding box center [217, 229] width 227 height 22
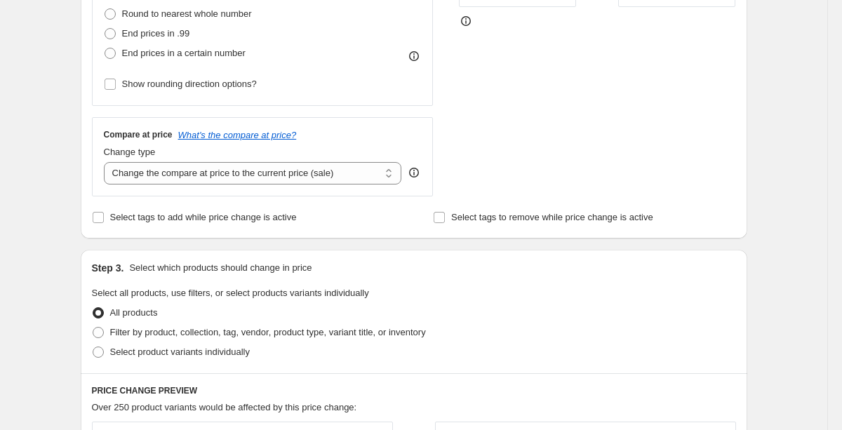
scroll to position [417, 0]
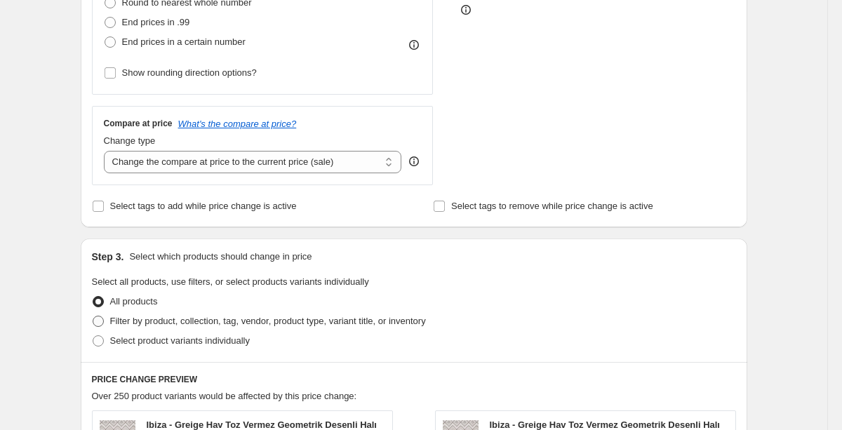
type input "-15"
click at [215, 316] on span "Filter by product, collection, tag, vendor, product type, variant title, or inv…" at bounding box center [268, 321] width 316 height 11
click at [93, 316] on input "Filter by product, collection, tag, vendor, product type, variant title, or inv…" at bounding box center [93, 316] width 1 height 1
radio input "true"
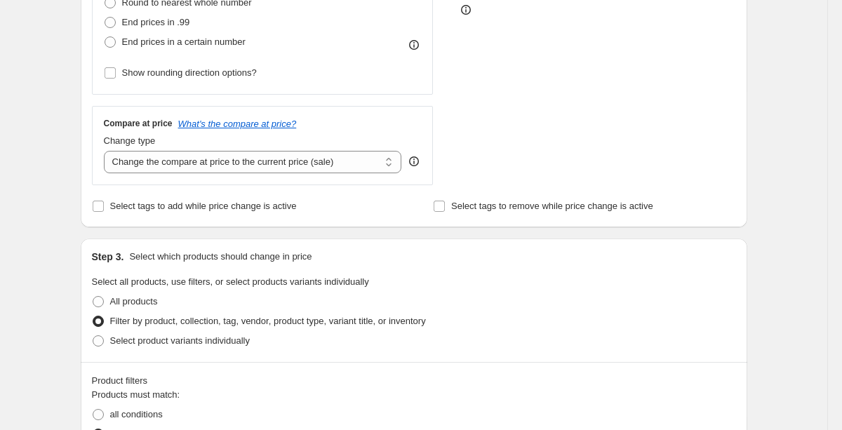
scroll to position [0, 0]
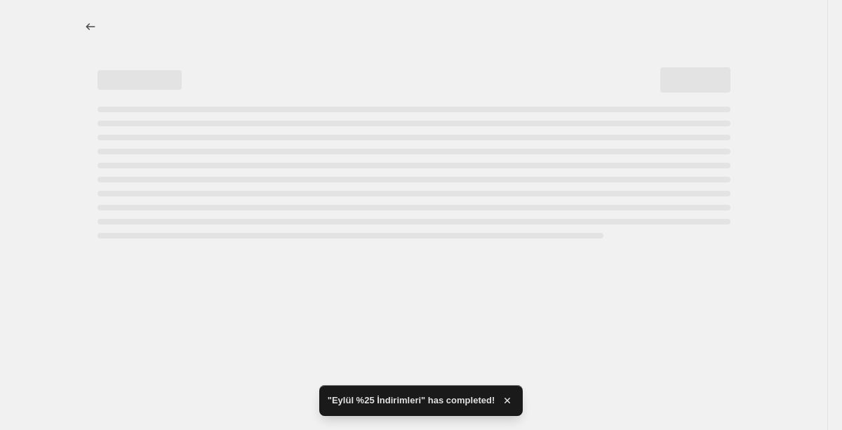
select select "percentage"
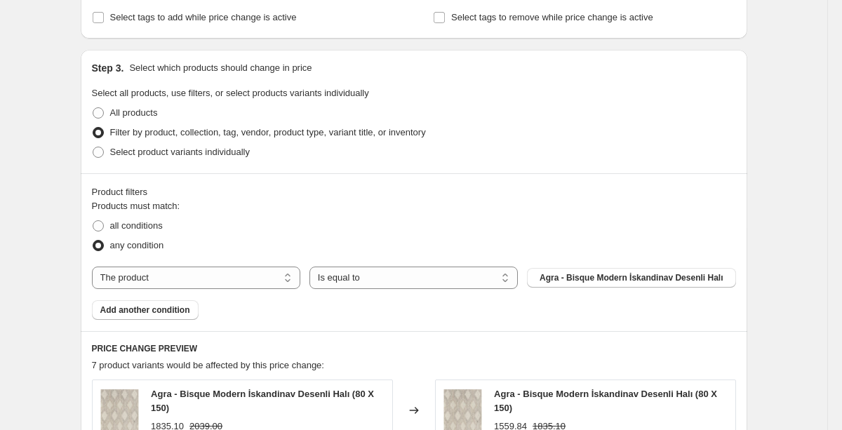
scroll to position [631, 0]
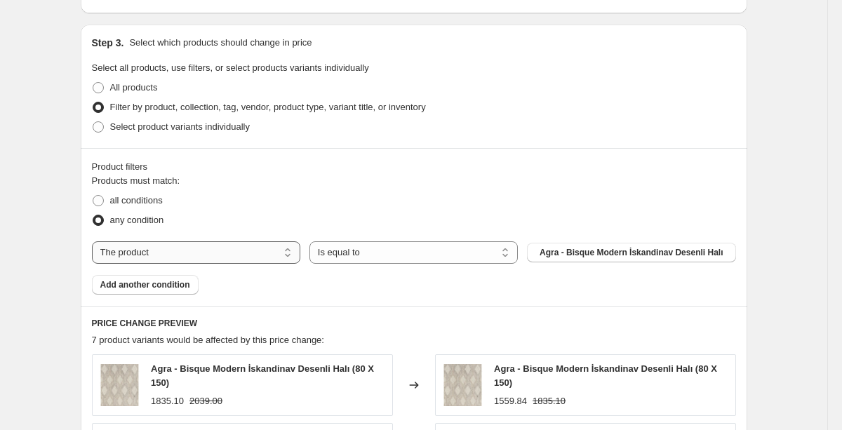
click at [252, 253] on select "The product The product's collection The product's tag The product's vendor The…" at bounding box center [196, 253] width 209 height 22
select select "collection"
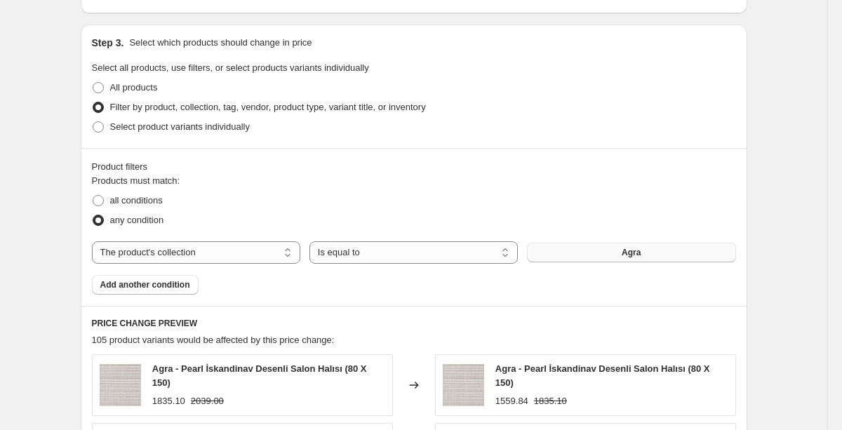
click at [599, 258] on button "Agra" at bounding box center [631, 253] width 209 height 20
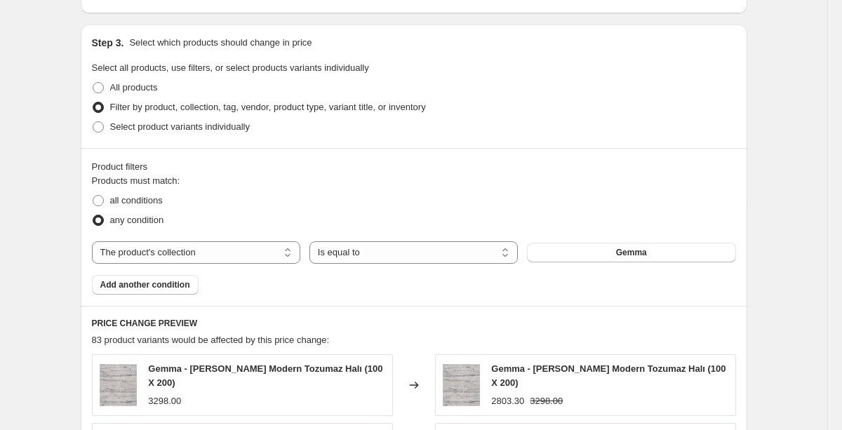
click at [185, 273] on div "Products must match: all conditions any condition The product The product's col…" at bounding box center [414, 234] width 644 height 121
click at [183, 282] on span "Add another condition" at bounding box center [145, 284] width 90 height 11
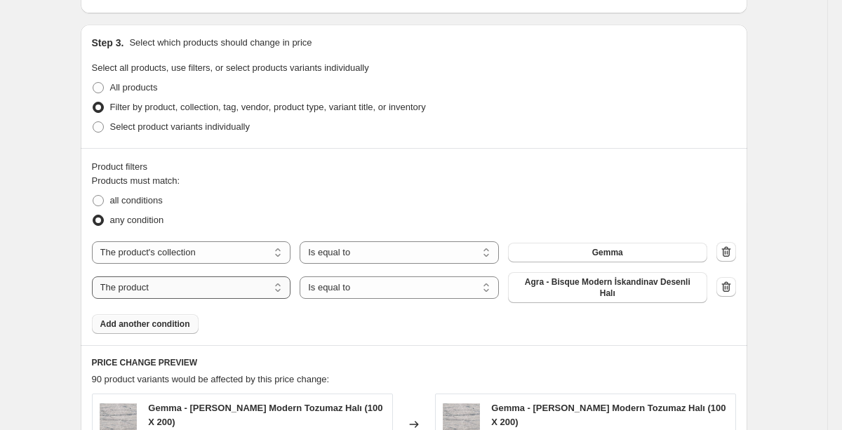
click at [277, 295] on select "The product The product's collection The product's tag The product's vendor The…" at bounding box center [191, 288] width 199 height 22
select select "collection"
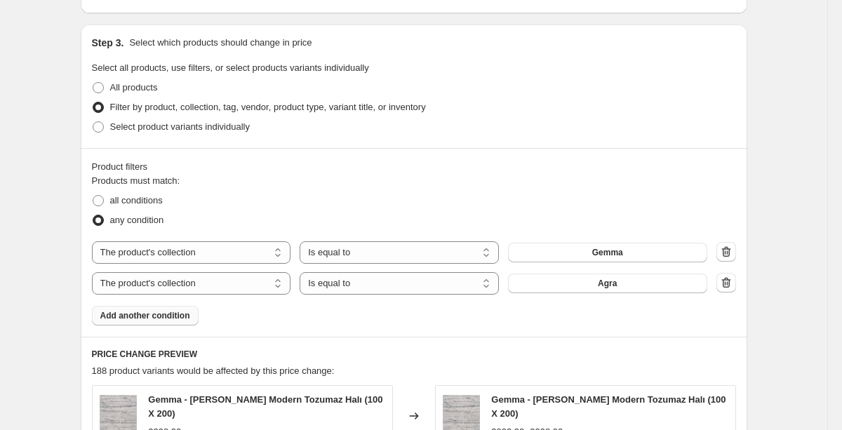
click at [592, 287] on button "Agra" at bounding box center [607, 284] width 199 height 20
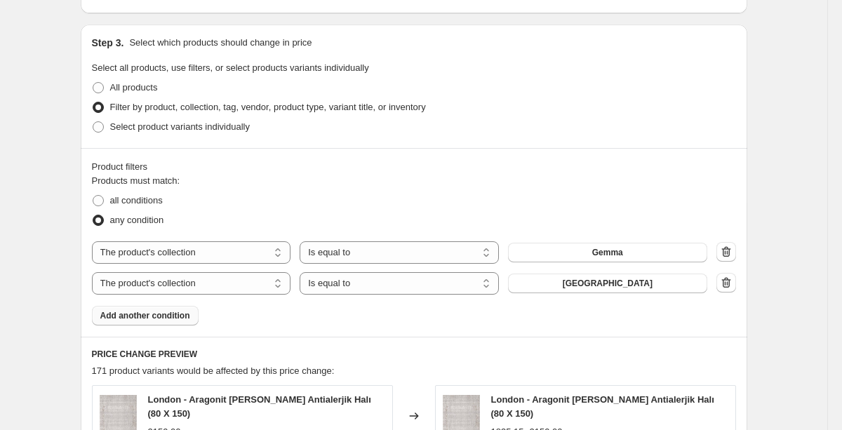
click at [150, 319] on span "Add another condition" at bounding box center [145, 315] width 90 height 11
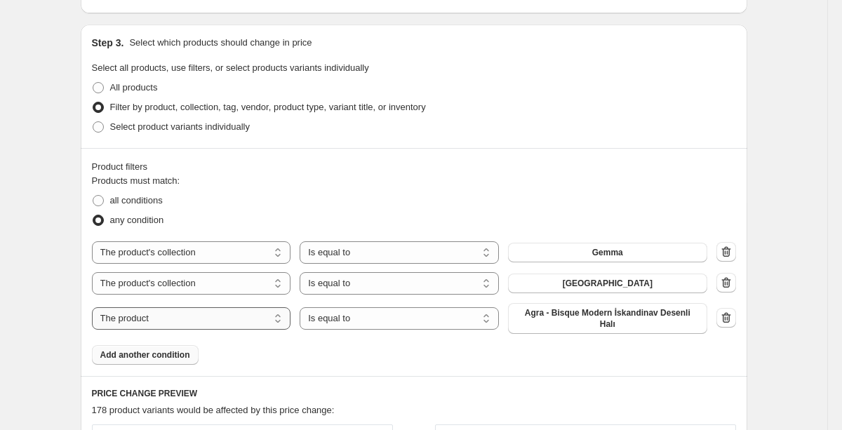
click at [245, 322] on select "The product The product's collection The product's tag The product's vendor The…" at bounding box center [191, 319] width 199 height 22
select select "collection"
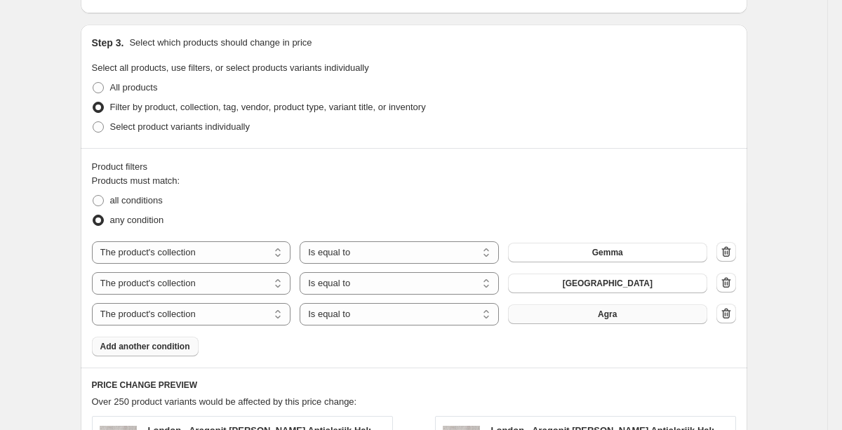
click at [640, 315] on button "Agra" at bounding box center [607, 315] width 199 height 20
click at [187, 343] on span "Add another condition" at bounding box center [145, 346] width 90 height 11
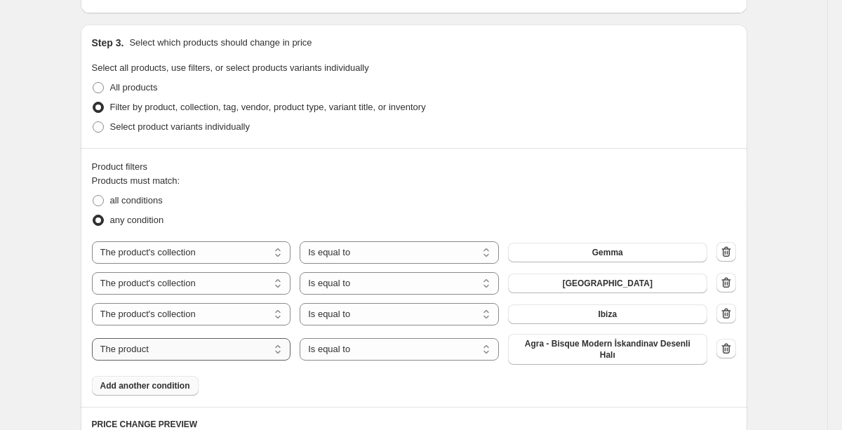
click at [270, 357] on select "The product The product's collection The product's tag The product's vendor The…" at bounding box center [191, 349] width 199 height 22
select select "collection"
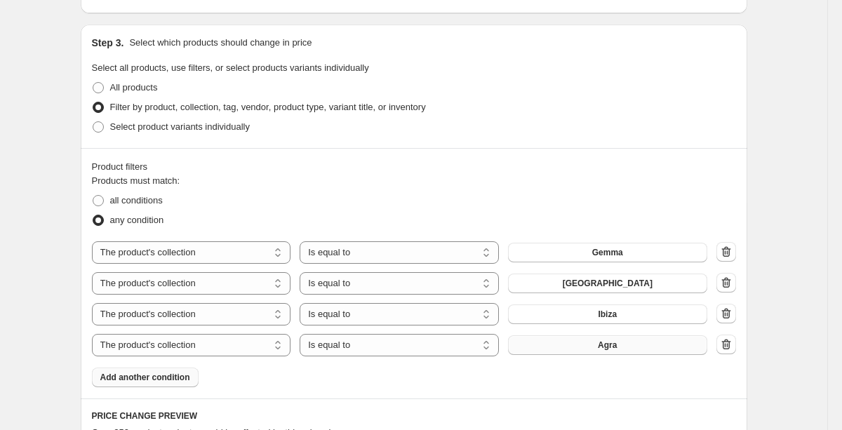
click at [603, 350] on button "Agra" at bounding box center [607, 346] width 199 height 20
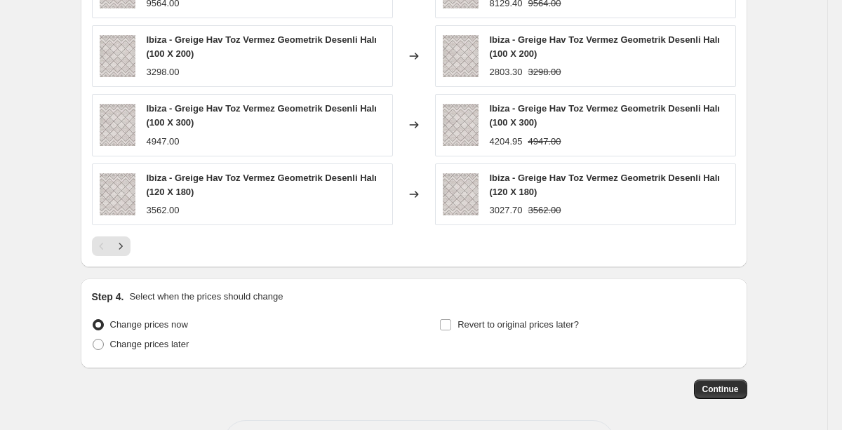
scroll to position [1246, 0]
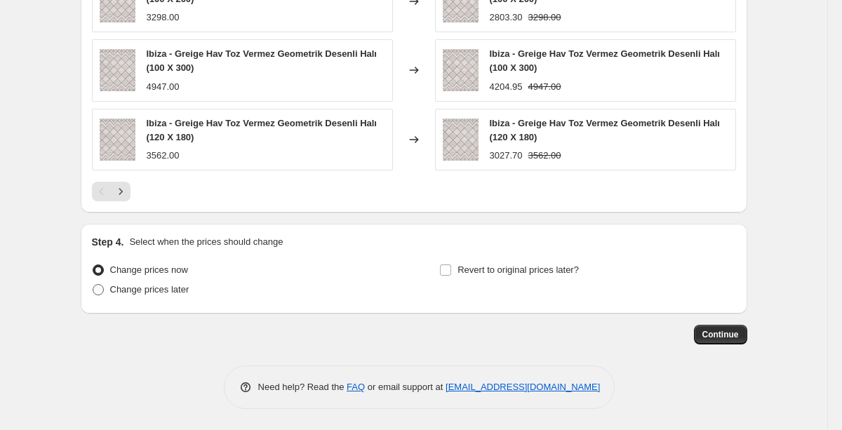
click at [174, 297] on label "Change prices later" at bounding box center [141, 290] width 98 height 20
click at [93, 285] on input "Change prices later" at bounding box center [93, 284] width 1 height 1
radio input "true"
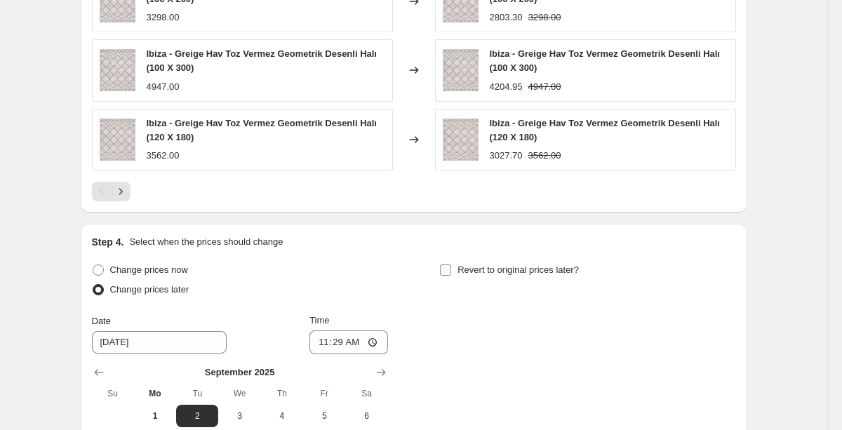
click at [477, 267] on span "Revert to original prices later?" at bounding box center [518, 270] width 121 height 11
click at [451, 267] on input "Revert to original prices later?" at bounding box center [445, 270] width 11 height 11
checkbox input "true"
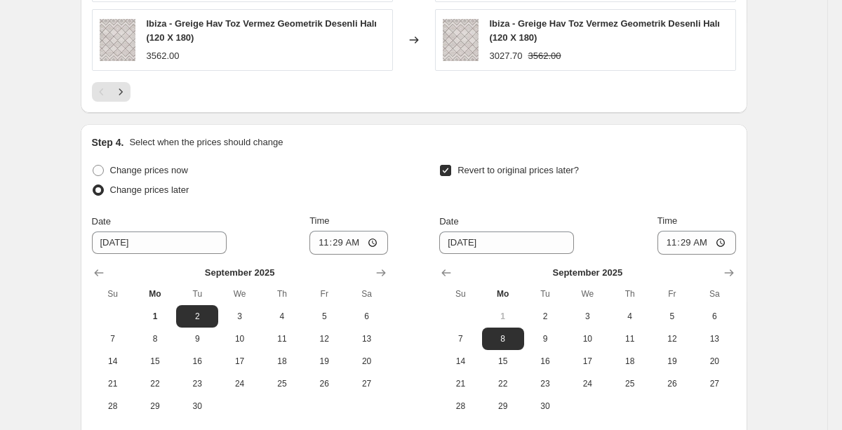
scroll to position [1352, 0]
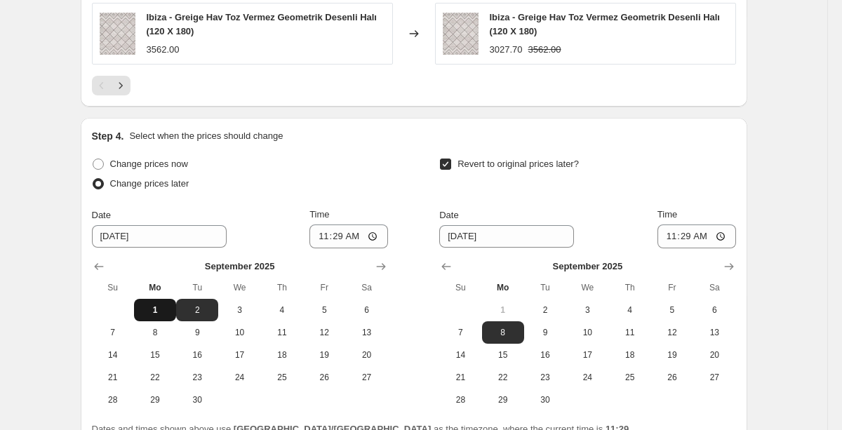
click at [149, 306] on span "1" at bounding box center [155, 310] width 31 height 11
type input "[DATE]"
click at [363, 242] on input "11:29" at bounding box center [349, 237] width 79 height 24
click at [372, 240] on input "11:29" at bounding box center [349, 237] width 79 height 24
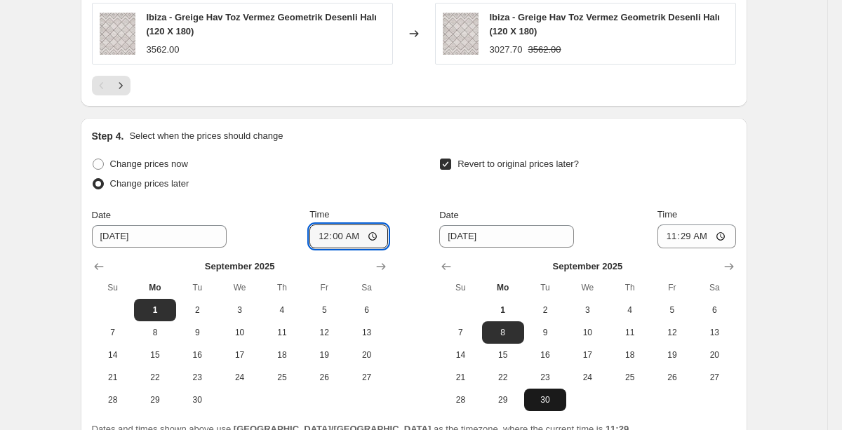
type input "00:00"
click at [545, 400] on span "30" at bounding box center [545, 400] width 31 height 11
type input "[DATE]"
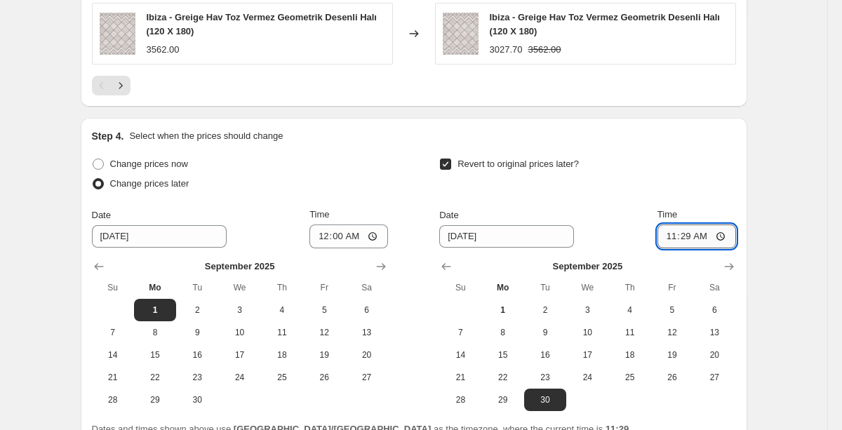
click at [709, 237] on input "11:29" at bounding box center [697, 237] width 79 height 24
click at [718, 236] on input "11:29" at bounding box center [697, 237] width 79 height 24
type input "23:59"
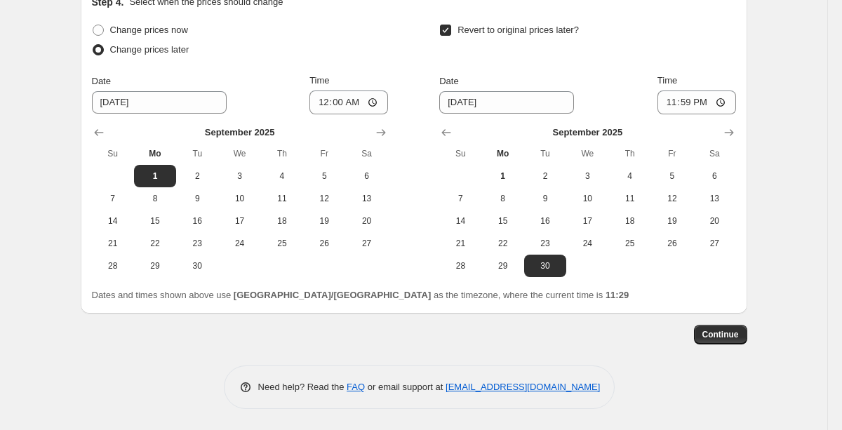
scroll to position [1486, 0]
click at [729, 331] on span "Continue" at bounding box center [721, 335] width 37 height 11
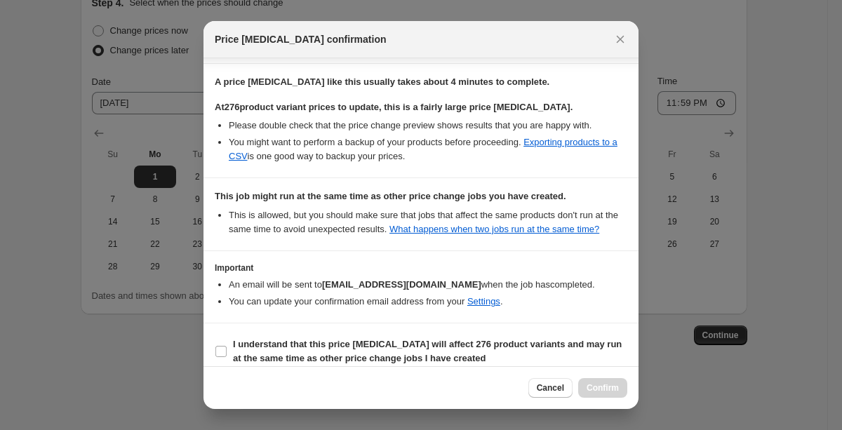
scroll to position [249, 0]
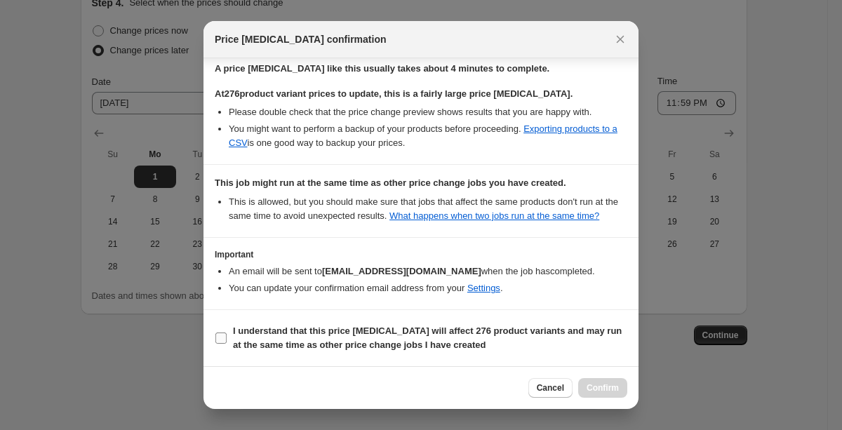
click at [341, 340] on b "I understand that this price [MEDICAL_DATA] will affect 276 product variants an…" at bounding box center [427, 338] width 389 height 25
click at [227, 340] on input "I understand that this price [MEDICAL_DATA] will affect 276 product variants an…" at bounding box center [221, 338] width 11 height 11
checkbox input "true"
click at [606, 381] on button "Confirm" at bounding box center [603, 388] width 49 height 20
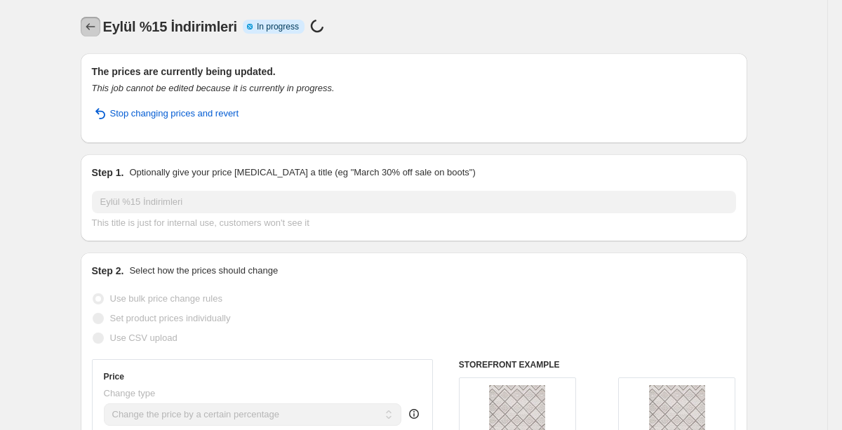
click at [95, 24] on icon "Price change jobs" at bounding box center [91, 27] width 14 height 14
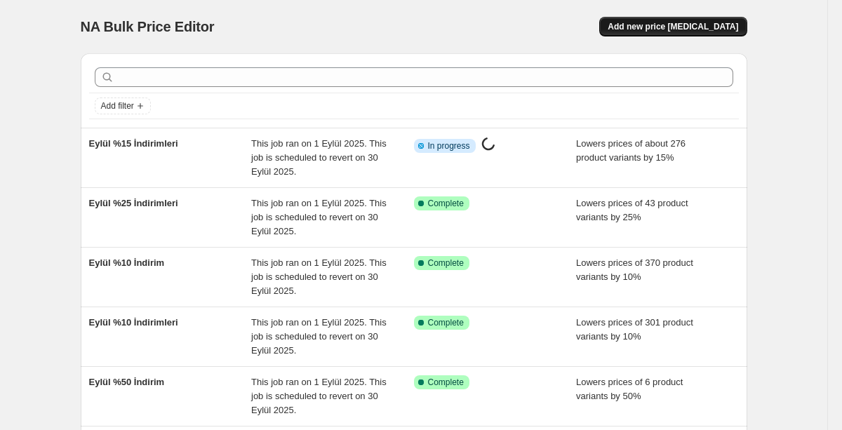
click at [646, 22] on span "Add new price [MEDICAL_DATA]" at bounding box center [673, 26] width 131 height 11
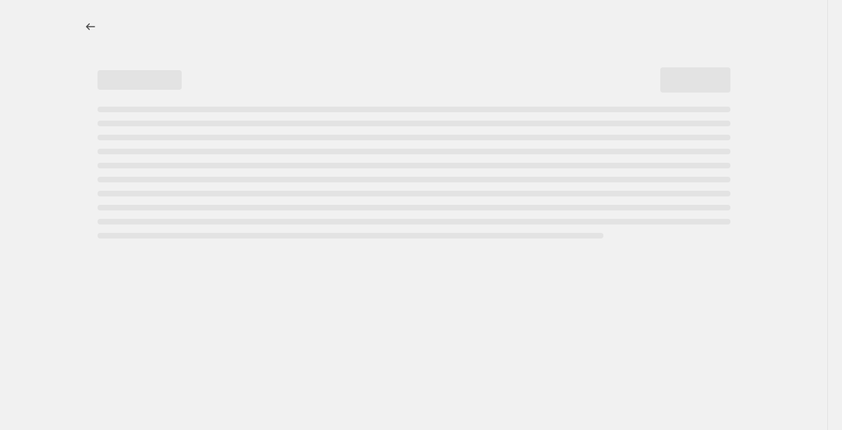
select select "percentage"
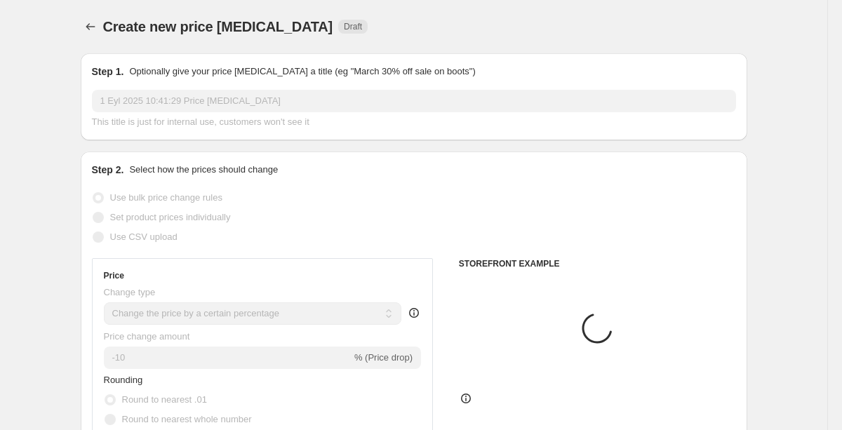
click at [222, 95] on input "1 Eyl 2025 10:41:29 Price [MEDICAL_DATA]" at bounding box center [414, 101] width 644 height 22
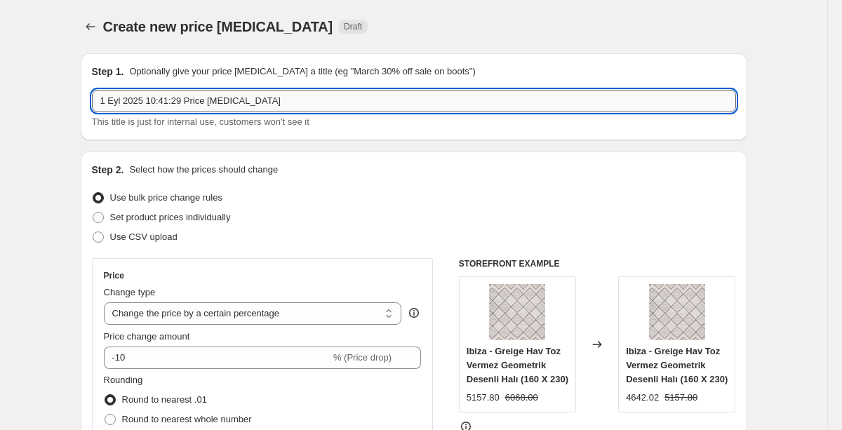
click at [222, 95] on input "1 Eyl 2025 10:41:29 Price [MEDICAL_DATA]" at bounding box center [414, 101] width 644 height 22
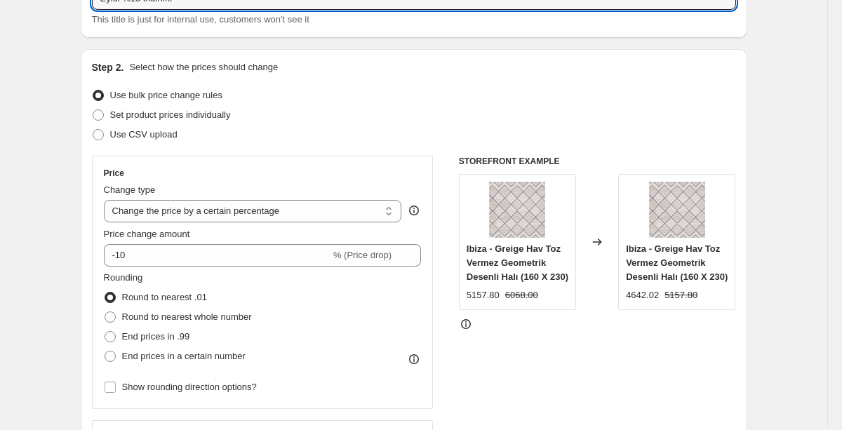
scroll to position [110, 0]
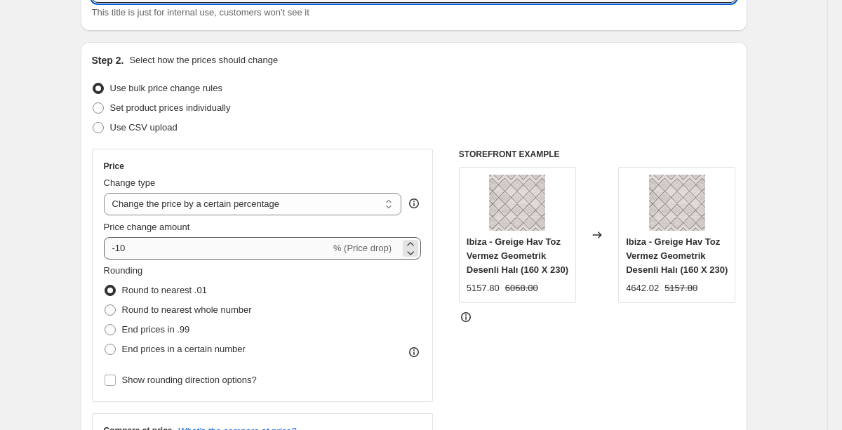
type input "Eylül %15 indirimi"
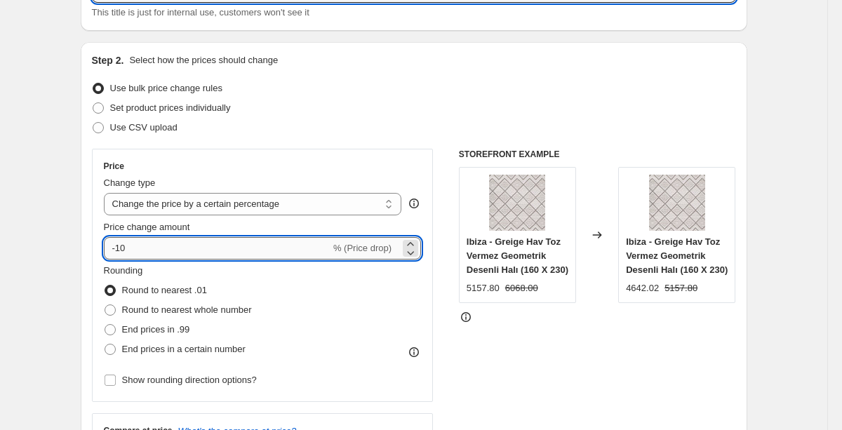
click at [223, 251] on input "-10" at bounding box center [217, 248] width 227 height 22
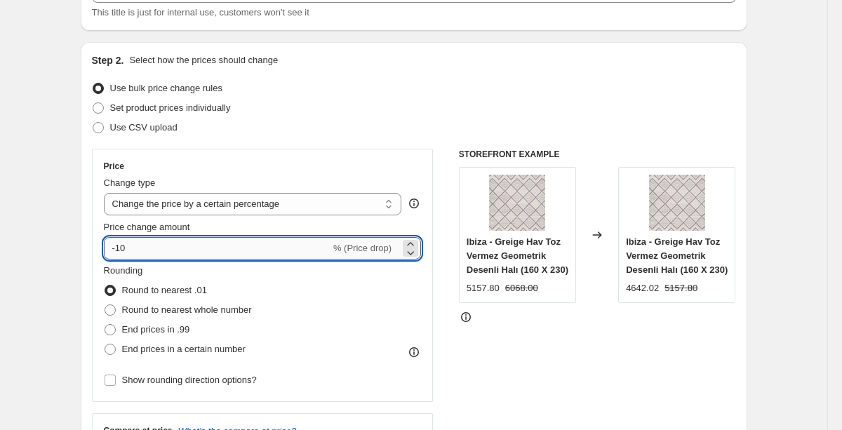
click at [223, 251] on input "-10" at bounding box center [217, 248] width 227 height 22
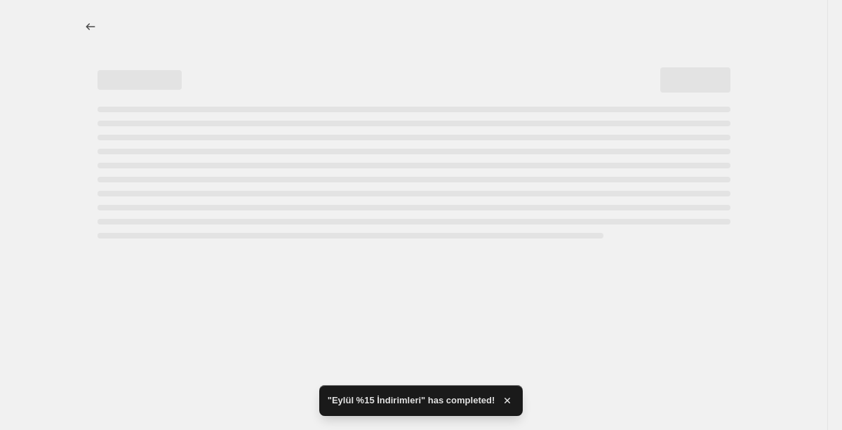
scroll to position [0, 0]
select select "percentage"
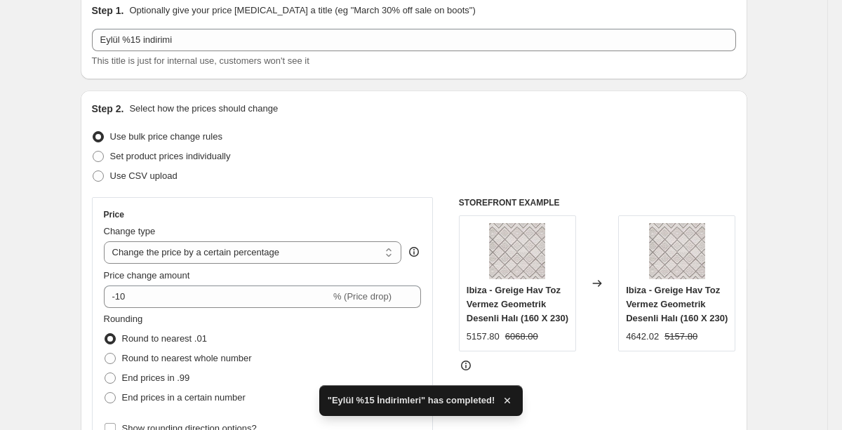
scroll to position [77, 0]
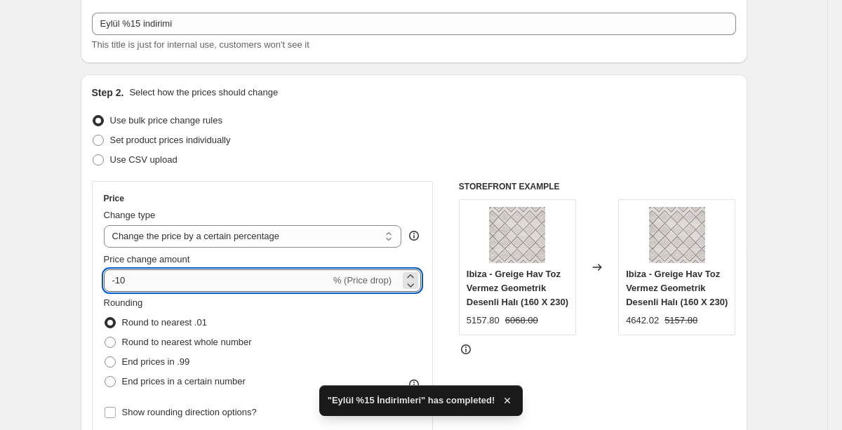
click at [199, 272] on input "-10" at bounding box center [217, 281] width 227 height 22
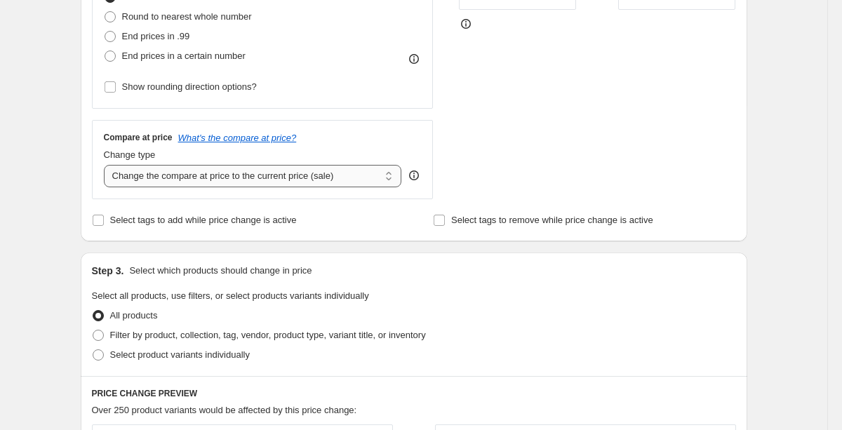
scroll to position [404, 0]
type input "-15"
click at [168, 342] on label "Filter by product, collection, tag, vendor, product type, variant title, or inv…" at bounding box center [259, 335] width 334 height 20
click at [93, 330] on input "Filter by product, collection, tag, vendor, product type, variant title, or inv…" at bounding box center [93, 329] width 1 height 1
radio input "true"
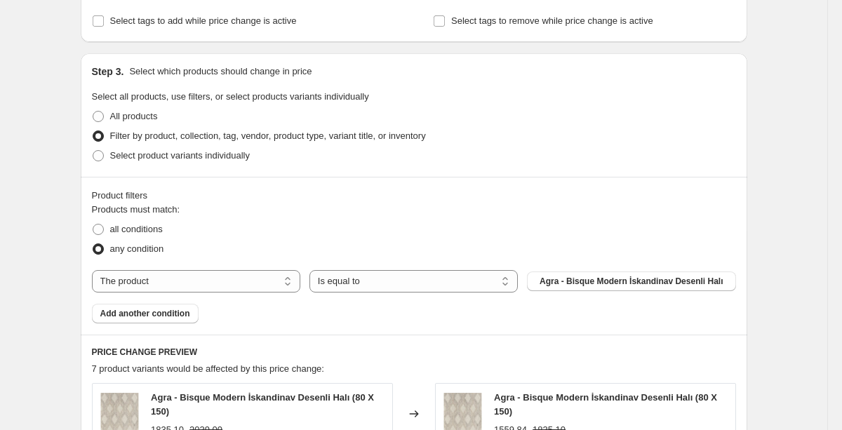
scroll to position [604, 0]
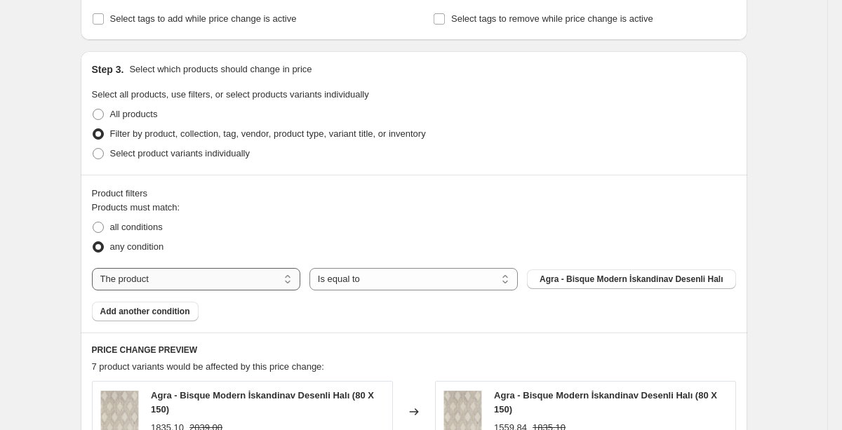
click at [271, 283] on select "The product The product's collection The product's tag The product's vendor The…" at bounding box center [196, 279] width 209 height 22
select select "collection"
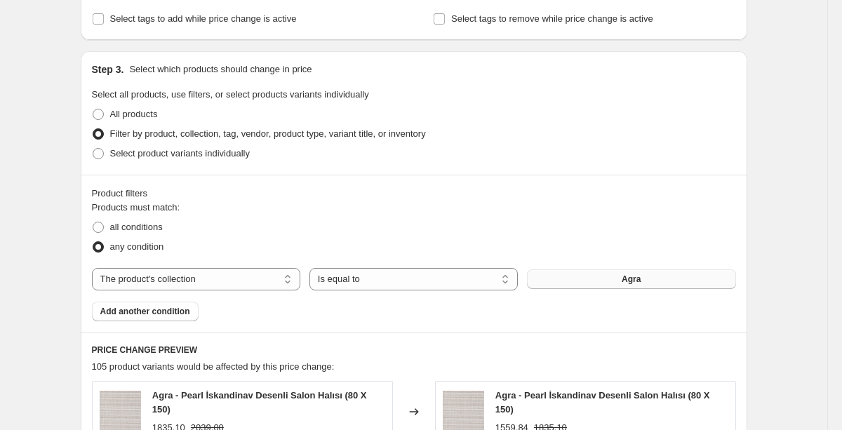
click at [579, 286] on button "Agra" at bounding box center [631, 280] width 209 height 20
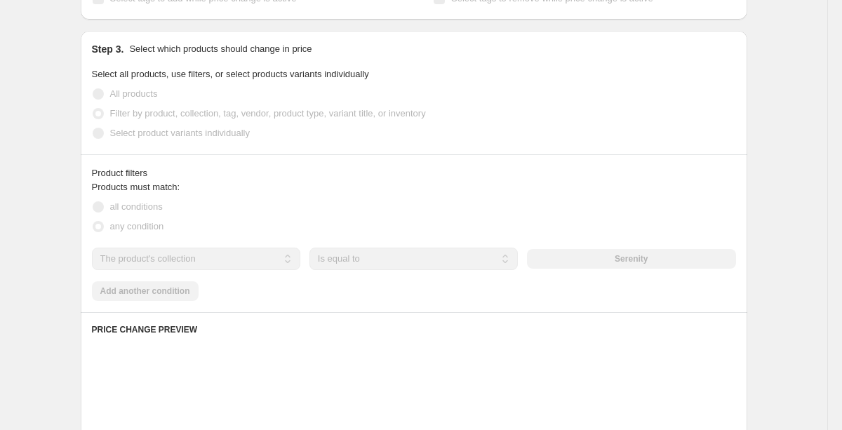
scroll to position [629, 0]
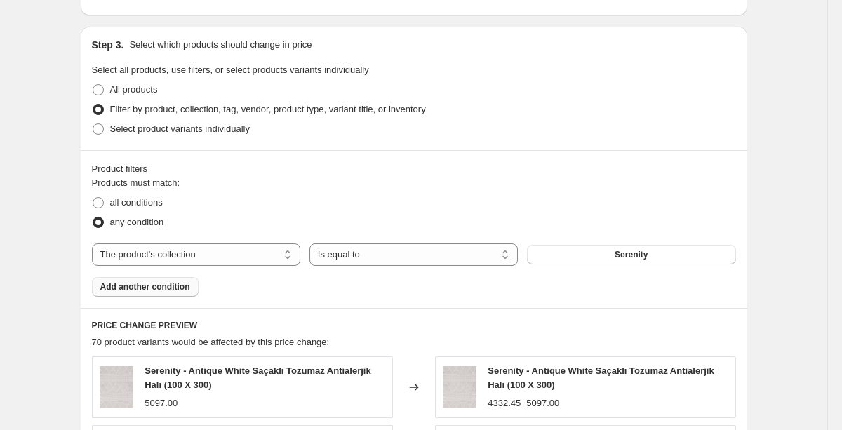
click at [185, 287] on span "Add another condition" at bounding box center [145, 287] width 90 height 11
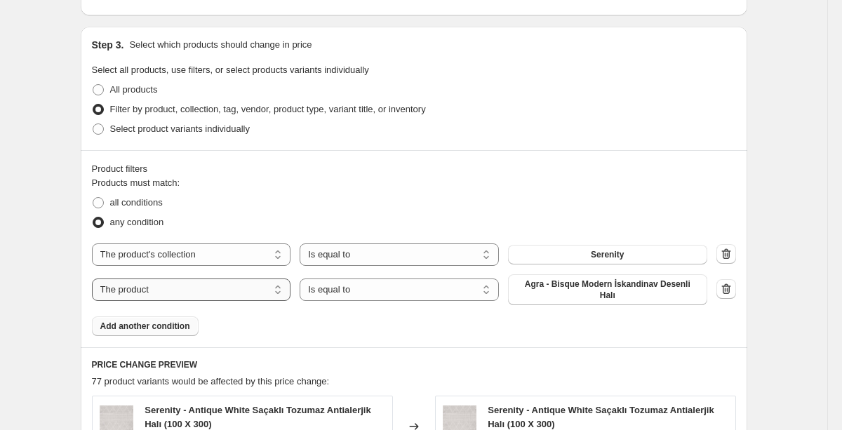
click at [258, 285] on select "The product The product's collection The product's tag The product's vendor The…" at bounding box center [191, 290] width 199 height 22
select select "collection"
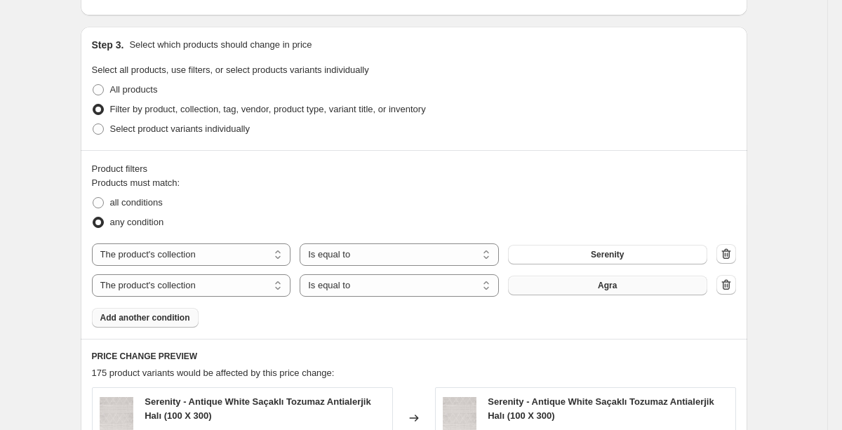
click at [579, 293] on button "Agra" at bounding box center [607, 286] width 199 height 20
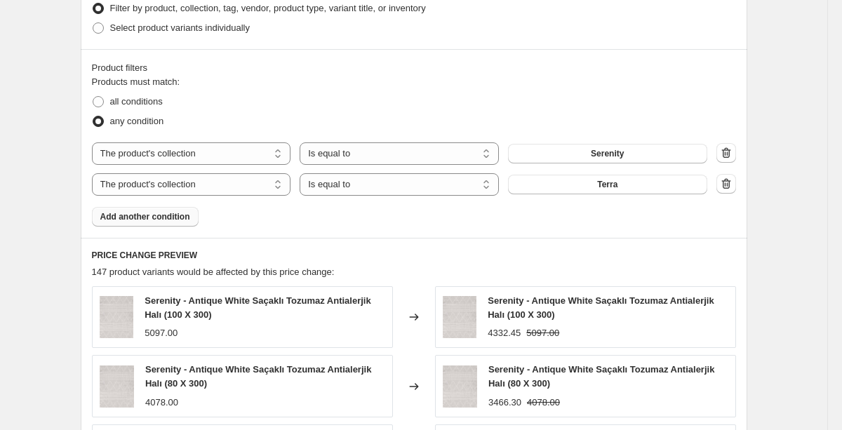
scroll to position [735, 0]
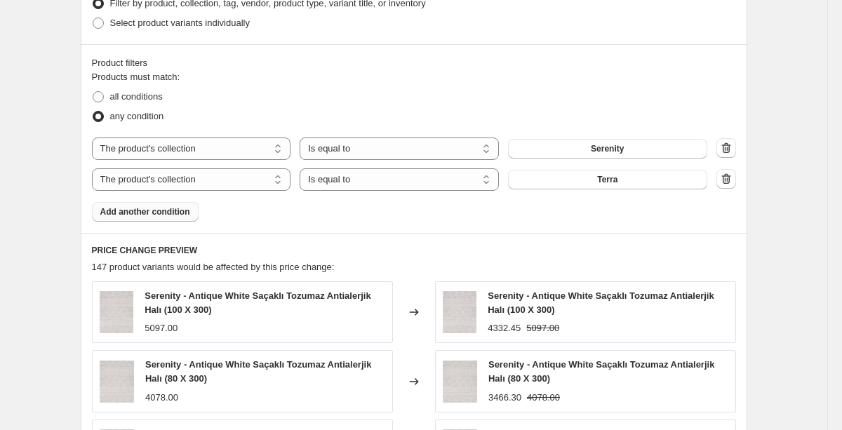
click at [179, 211] on span "Add another condition" at bounding box center [145, 211] width 90 height 11
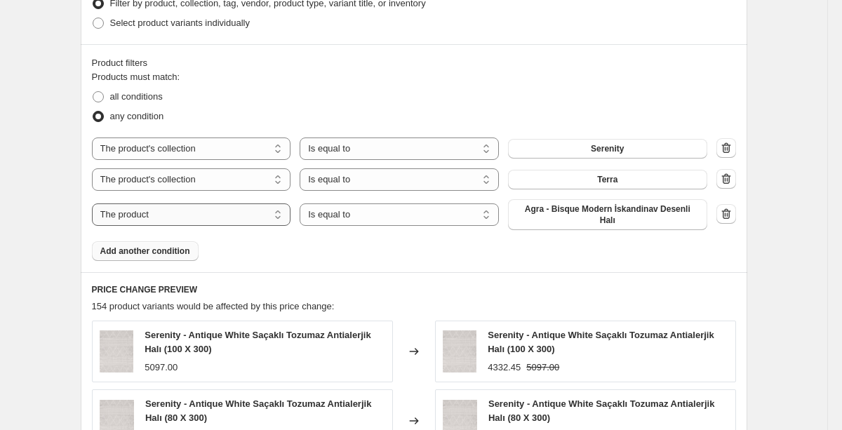
click at [276, 214] on select "The product The product's collection The product's tag The product's vendor The…" at bounding box center [191, 215] width 199 height 22
select select "collection"
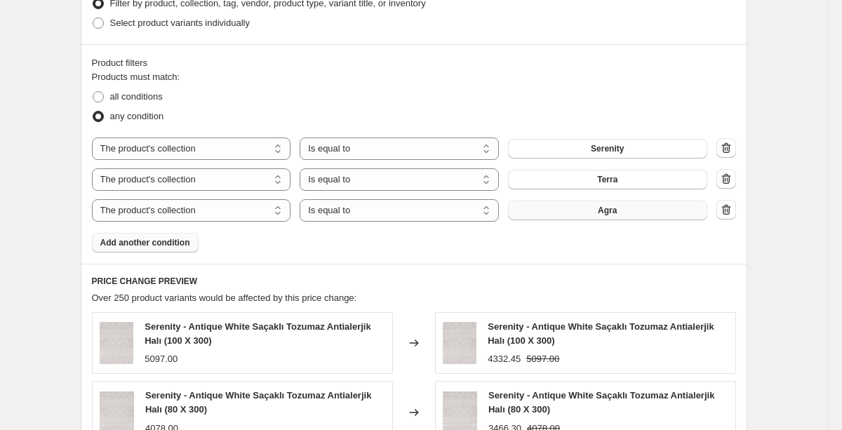
click at [586, 213] on button "Agra" at bounding box center [607, 211] width 199 height 20
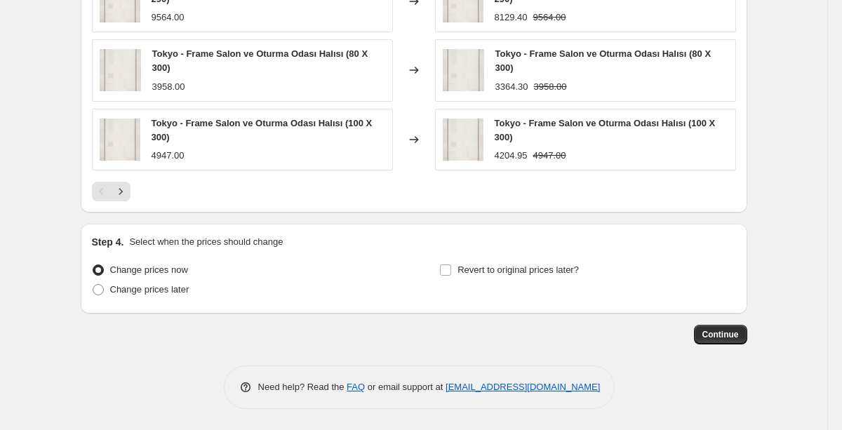
scroll to position [1215, 0]
click at [175, 297] on span "Change prices later" at bounding box center [149, 291] width 79 height 14
click at [93, 286] on input "Change prices later" at bounding box center [93, 285] width 1 height 1
radio input "true"
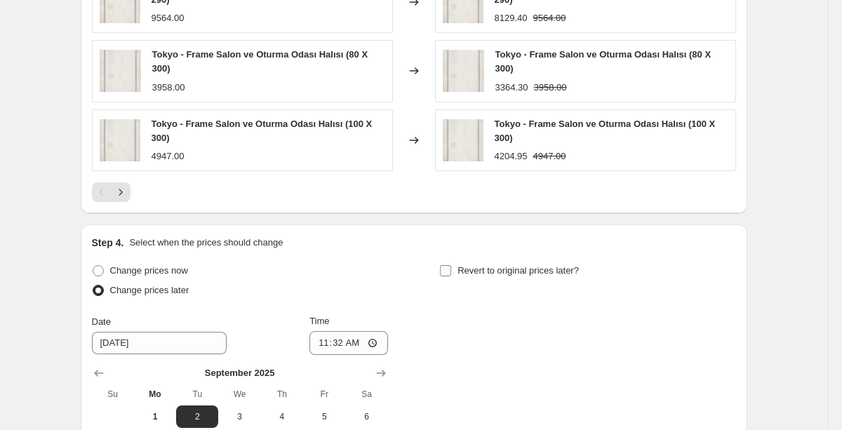
click at [485, 268] on span "Revert to original prices later?" at bounding box center [518, 270] width 121 height 11
click at [451, 268] on input "Revert to original prices later?" at bounding box center [445, 270] width 11 height 11
checkbox input "true"
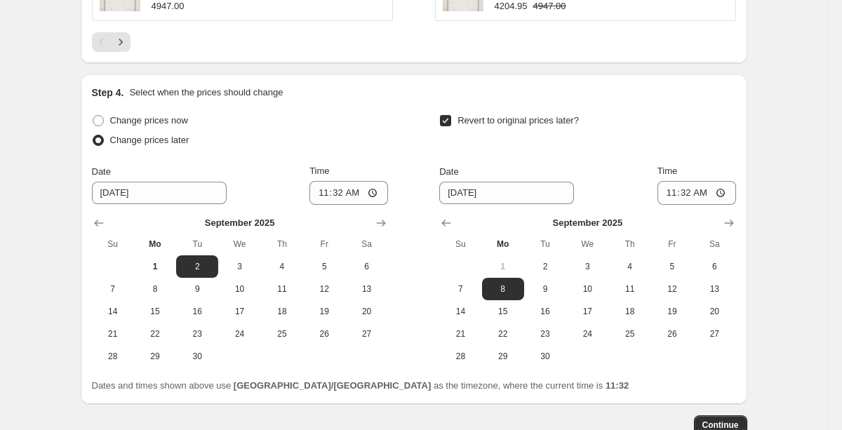
scroll to position [1368, 0]
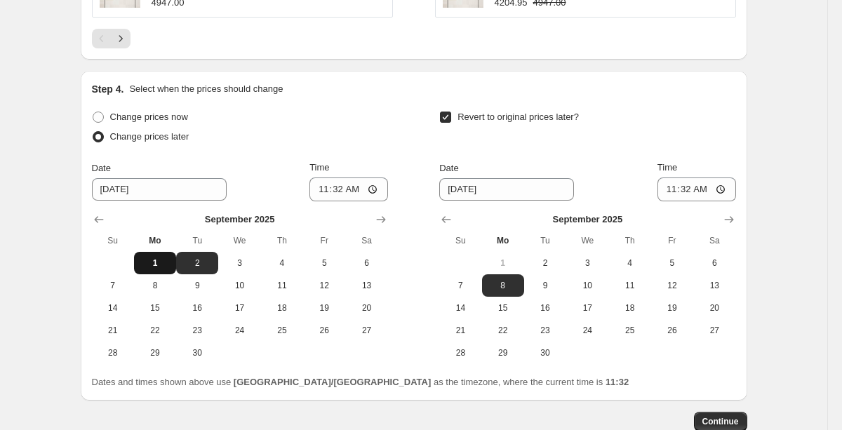
click at [155, 253] on button "1" at bounding box center [155, 263] width 42 height 22
type input "[DATE]"
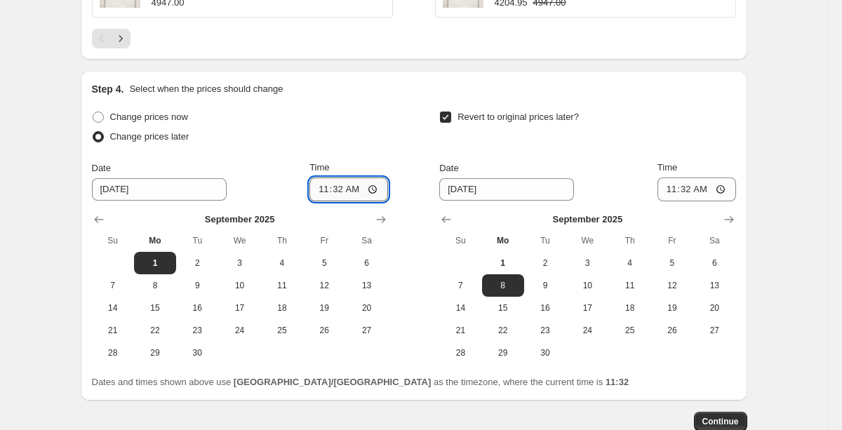
click at [359, 193] on input "11:32" at bounding box center [349, 190] width 79 height 24
click at [375, 195] on input "11:32" at bounding box center [349, 190] width 79 height 24
type input "00:00"
click at [543, 353] on span "30" at bounding box center [545, 353] width 31 height 11
type input "[DATE]"
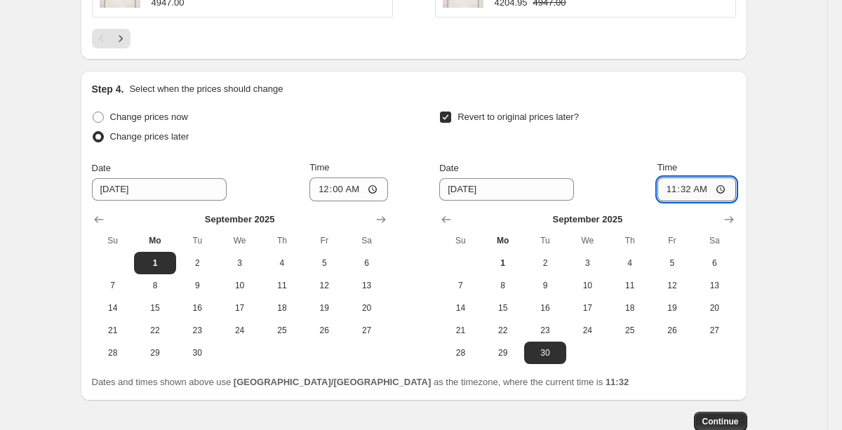
click at [713, 186] on input "11:32" at bounding box center [697, 190] width 79 height 24
click at [719, 187] on input "11:32" at bounding box center [697, 190] width 79 height 24
type input "23:59"
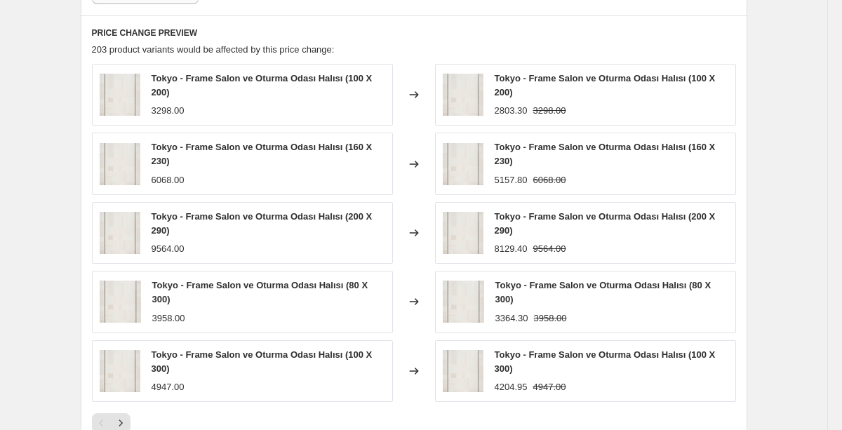
scroll to position [1455, 0]
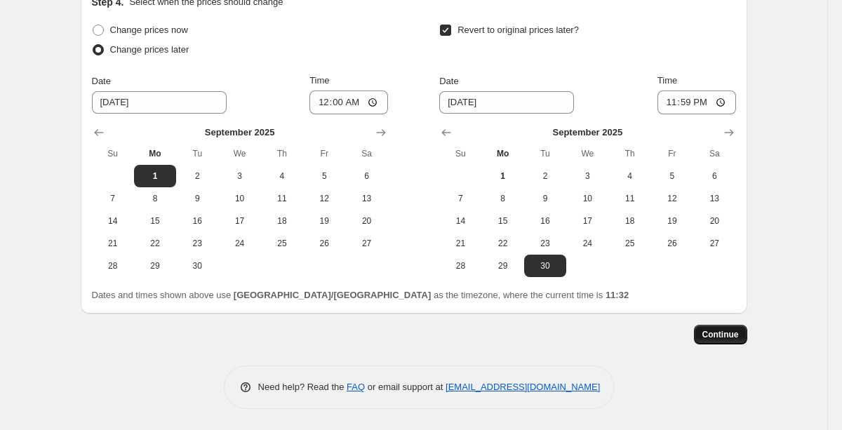
click at [725, 338] on span "Continue" at bounding box center [721, 334] width 37 height 11
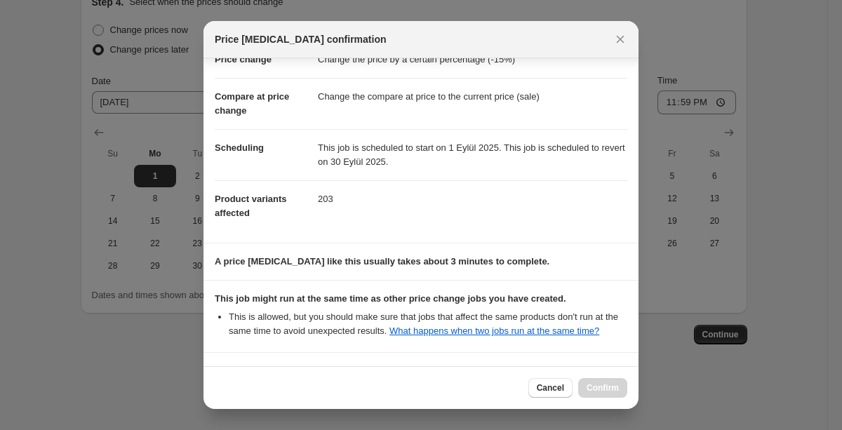
scroll to position [172, 0]
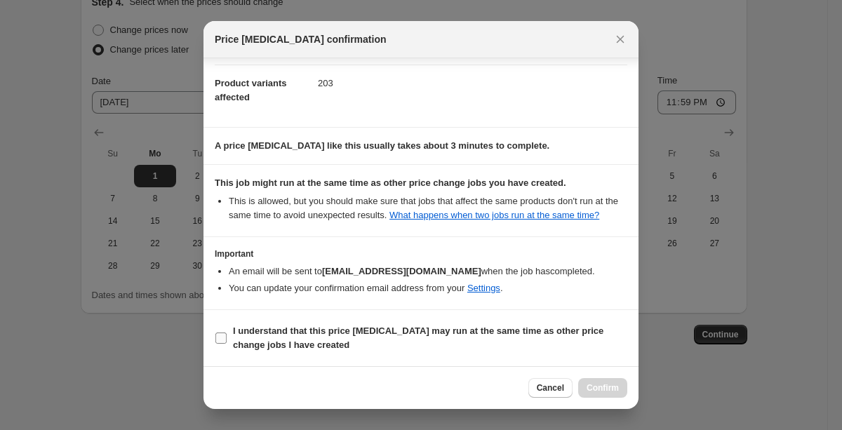
click at [261, 331] on b "I understand that this price [MEDICAL_DATA] may run at the same time as other p…" at bounding box center [418, 338] width 371 height 25
click at [227, 333] on input "I understand that this price [MEDICAL_DATA] may run at the same time as other p…" at bounding box center [221, 338] width 11 height 11
checkbox input "true"
click at [610, 388] on span "Confirm" at bounding box center [603, 388] width 32 height 11
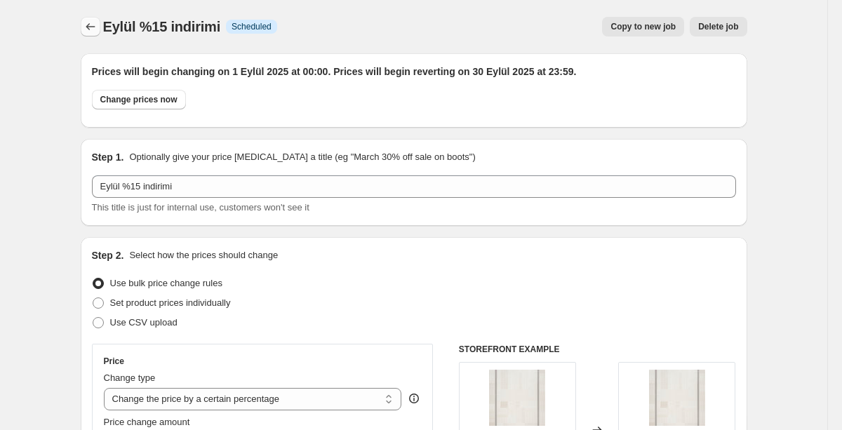
click at [89, 25] on icon "Price change jobs" at bounding box center [91, 27] width 14 height 14
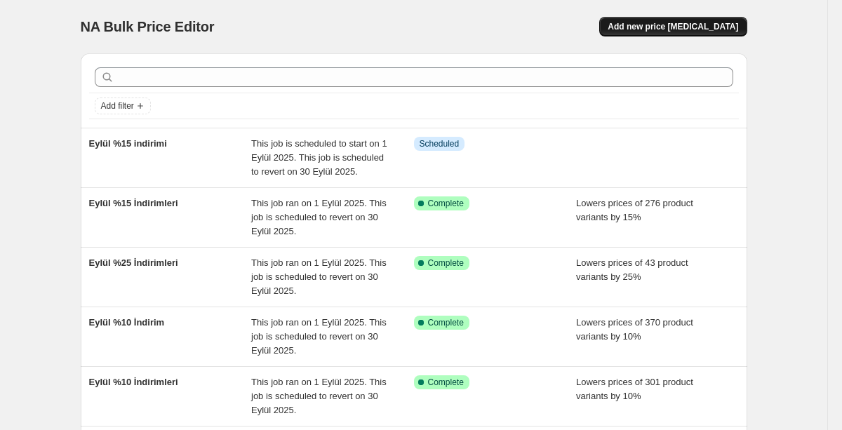
click at [677, 22] on span "Add new price [MEDICAL_DATA]" at bounding box center [673, 26] width 131 height 11
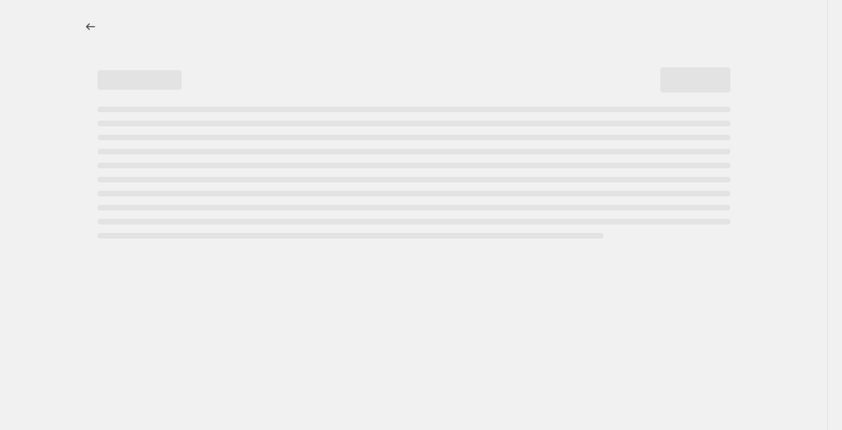
select select "percentage"
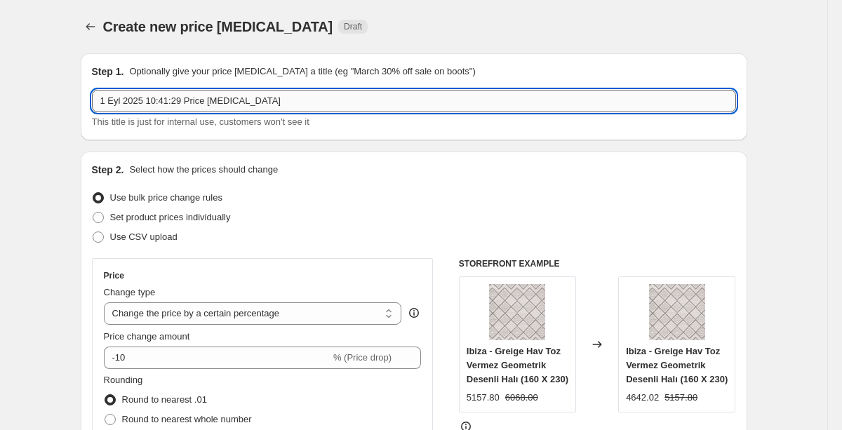
click at [244, 96] on input "1 Eyl 2025 10:41:29 Price [MEDICAL_DATA]" at bounding box center [414, 101] width 644 height 22
type input "Eylül %3"
select select "percentage"
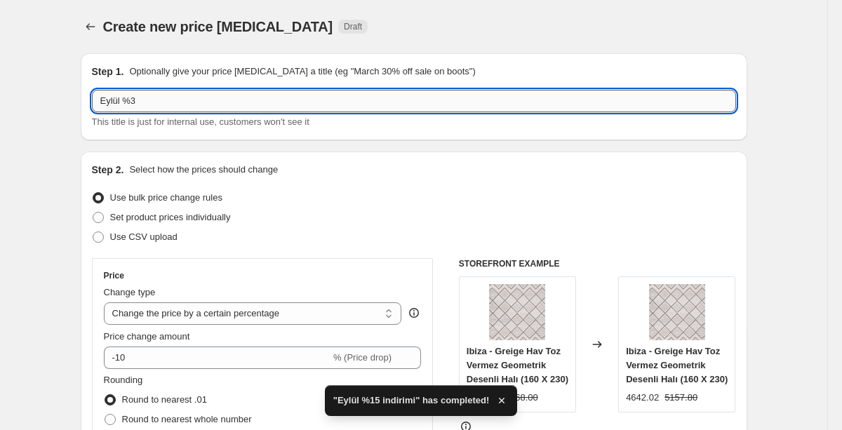
click at [192, 108] on input "Eylül %3" at bounding box center [414, 101] width 644 height 22
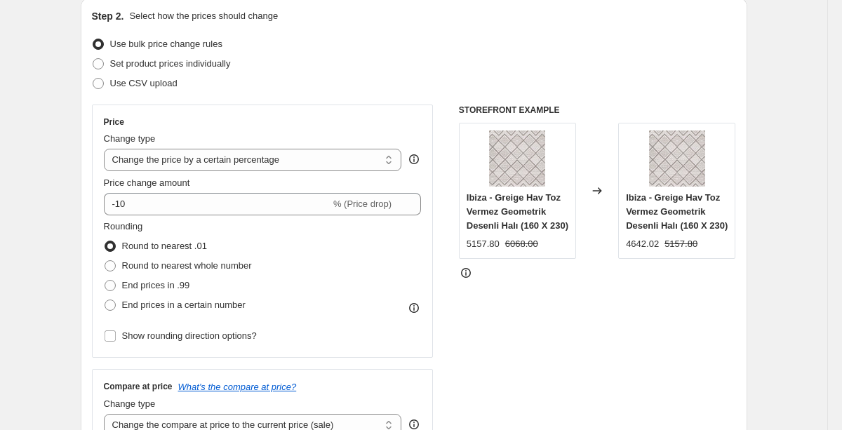
scroll to position [164, 0]
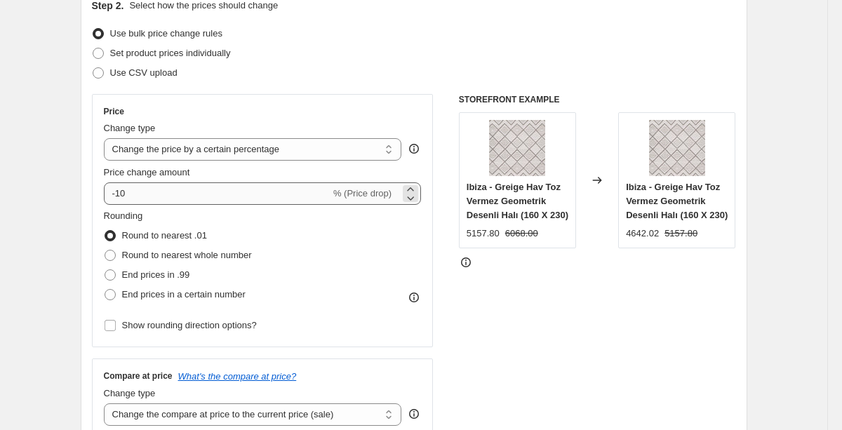
type input "Eylül %30 İndirimleri"
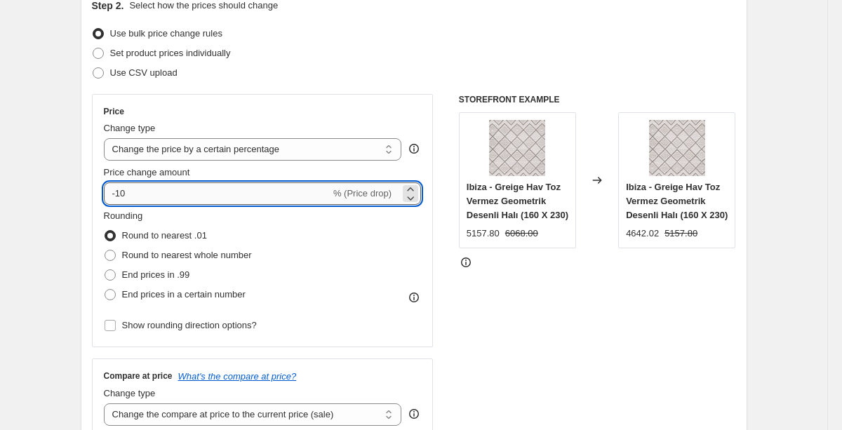
click at [272, 187] on input "-10" at bounding box center [217, 194] width 227 height 22
type input "-1"
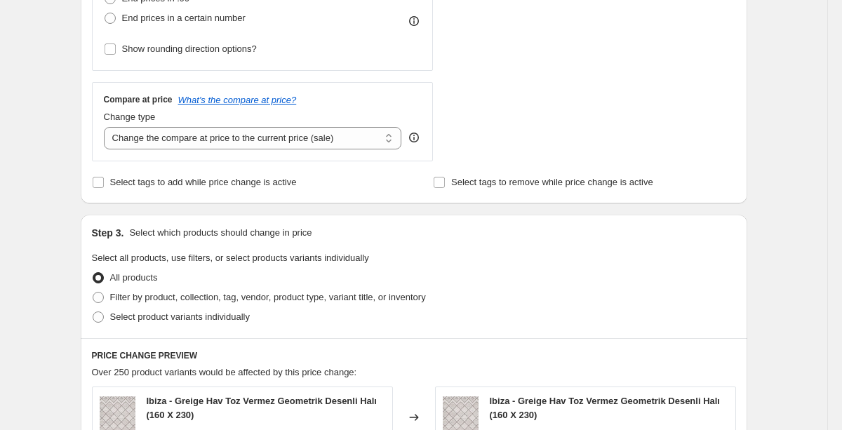
scroll to position [442, 0]
type input "-30"
click at [185, 296] on span "Filter by product, collection, tag, vendor, product type, variant title, or inv…" at bounding box center [268, 296] width 316 height 11
click at [93, 292] on input "Filter by product, collection, tag, vendor, product type, variant title, or inv…" at bounding box center [93, 291] width 1 height 1
radio input "true"
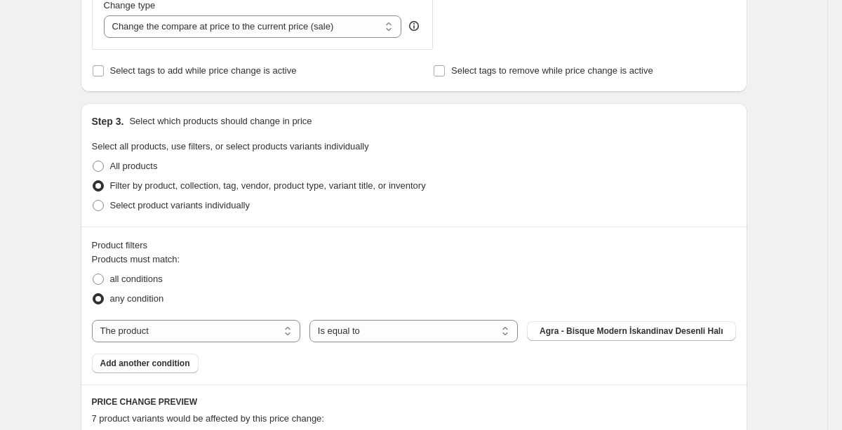
scroll to position [566, 0]
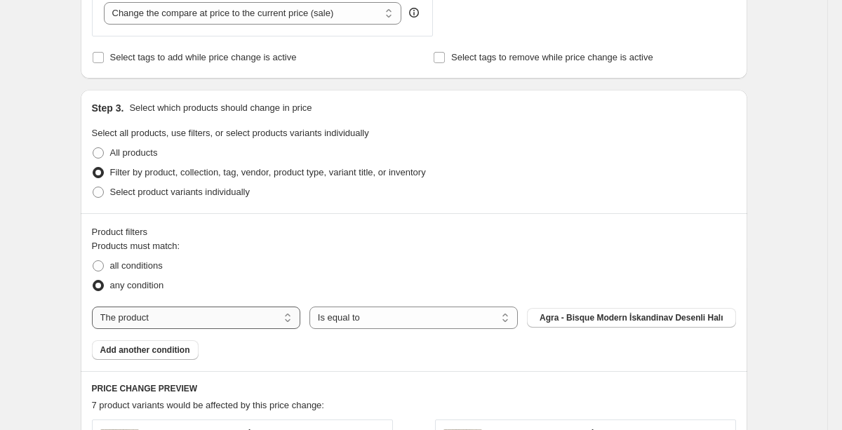
click at [246, 321] on select "The product The product's collection The product's tag The product's vendor The…" at bounding box center [196, 318] width 209 height 22
select select "collection"
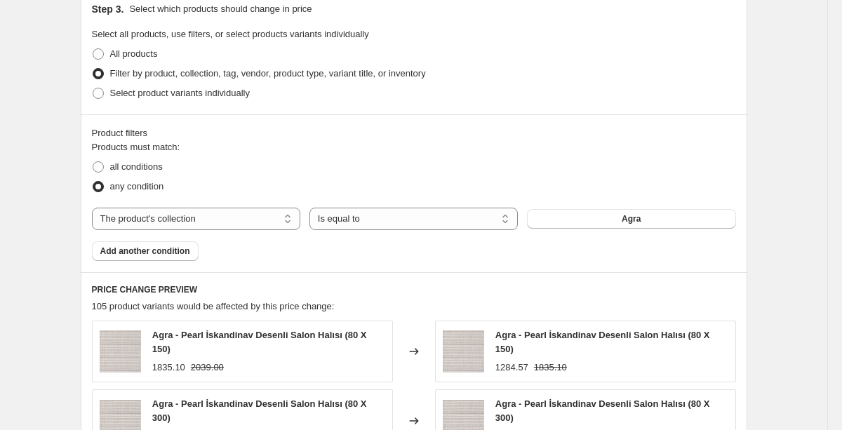
scroll to position [670, 0]
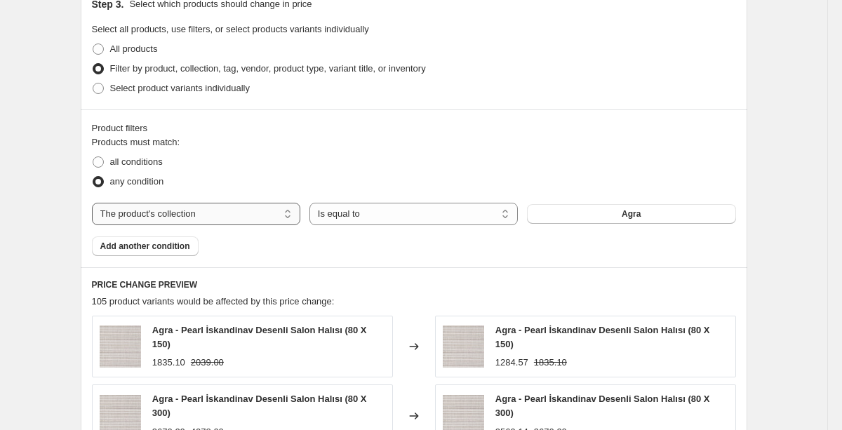
click at [257, 215] on select "The product The product's collection The product's tag The product's vendor The…" at bounding box center [196, 214] width 209 height 22
click at [623, 220] on button "Agra" at bounding box center [631, 214] width 209 height 20
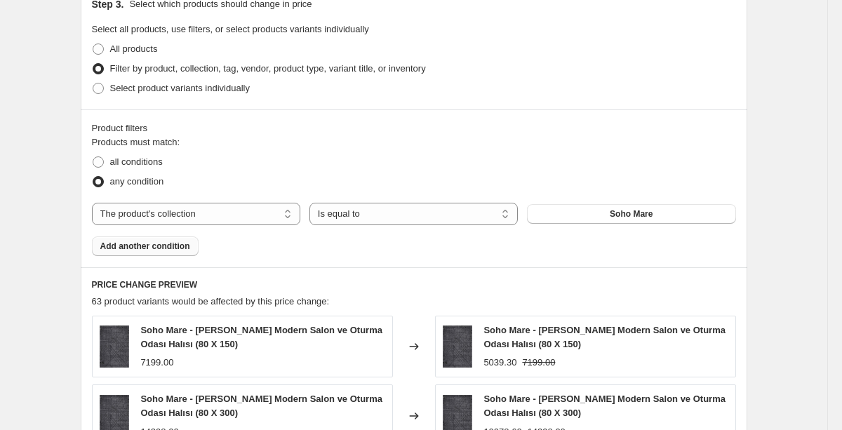
click at [184, 255] on button "Add another condition" at bounding box center [145, 247] width 107 height 20
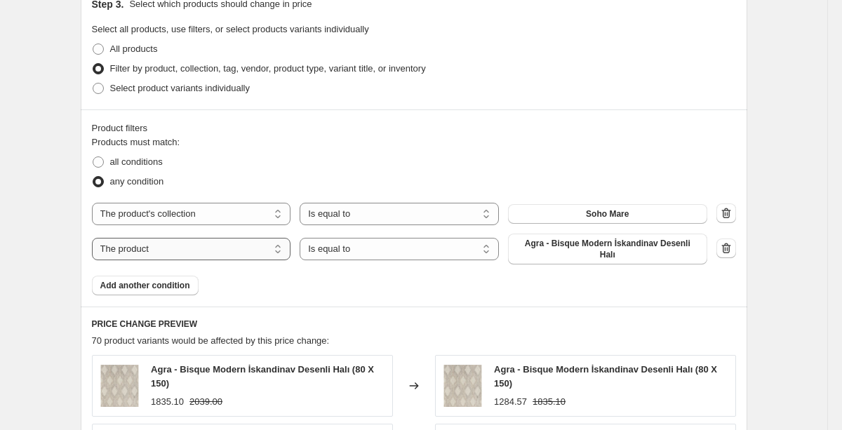
click at [246, 254] on select "The product The product's collection The product's tag The product's vendor The…" at bounding box center [191, 249] width 199 height 22
select select "collection"
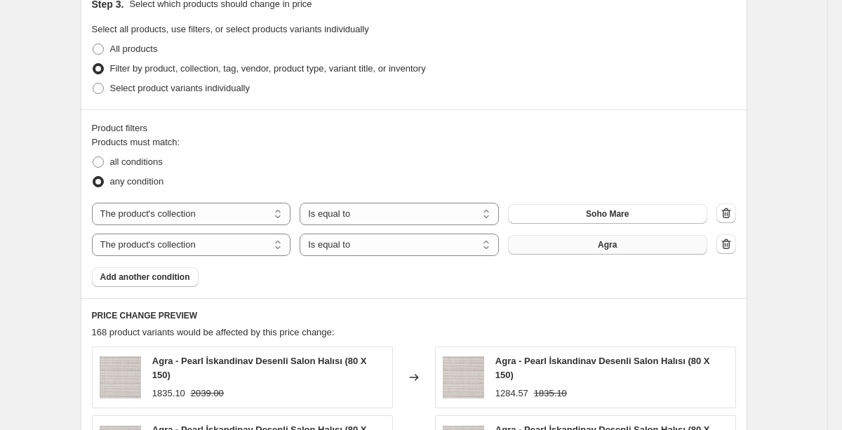
click at [562, 244] on button "Agra" at bounding box center [607, 245] width 199 height 20
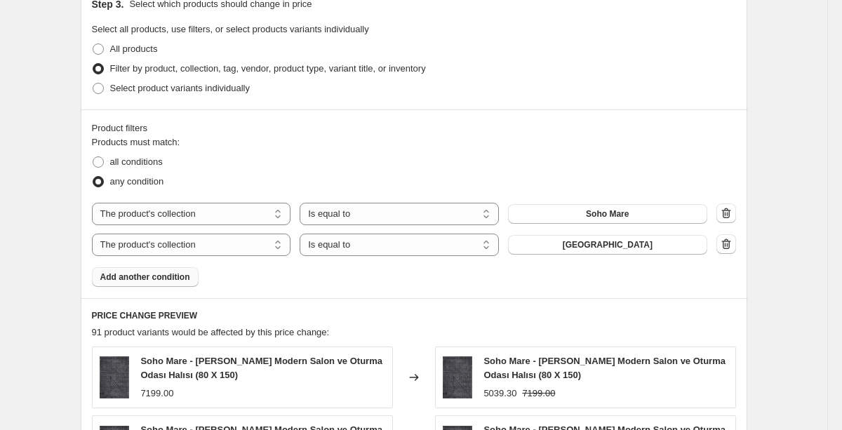
click at [165, 281] on span "Add another condition" at bounding box center [145, 277] width 90 height 11
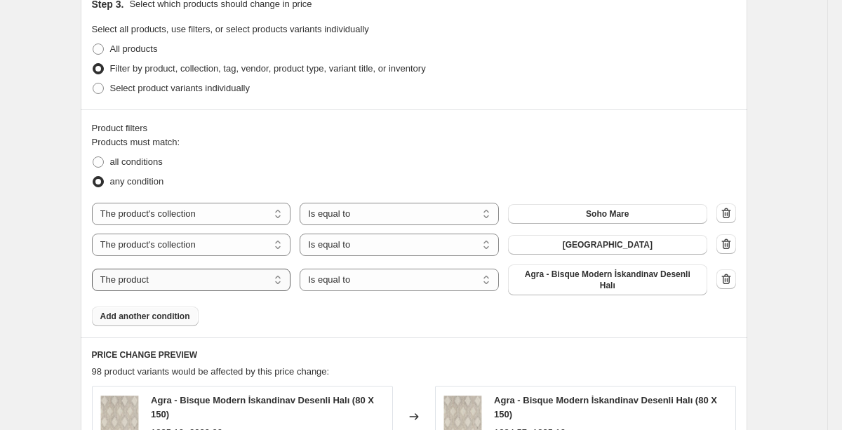
click at [265, 282] on select "The product The product's collection The product's tag The product's vendor The…" at bounding box center [191, 280] width 199 height 22
select select "collection"
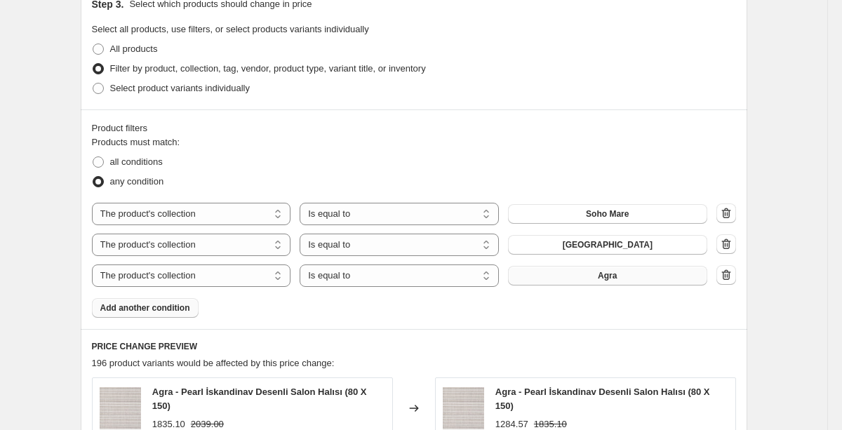
click at [574, 284] on button "Agra" at bounding box center [607, 276] width 199 height 20
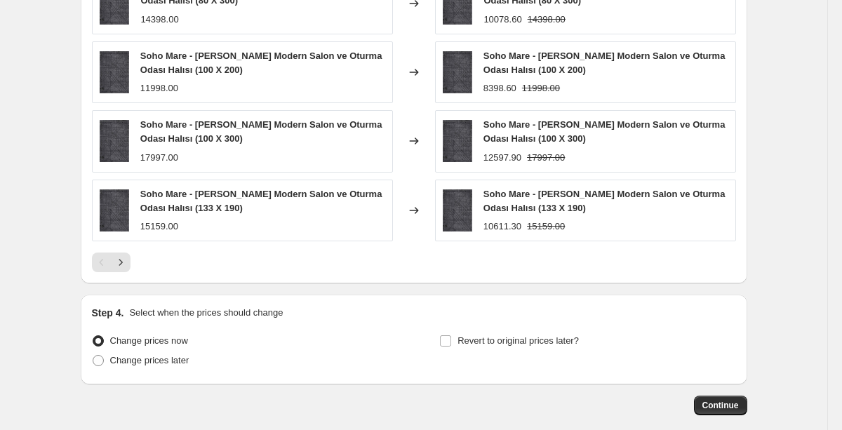
scroll to position [1215, 0]
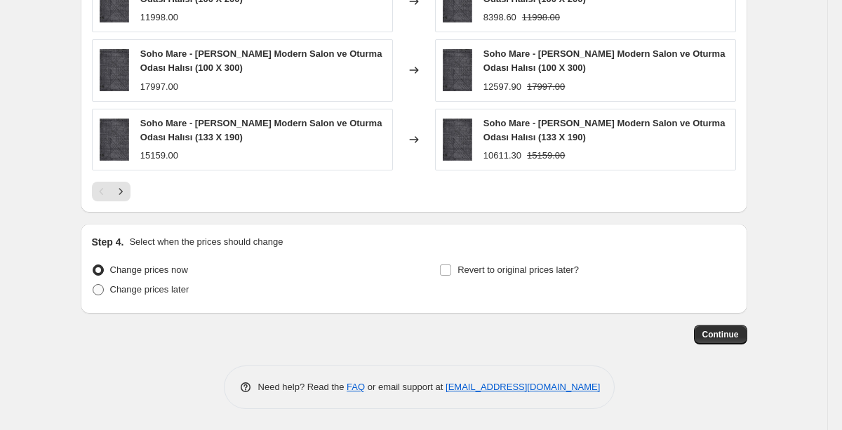
click at [164, 289] on span "Change prices later" at bounding box center [149, 289] width 79 height 11
click at [93, 285] on input "Change prices later" at bounding box center [93, 284] width 1 height 1
radio input "true"
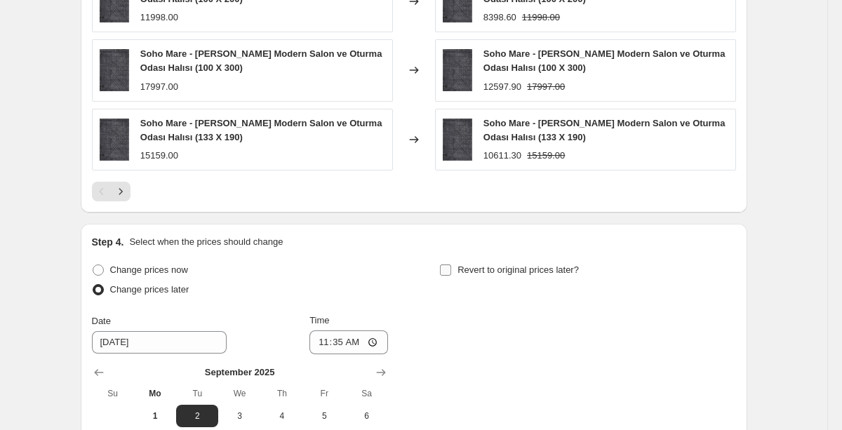
click at [442, 272] on input "Revert to original prices later?" at bounding box center [445, 270] width 11 height 11
checkbox input "true"
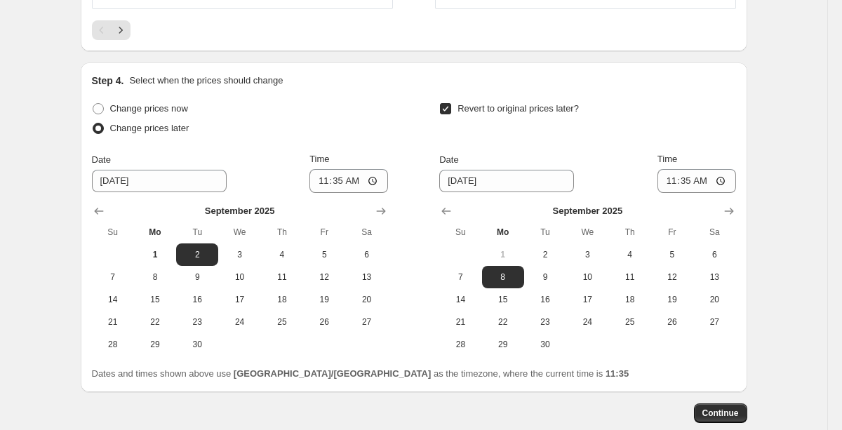
scroll to position [1392, 0]
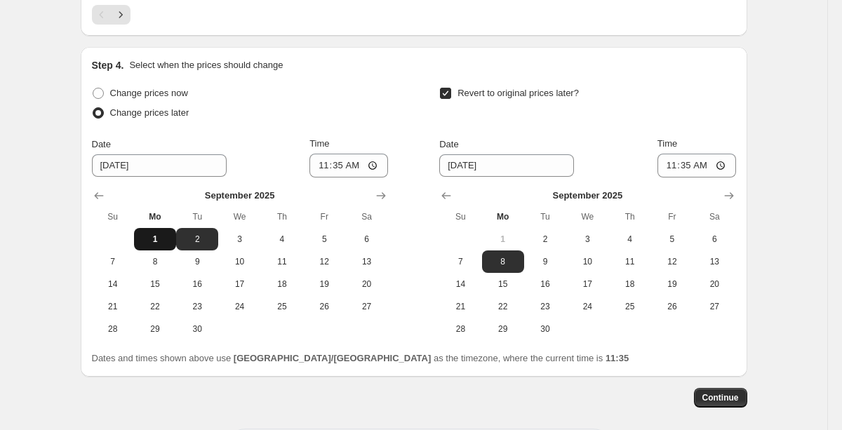
click at [156, 244] on span "1" at bounding box center [155, 239] width 31 height 11
type input "[DATE]"
click at [359, 167] on input "11:35" at bounding box center [349, 166] width 79 height 24
click at [370, 169] on input "11:35" at bounding box center [349, 166] width 79 height 24
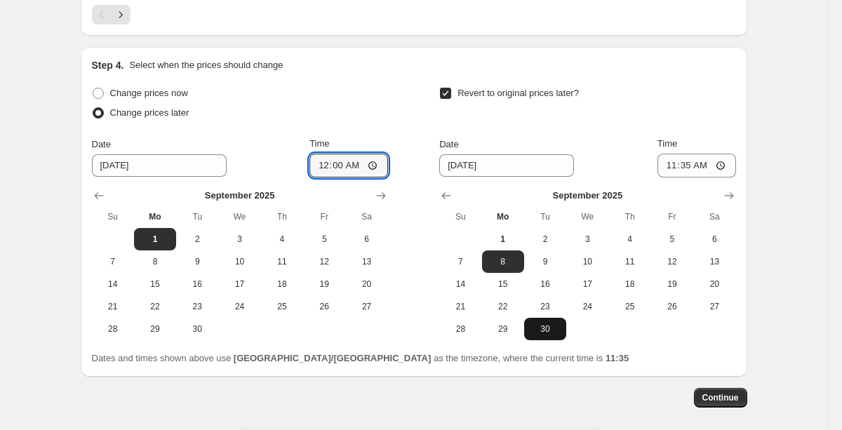
type input "00:00"
click at [542, 328] on span "30" at bounding box center [545, 329] width 31 height 11
type input "[DATE]"
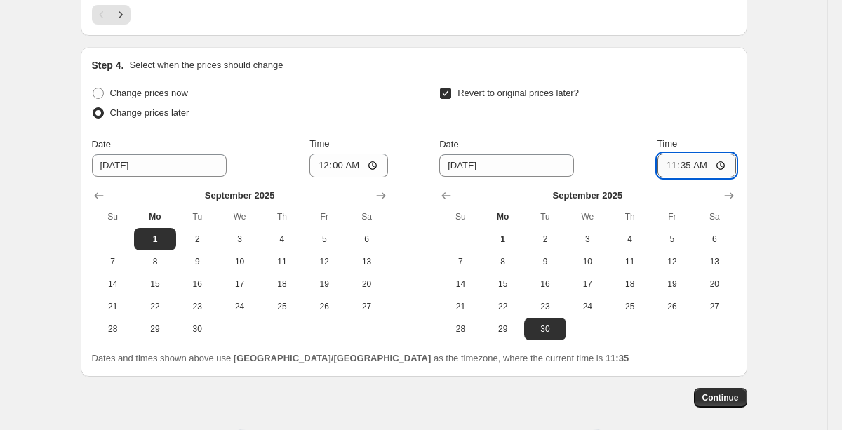
click at [710, 154] on input "11:35" at bounding box center [697, 166] width 79 height 24
click at [710, 164] on input "11:35" at bounding box center [697, 166] width 79 height 24
click at [719, 169] on input "11:35" at bounding box center [697, 166] width 79 height 24
type input "23:59"
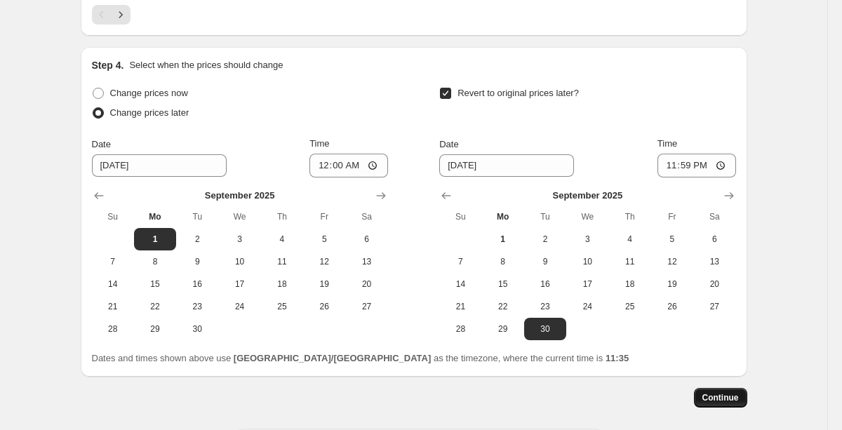
click at [728, 402] on span "Continue" at bounding box center [721, 397] width 37 height 11
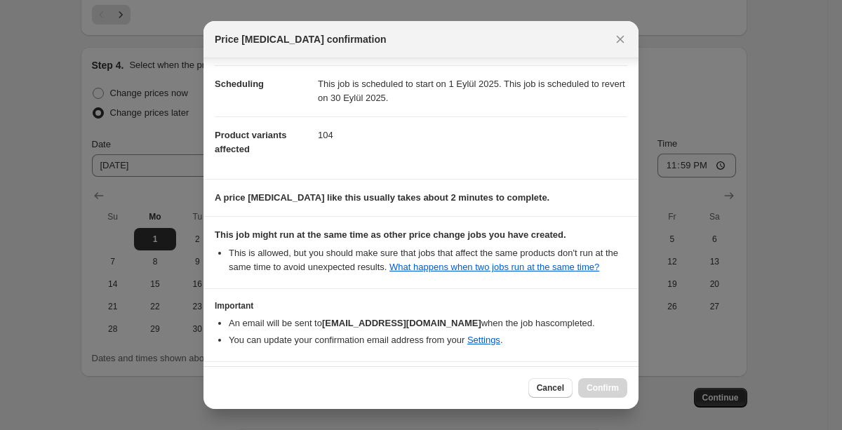
scroll to position [172, 0]
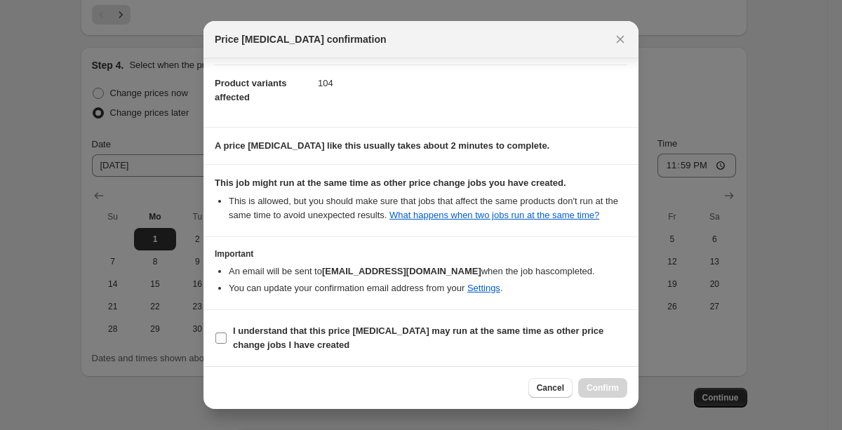
click at [265, 334] on b "I understand that this price [MEDICAL_DATA] may run at the same time as other p…" at bounding box center [418, 338] width 371 height 25
click at [227, 334] on input "I understand that this price [MEDICAL_DATA] may run at the same time as other p…" at bounding box center [221, 338] width 11 height 11
checkbox input "true"
click at [607, 388] on span "Confirm" at bounding box center [603, 388] width 32 height 11
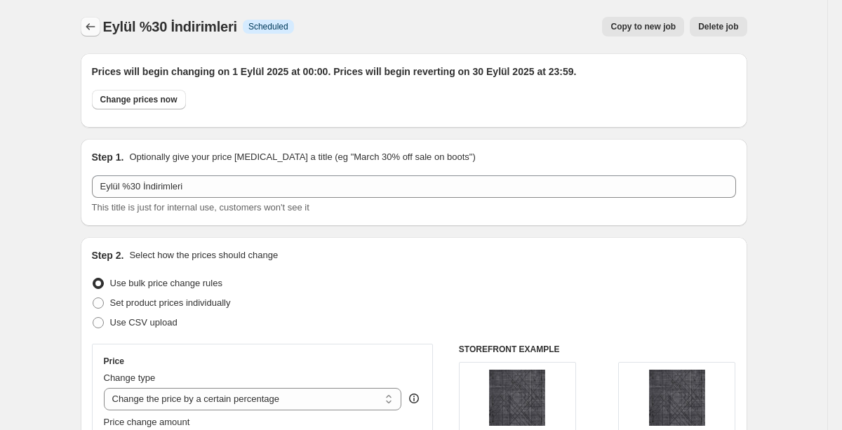
click at [93, 27] on icon "Price change jobs" at bounding box center [91, 27] width 14 height 14
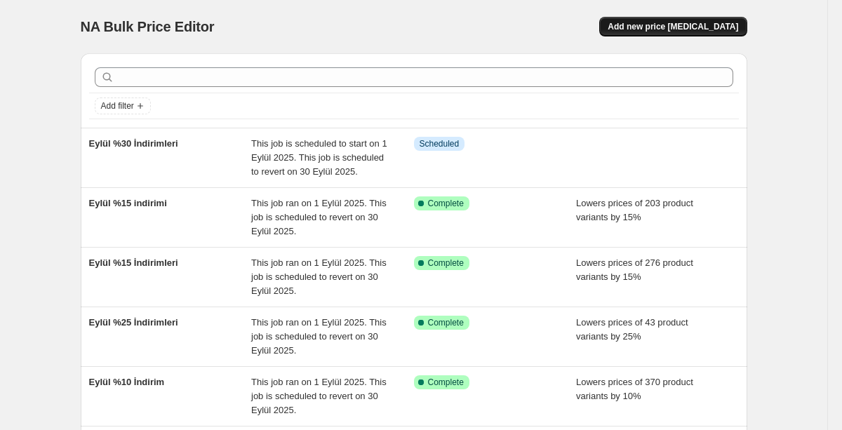
click at [652, 30] on span "Add new price [MEDICAL_DATA]" at bounding box center [673, 26] width 131 height 11
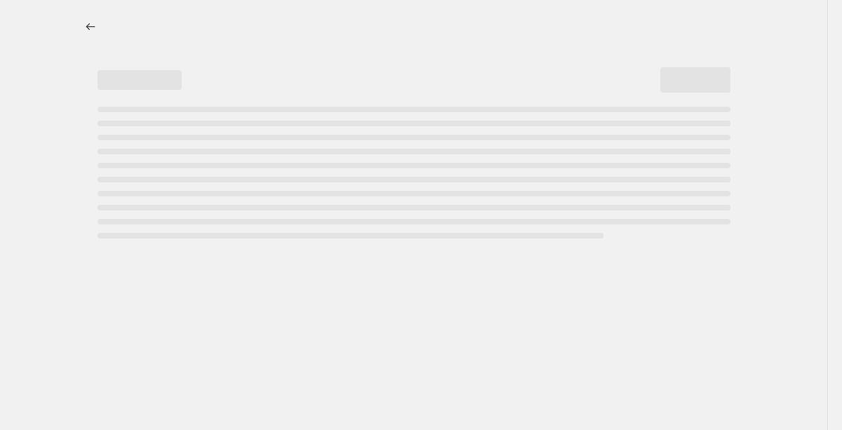
select select "percentage"
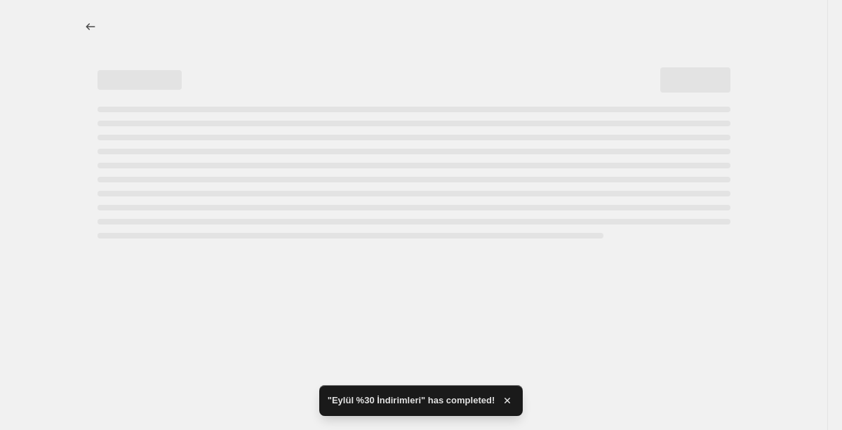
select select "percentage"
